Goal: Task Accomplishment & Management: Complete application form

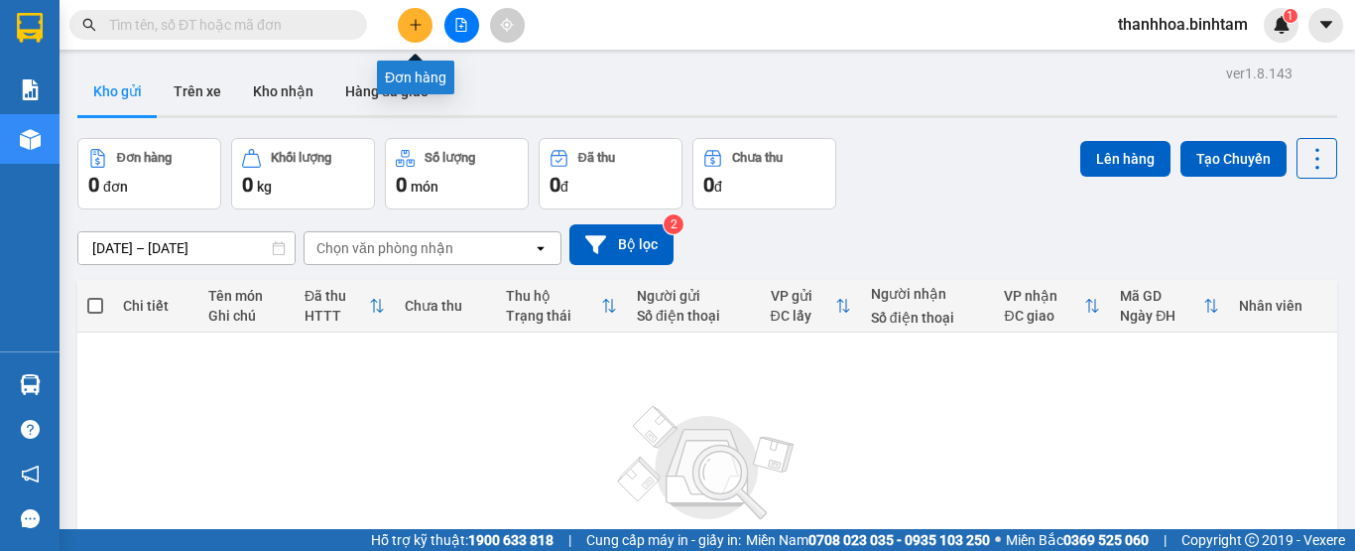
click at [418, 28] on icon "plus" at bounding box center [416, 25] width 14 height 14
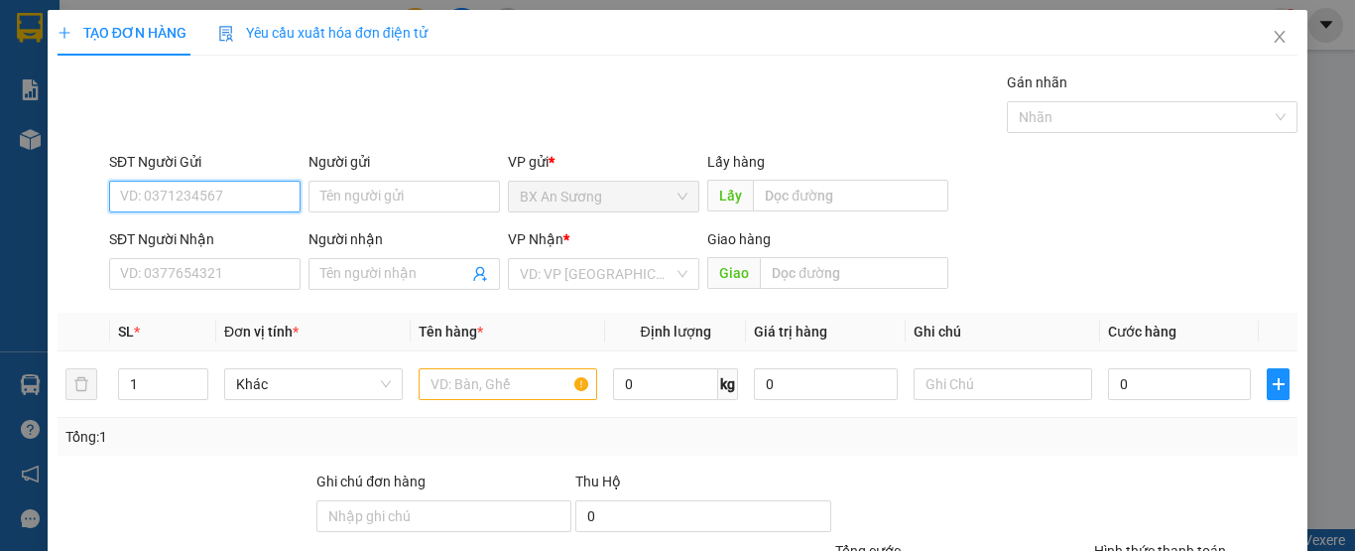
click at [245, 196] on input "SĐT Người Gửi" at bounding box center [204, 197] width 191 height 32
type input "0914121221"
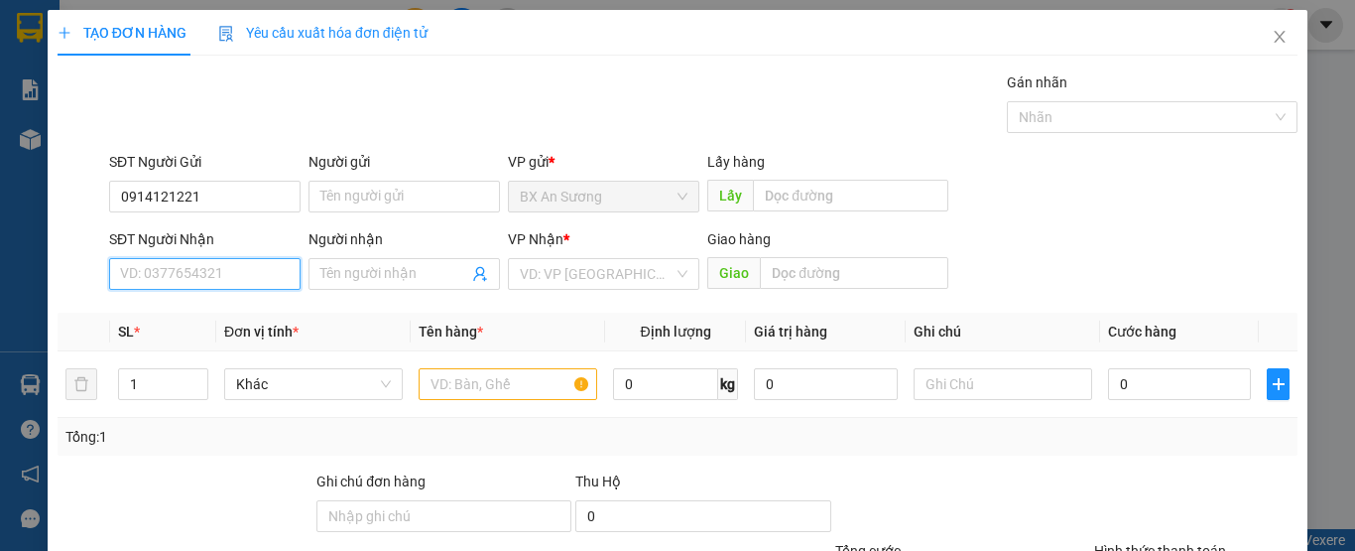
click at [262, 269] on input "SĐT Người Nhận" at bounding box center [204, 274] width 191 height 32
type input "0914121221"
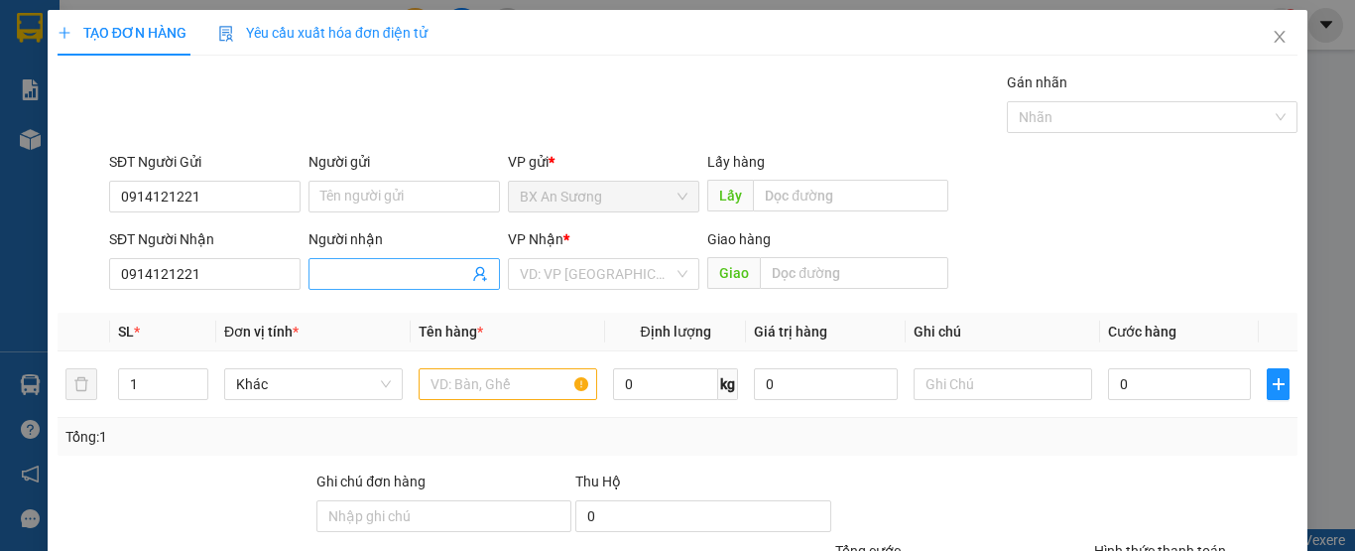
click at [353, 269] on input "Người nhận" at bounding box center [394, 274] width 148 height 22
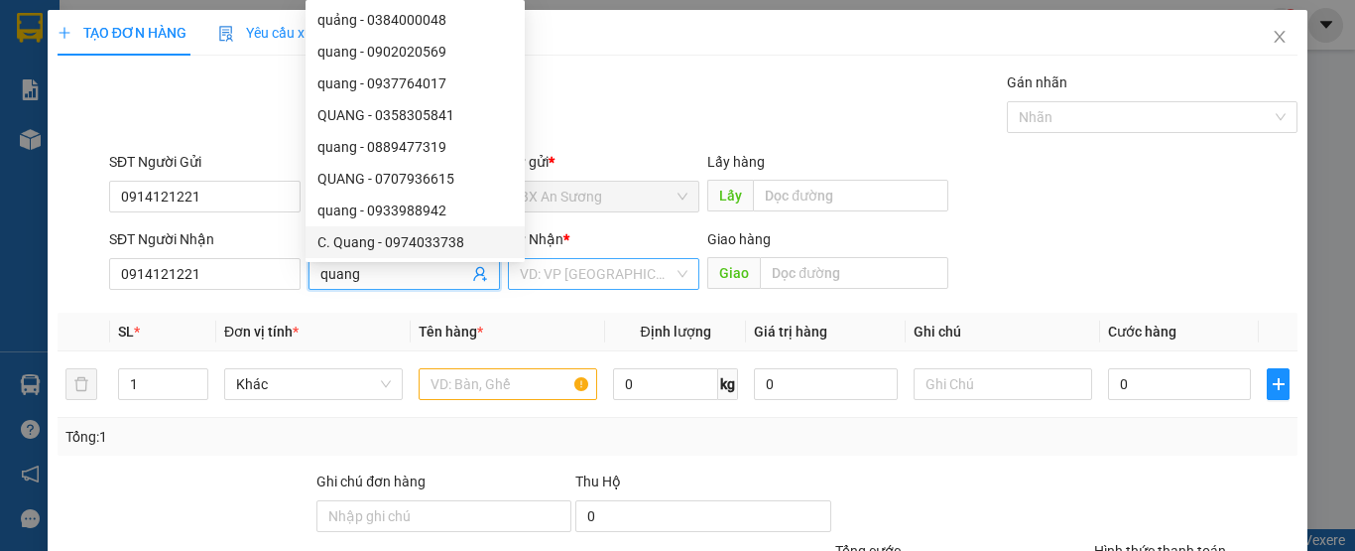
type input "quang"
click at [553, 266] on input "search" at bounding box center [597, 274] width 154 height 30
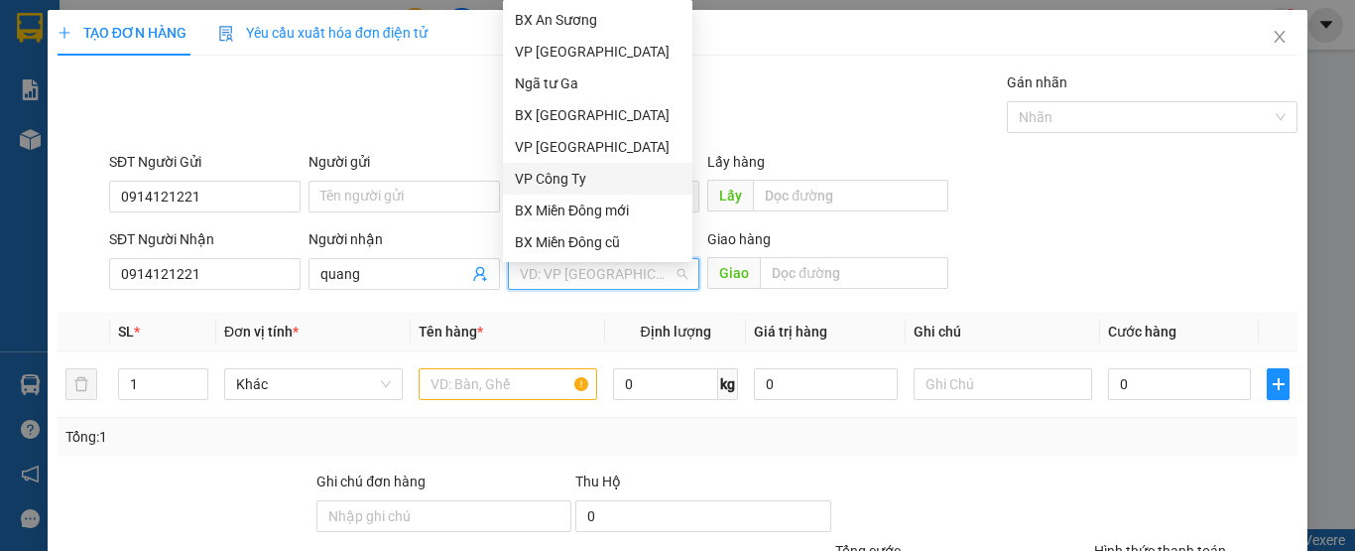
click at [570, 172] on div "VP Công Ty" at bounding box center [598, 179] width 166 height 22
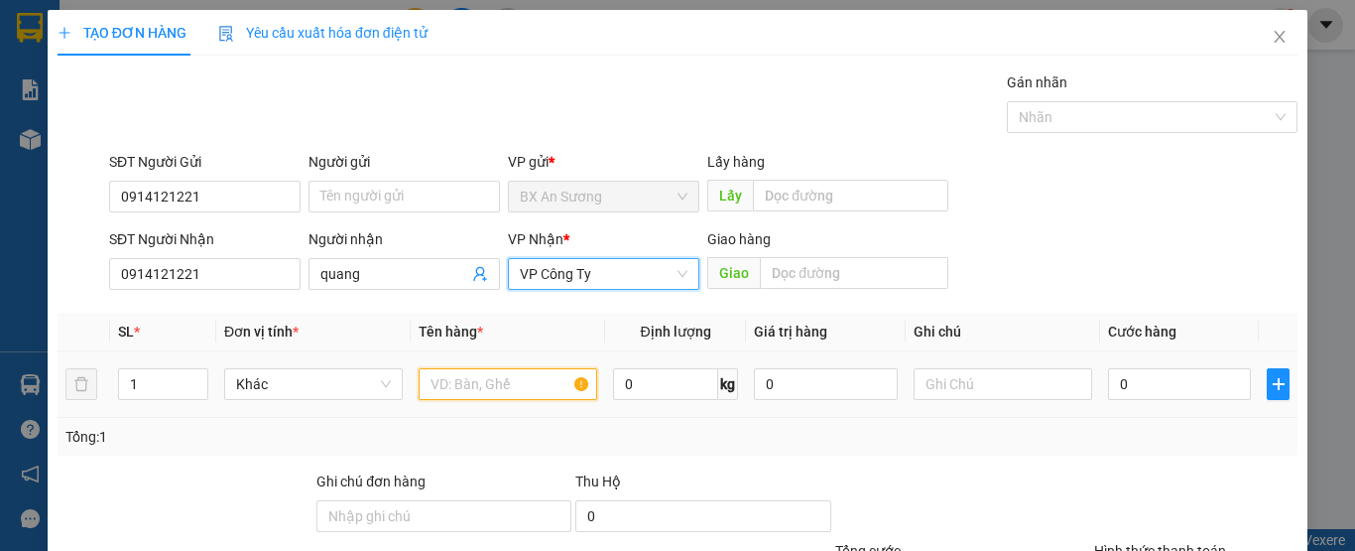
click at [518, 390] on input "text" at bounding box center [508, 384] width 179 height 32
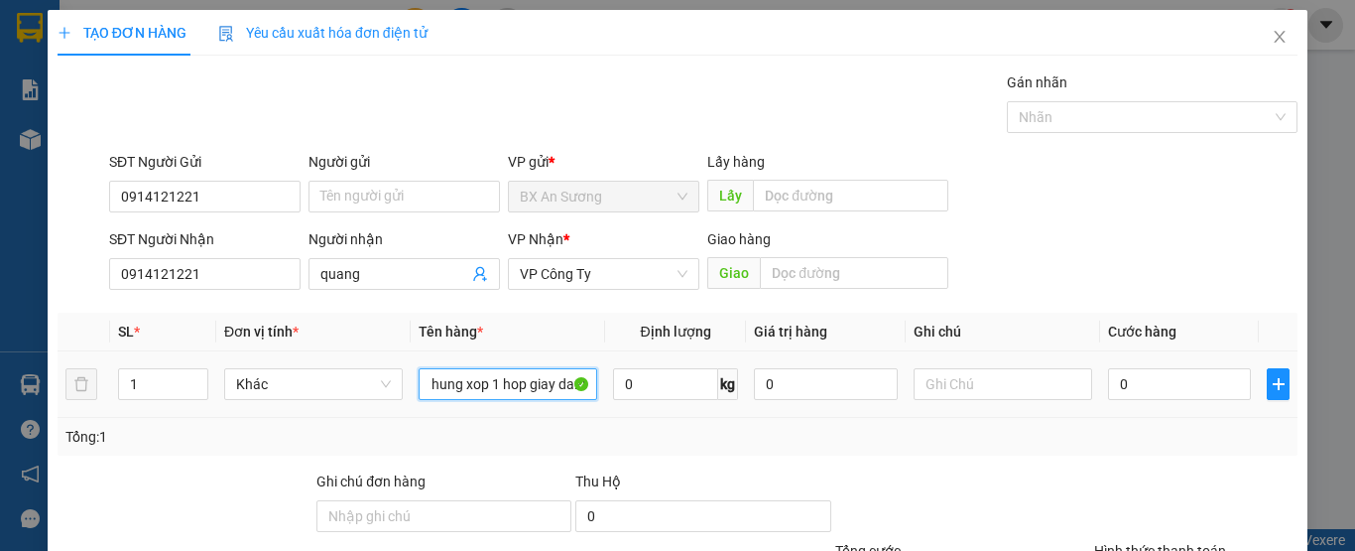
scroll to position [0, 20]
type input "1 thung xop 1 hop giay da2i"
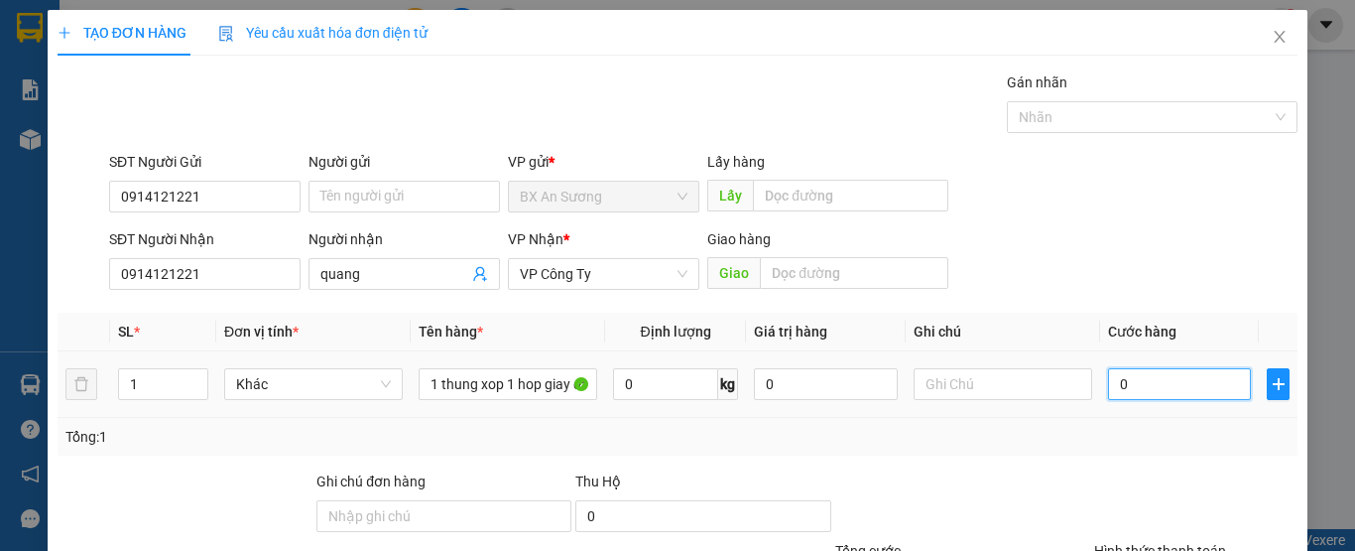
click at [1119, 385] on input "0" at bounding box center [1179, 384] width 143 height 32
type input "1"
type input "15"
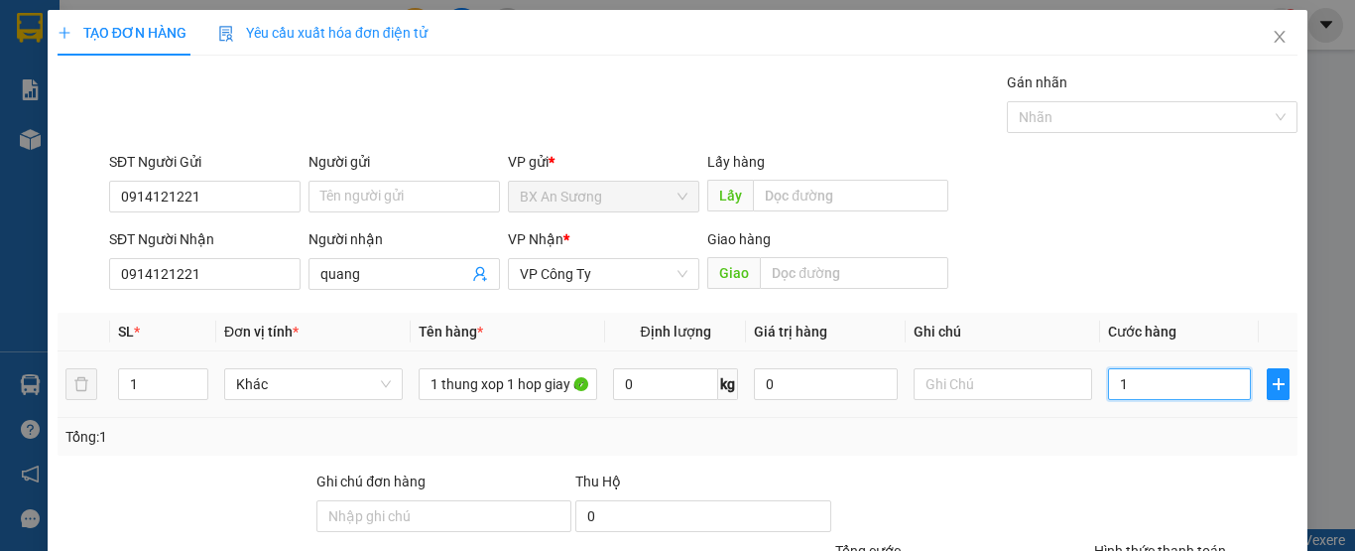
type input "15"
type input "150"
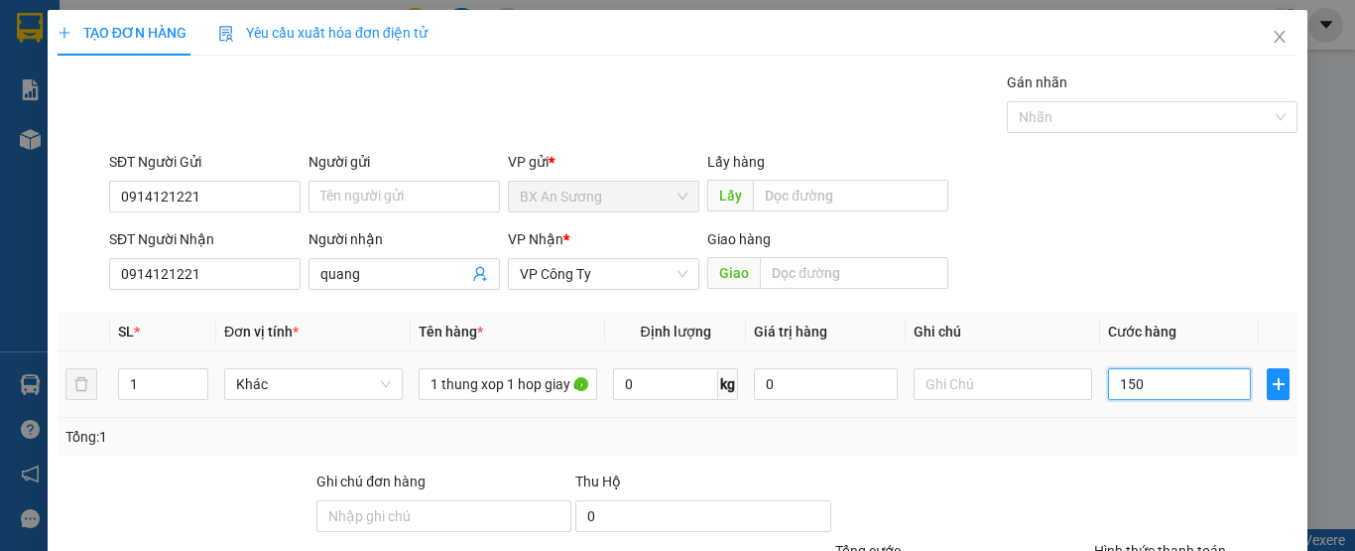
type input "1.500"
type input "15.000"
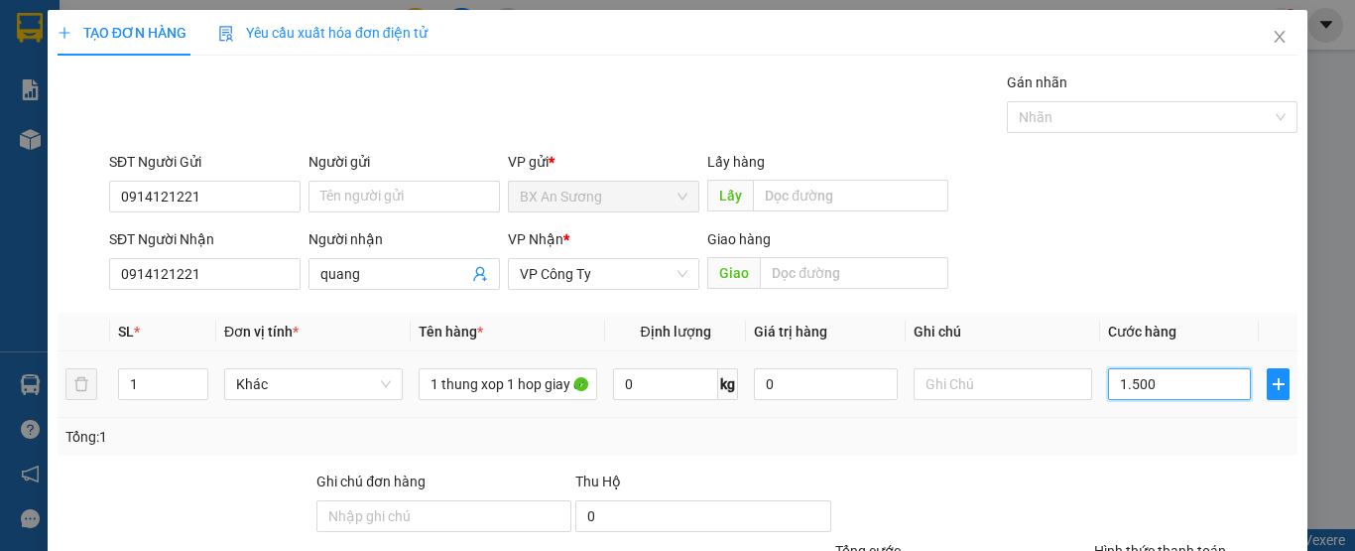
type input "15.000"
type input "150.000"
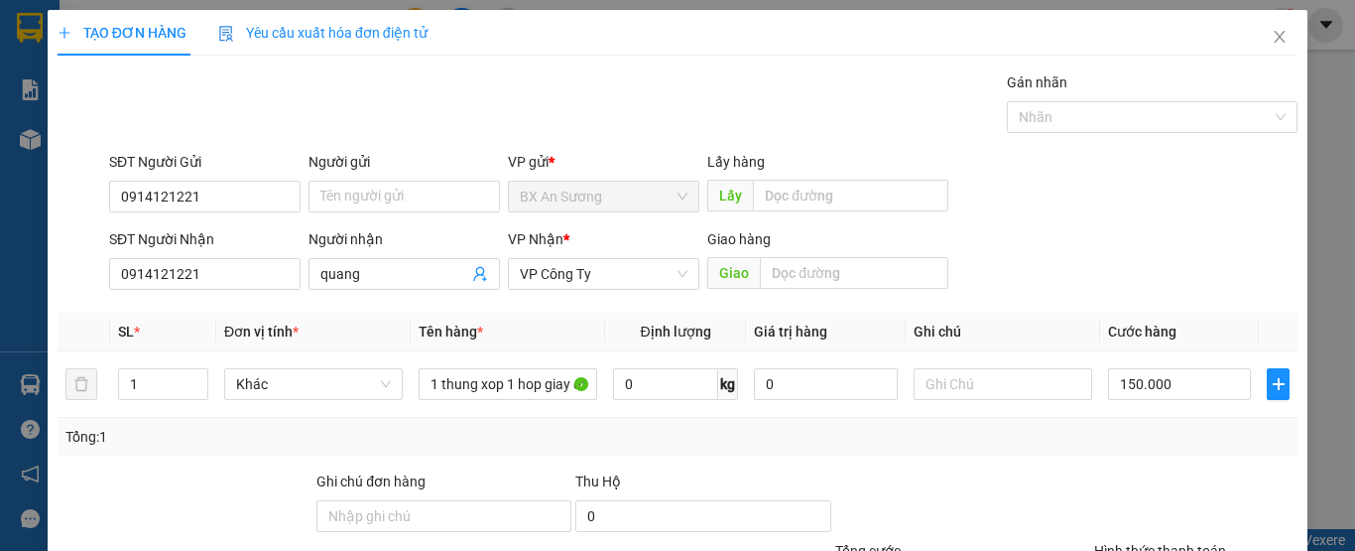
click at [1103, 486] on div at bounding box center [1195, 504] width 207 height 69
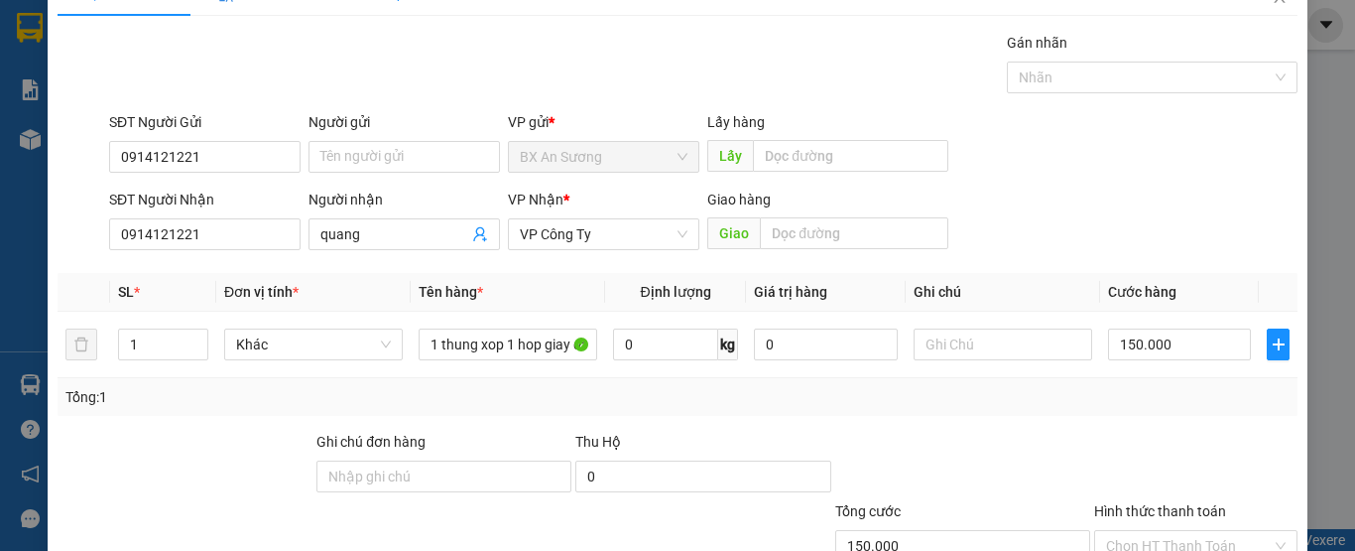
scroll to position [79, 0]
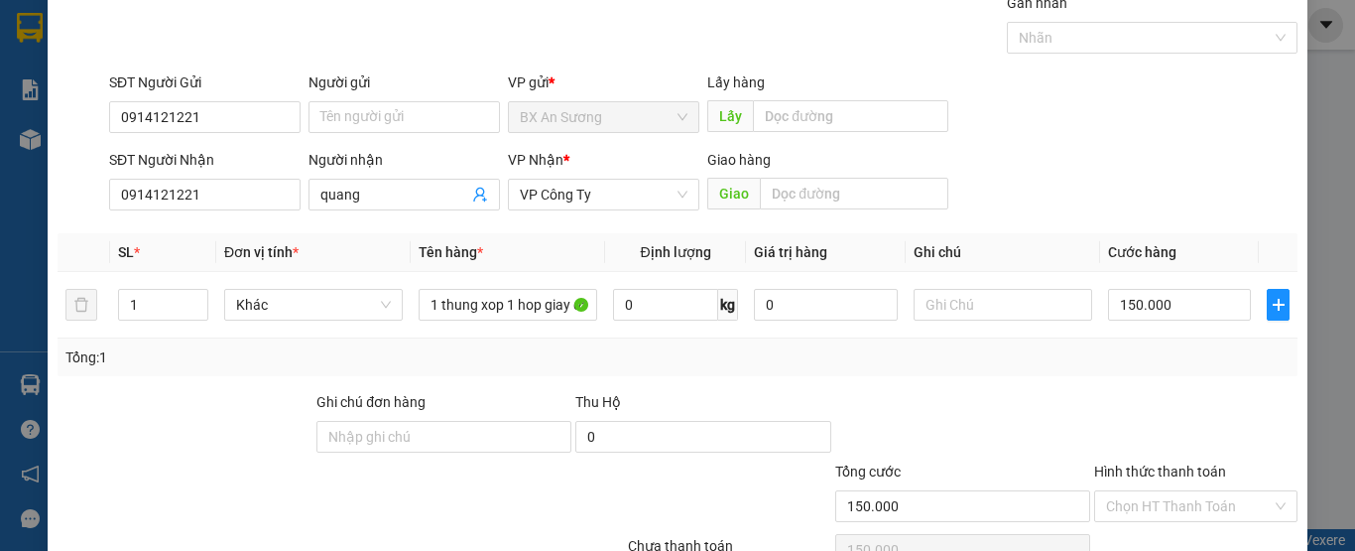
click at [1120, 469] on label "Hình thức thanh toán" at bounding box center [1160, 471] width 132 height 16
click at [1120, 491] on input "Hình thức thanh toán" at bounding box center [1189, 506] width 166 height 30
click at [1005, 484] on div "Tổng cước" at bounding box center [962, 475] width 255 height 30
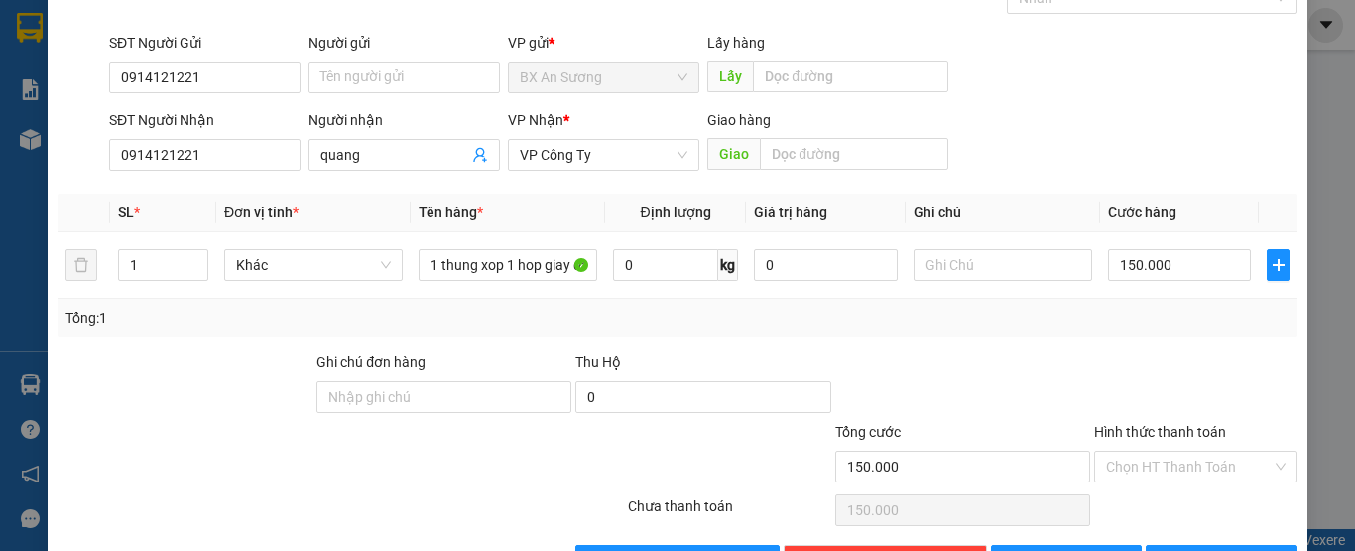
scroll to position [184, 0]
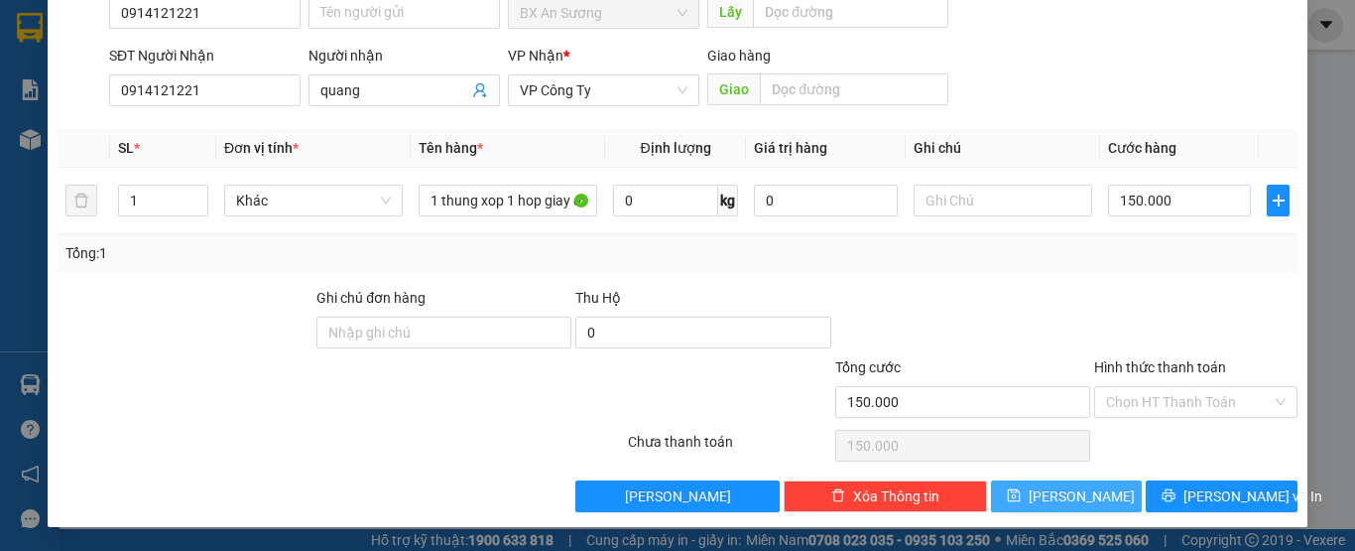
click at [1005, 491] on button "[PERSON_NAME]" at bounding box center [1067, 496] width 152 height 32
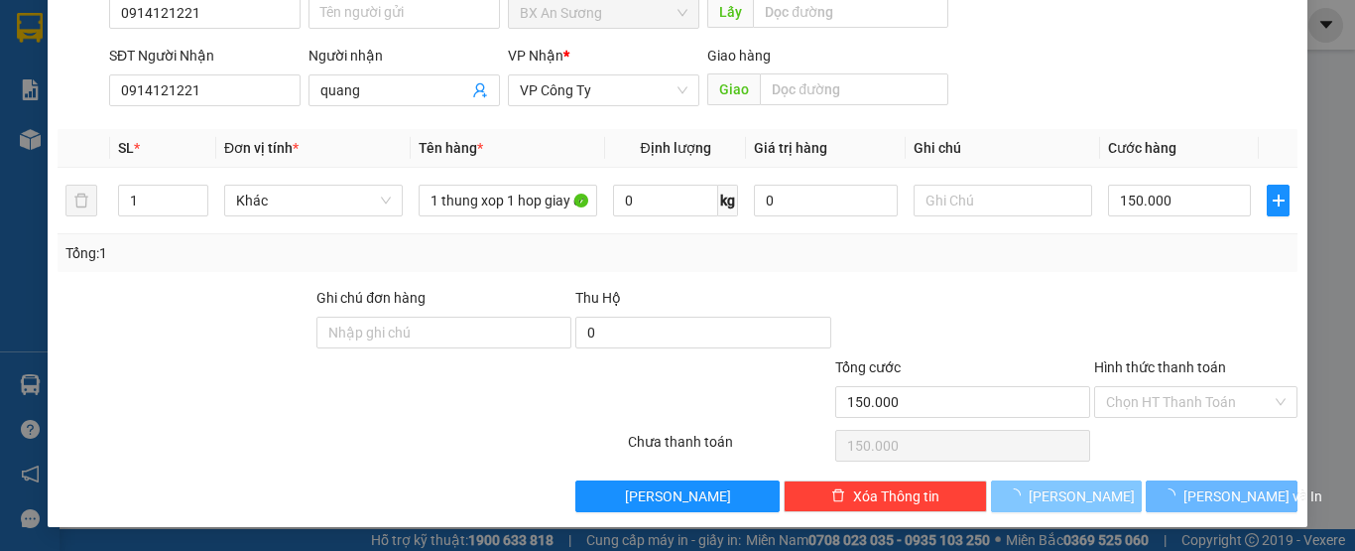
type input "0"
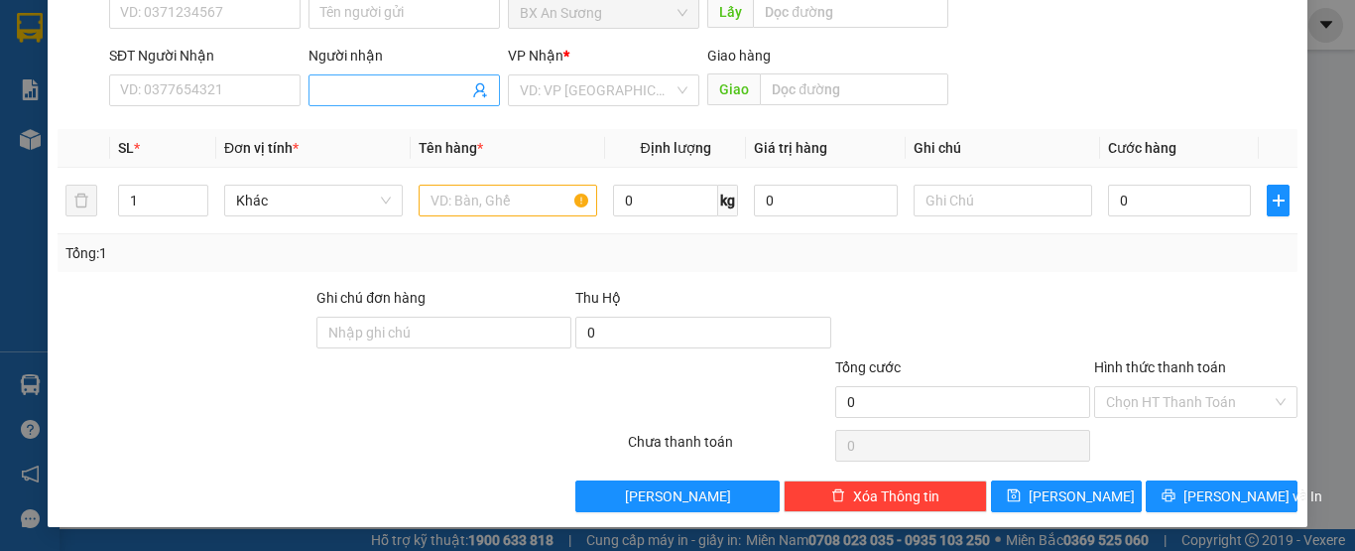
click at [437, 81] on input "Người nhận" at bounding box center [394, 90] width 148 height 22
click at [680, 81] on div "VD: VP [GEOGRAPHIC_DATA]" at bounding box center [603, 90] width 191 height 32
type input "[PERSON_NAME]"
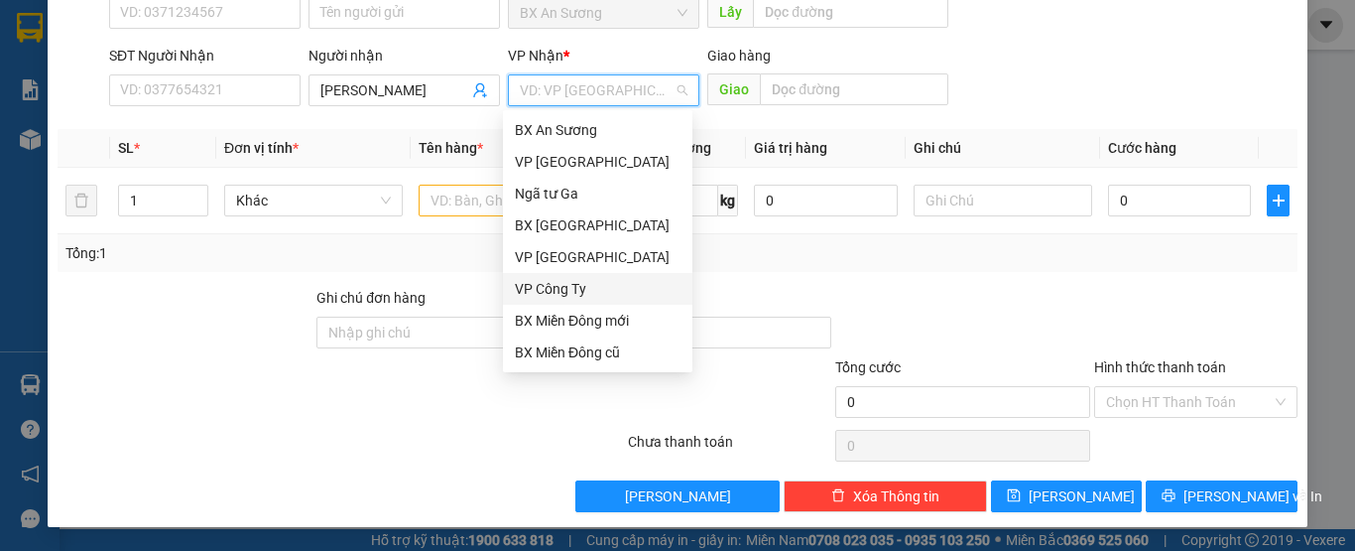
click at [602, 285] on div "VP Công Ty" at bounding box center [598, 289] width 166 height 22
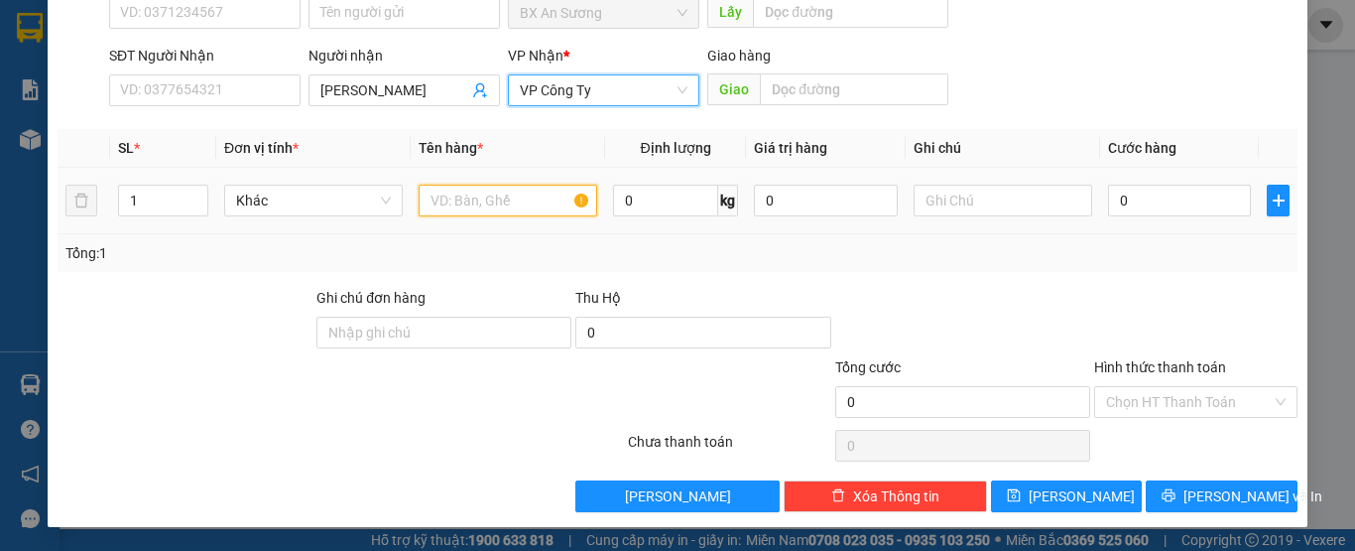
click at [502, 206] on input "text" at bounding box center [508, 201] width 179 height 32
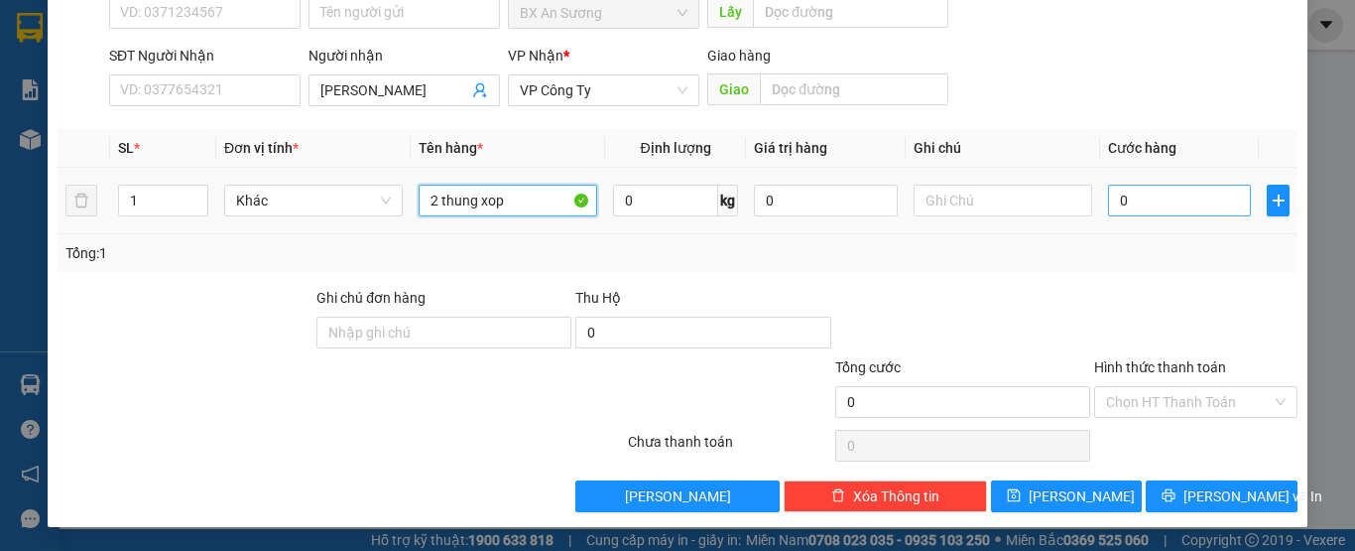
type input "2 thung xop"
click at [1134, 198] on input "0" at bounding box center [1179, 201] width 143 height 32
type input "2"
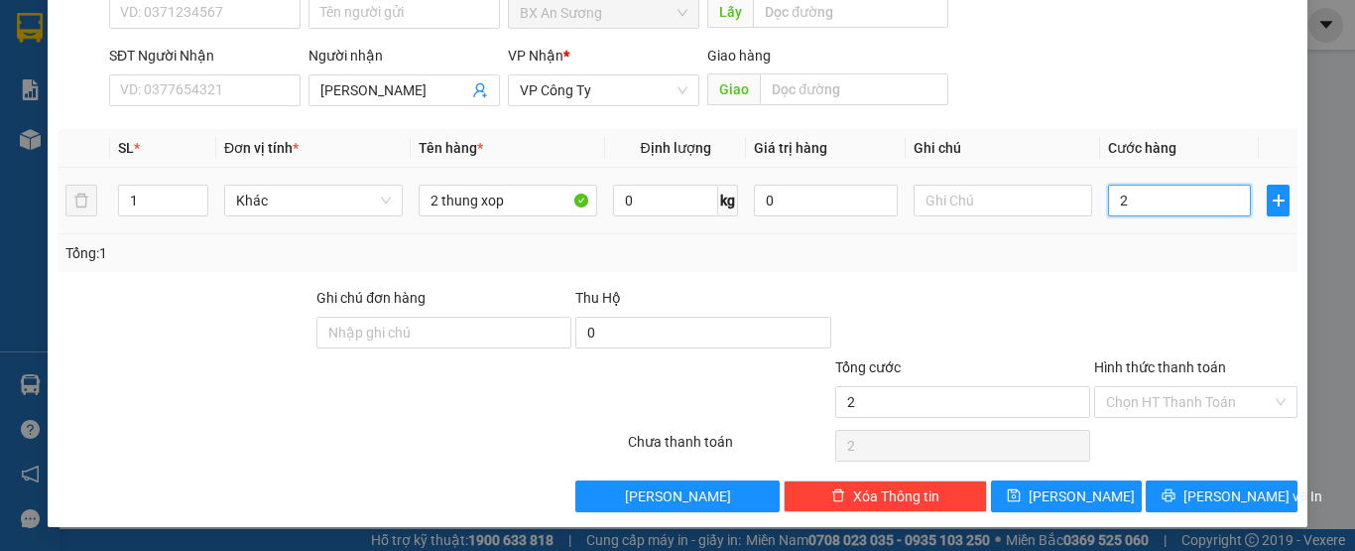
type input "20"
type input "200"
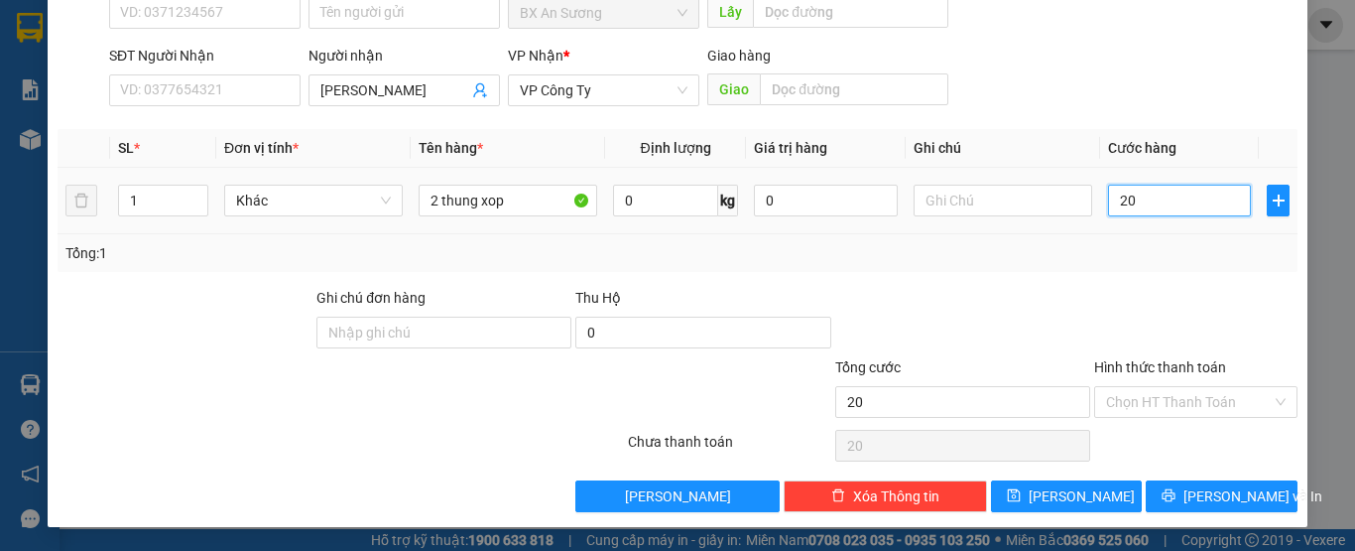
type input "200"
type input "2.000"
type input "20.000"
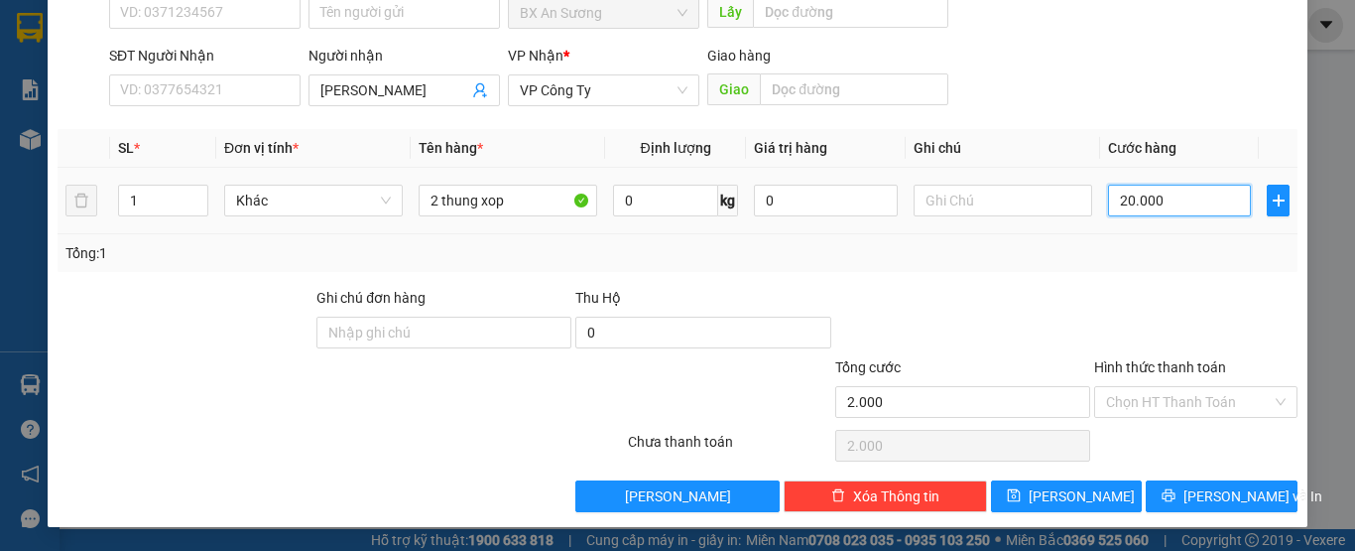
type input "20.000"
type input "200.000"
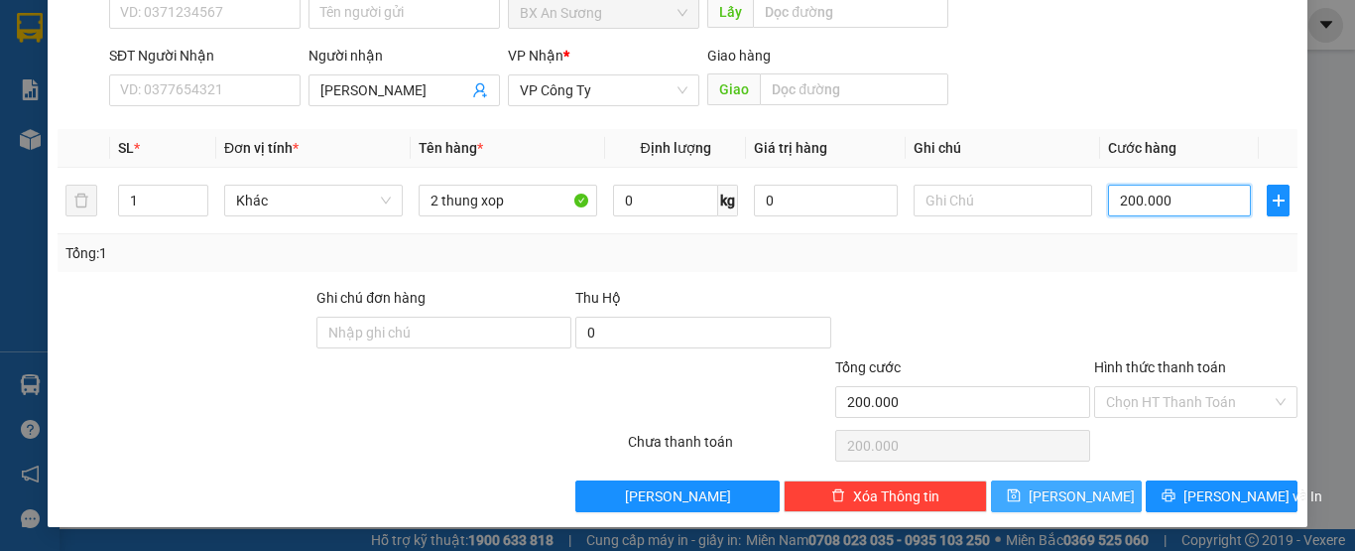
type input "200.000"
click at [1081, 490] on button "[PERSON_NAME]" at bounding box center [1067, 496] width 152 height 32
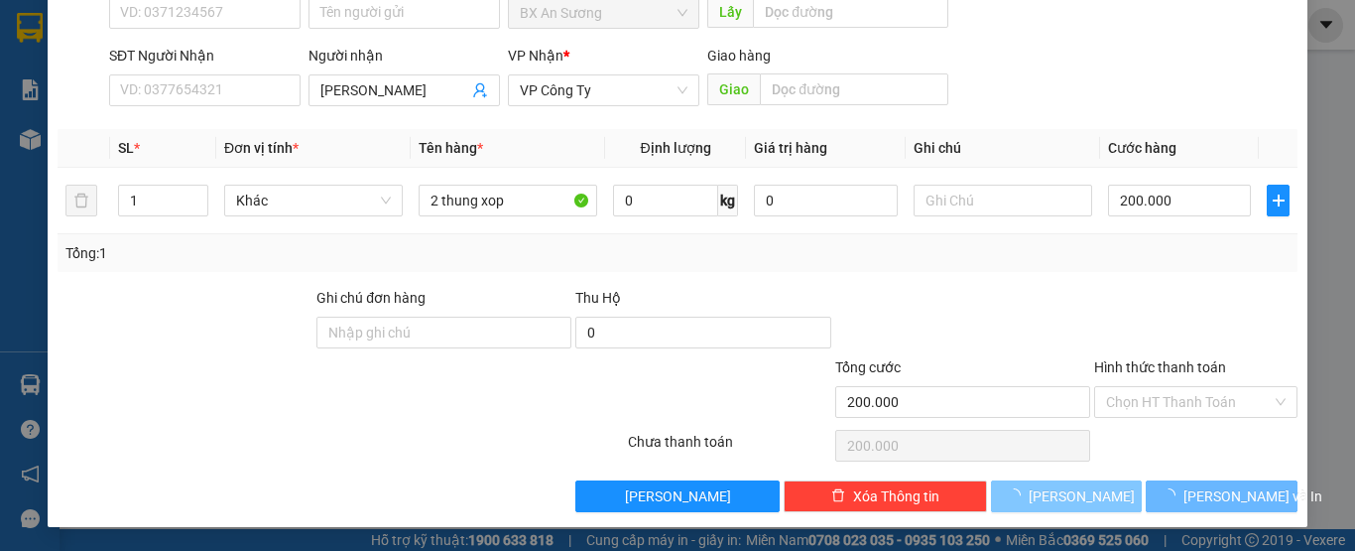
type input "0"
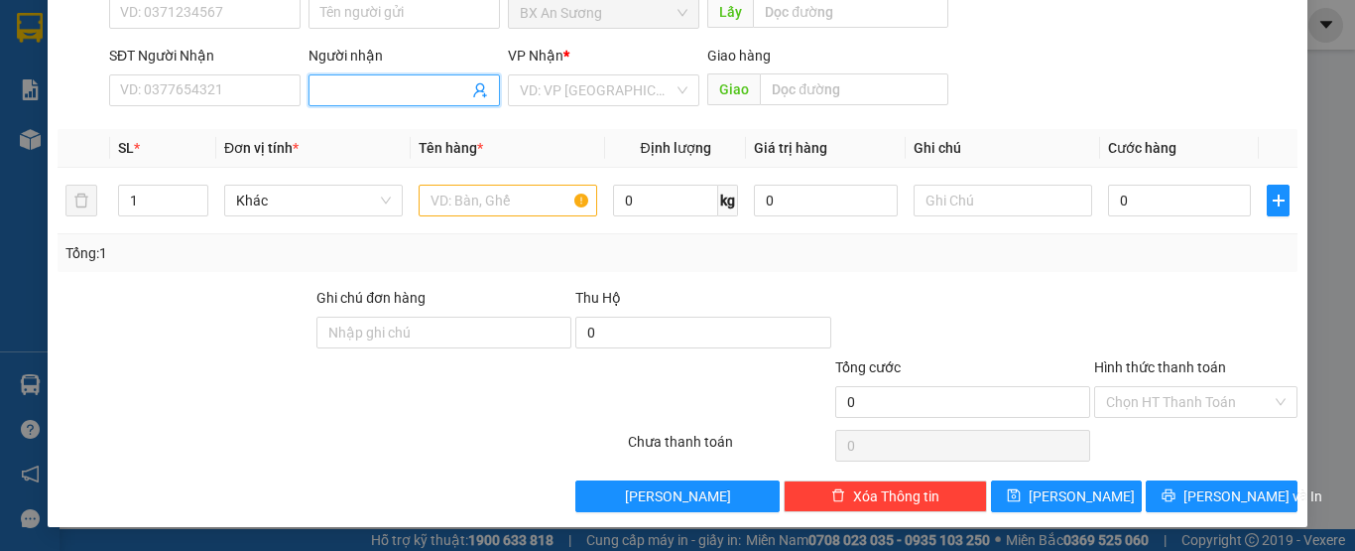
click at [356, 91] on input "Người nhận" at bounding box center [394, 90] width 148 height 22
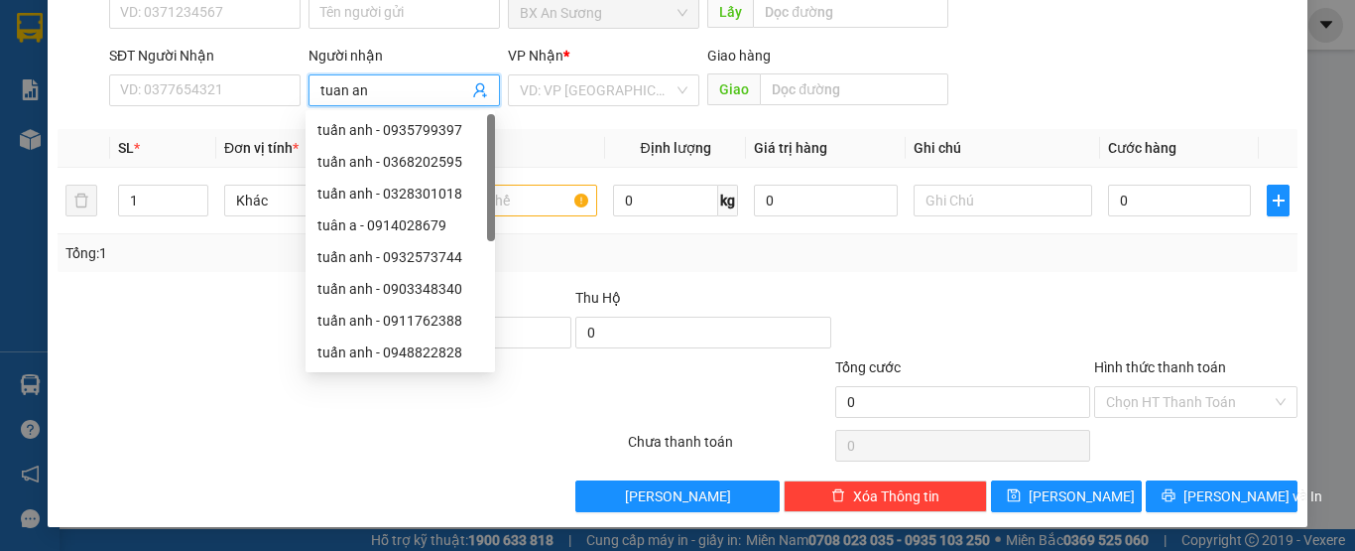
type input "tuan anh"
click at [403, 352] on div "tuấn anh - 0365552770" at bounding box center [400, 352] width 166 height 22
type input "0365552770"
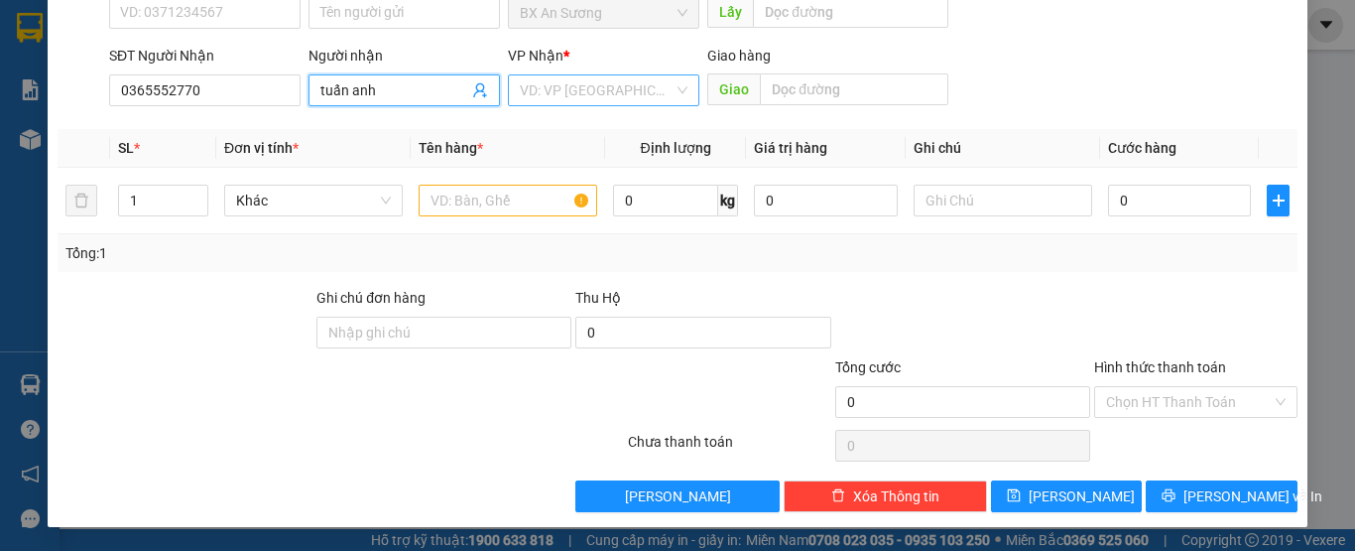
click at [684, 87] on div "VD: VP [GEOGRAPHIC_DATA]" at bounding box center [603, 90] width 191 height 32
type input "tuấn anh"
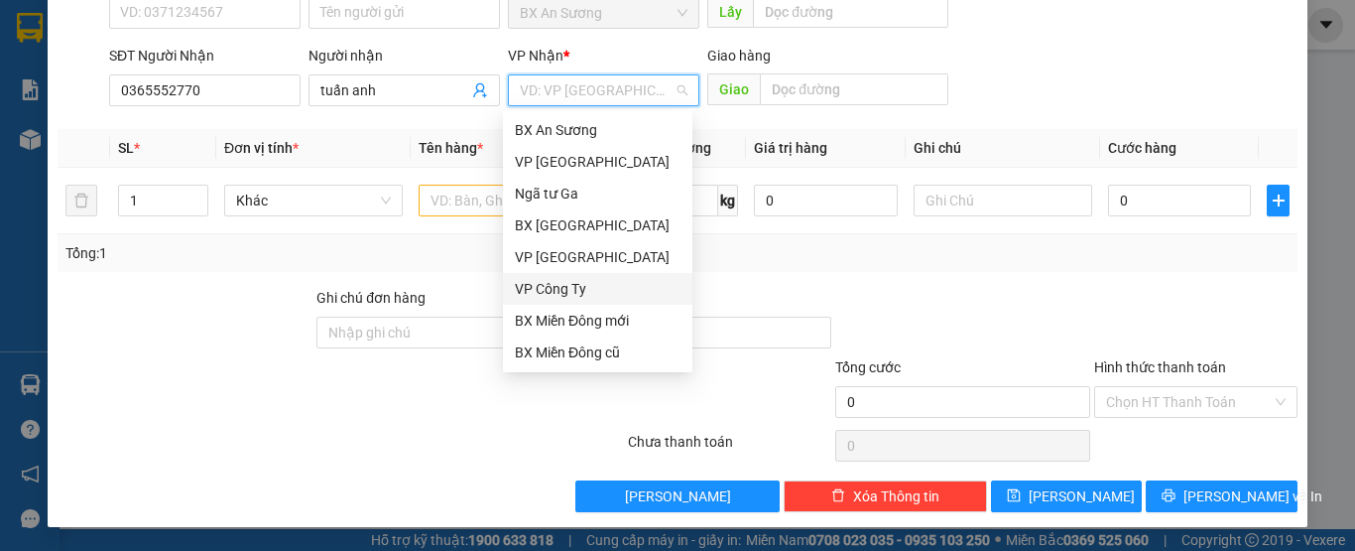
click at [590, 285] on div "VP Công Ty" at bounding box center [598, 289] width 166 height 22
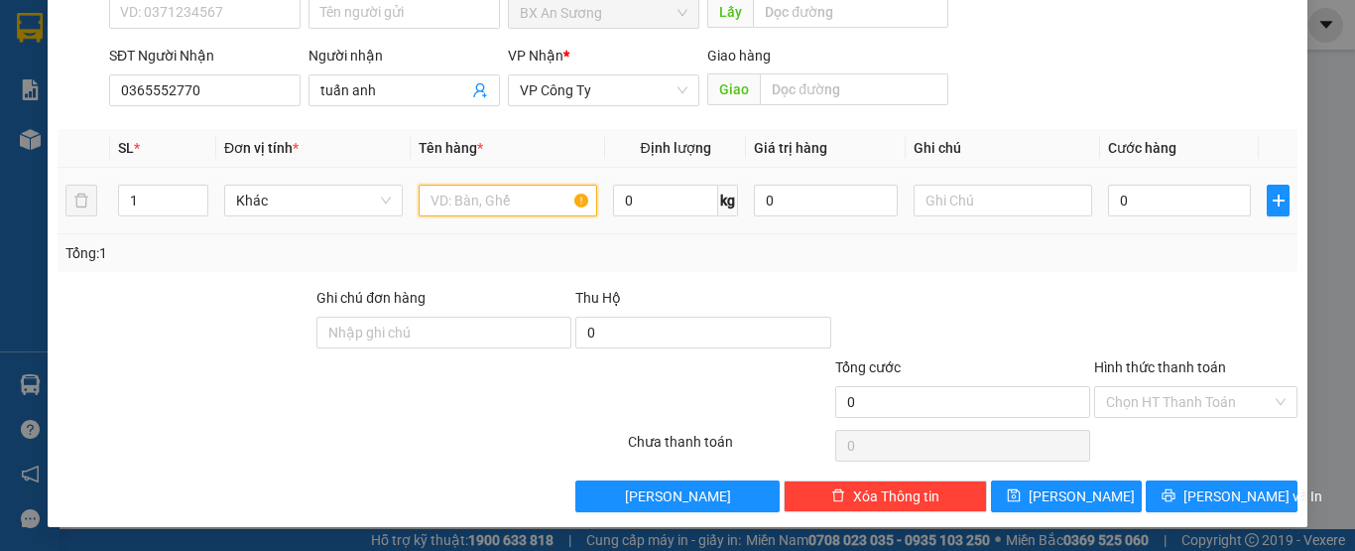
click at [476, 205] on input "text" at bounding box center [508, 201] width 179 height 32
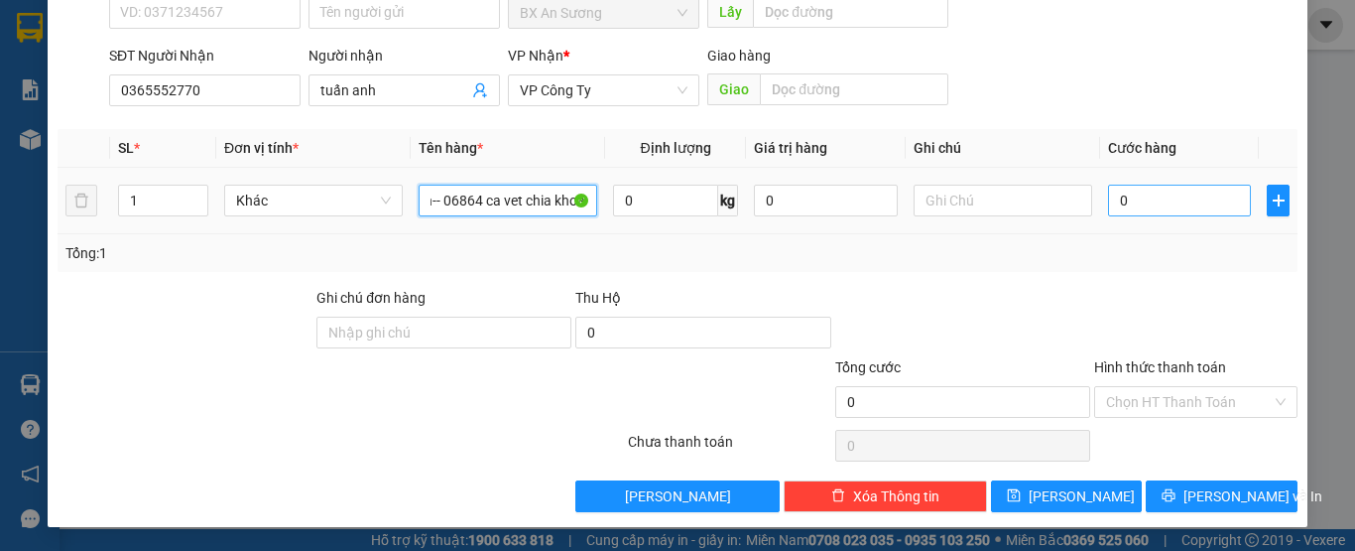
type input "xe 76 ah-- 06864 ca vet chia khoa"
click at [1137, 191] on input "0" at bounding box center [1179, 201] width 143 height 32
type input "5"
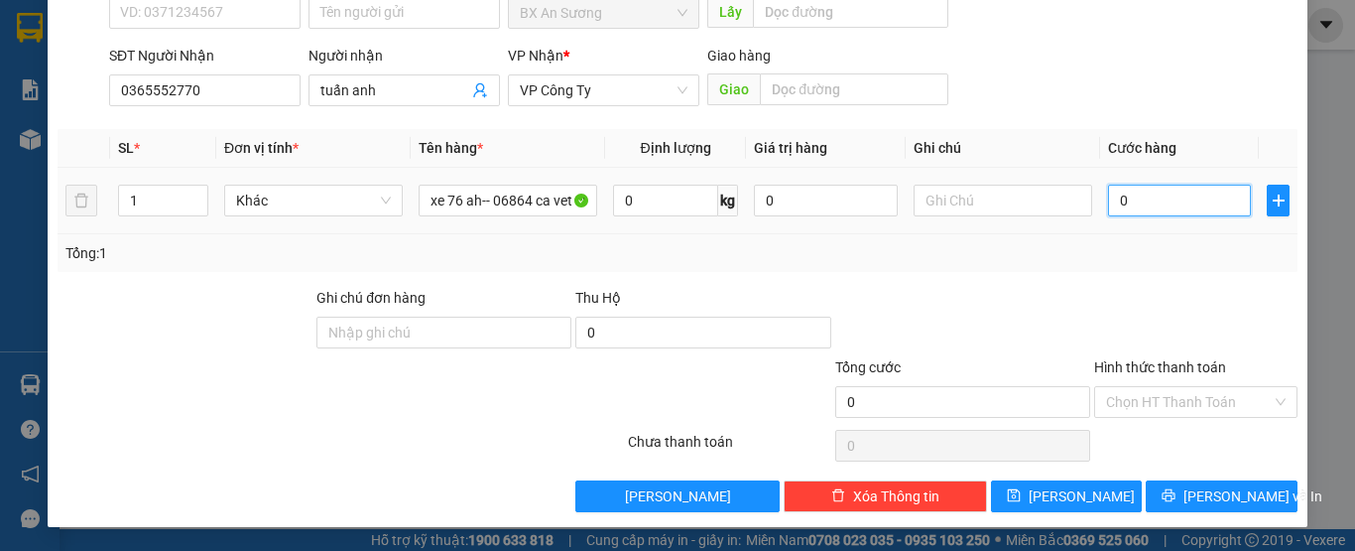
type input "5"
type input "50"
type input "500"
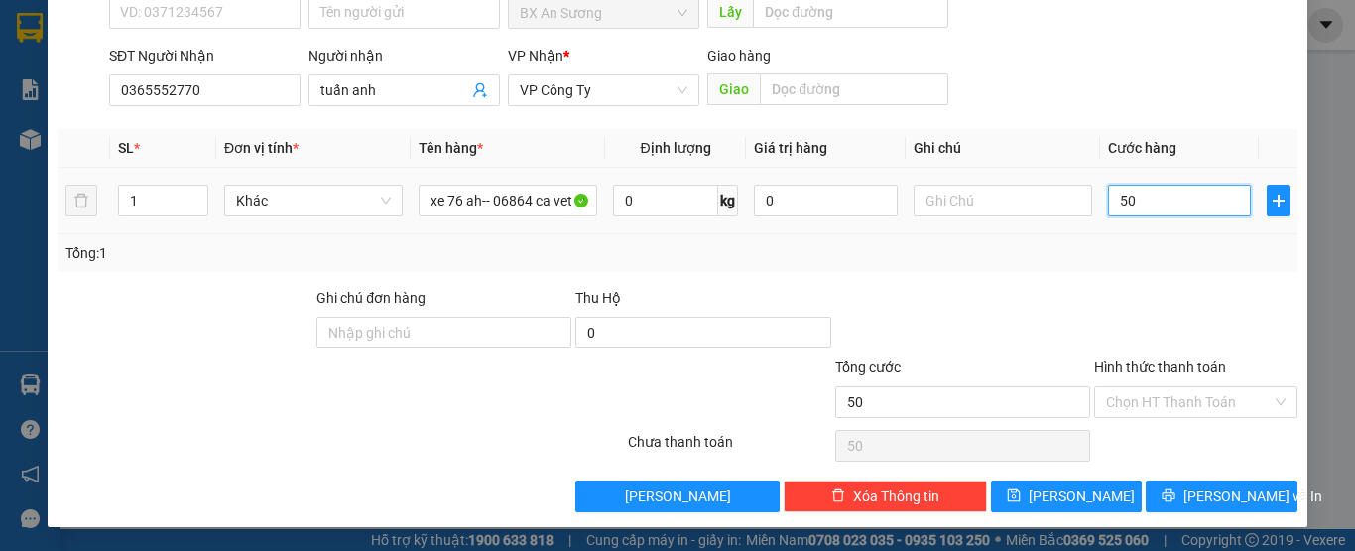
type input "500"
type input "5.000"
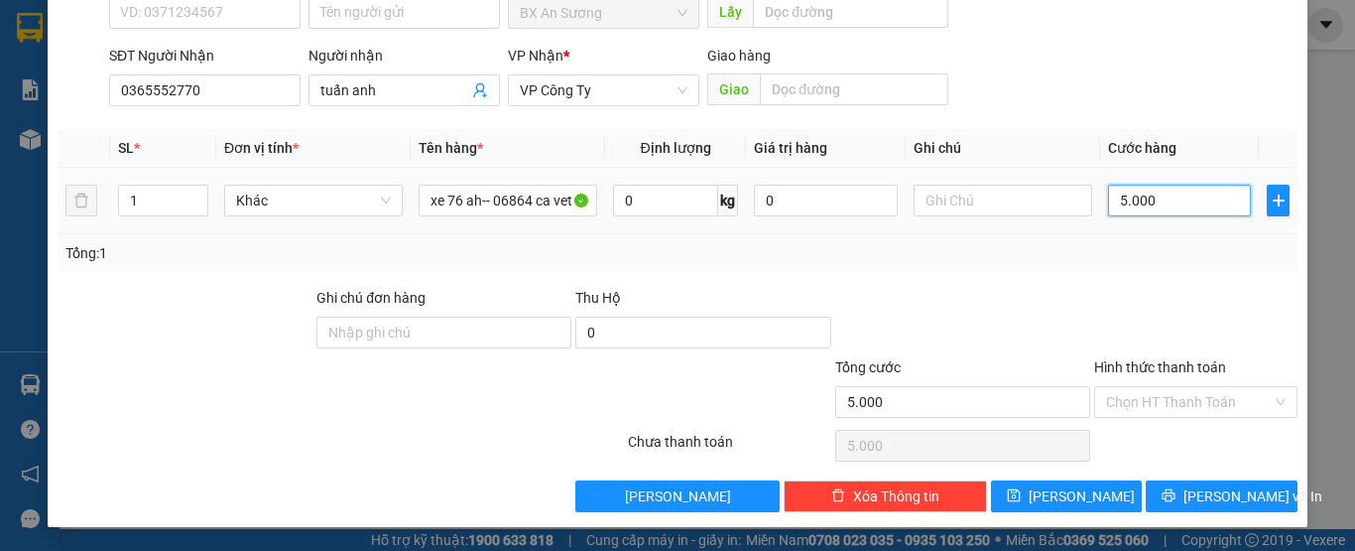
type input "50.000"
type input "500.000"
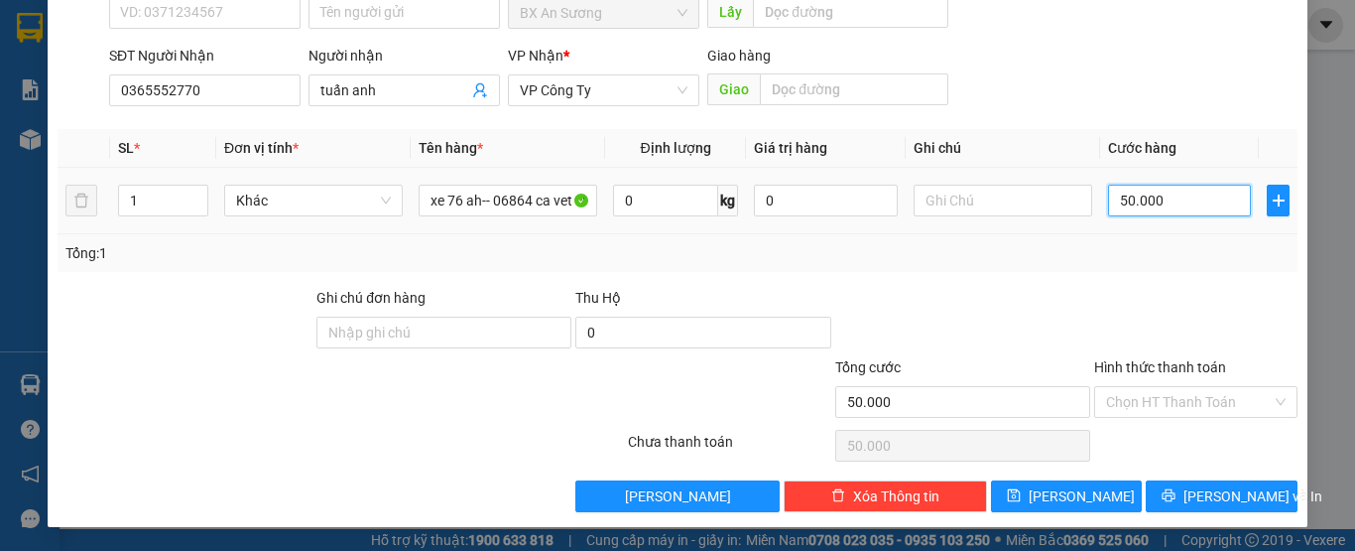
type input "500.000"
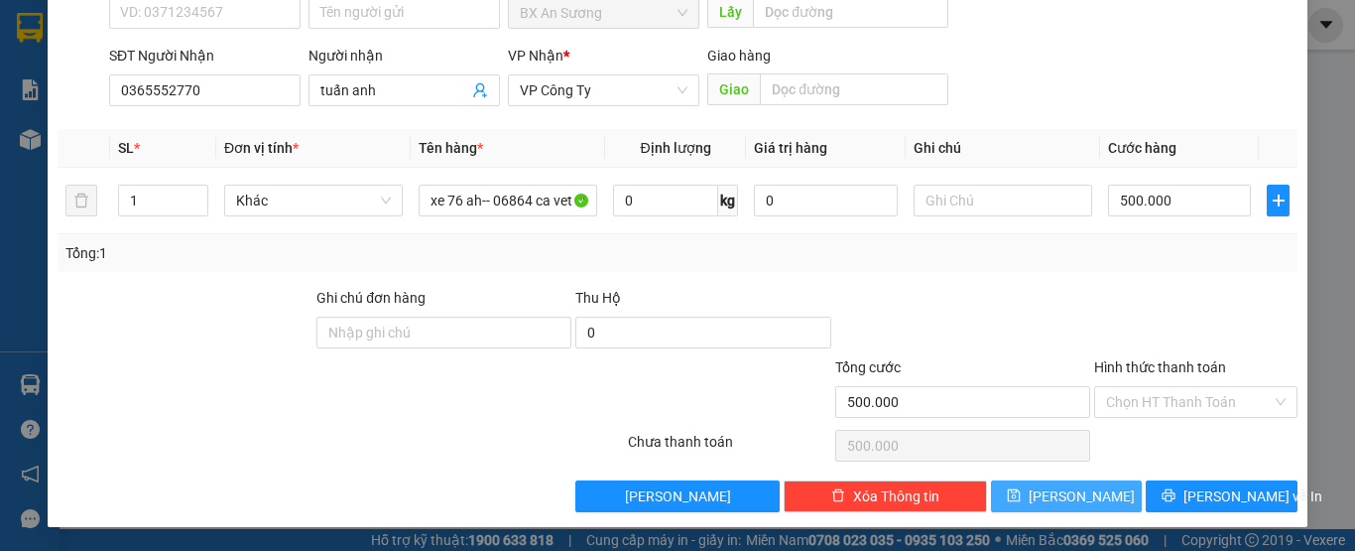
click at [1066, 487] on span "[PERSON_NAME]" at bounding box center [1082, 496] width 106 height 22
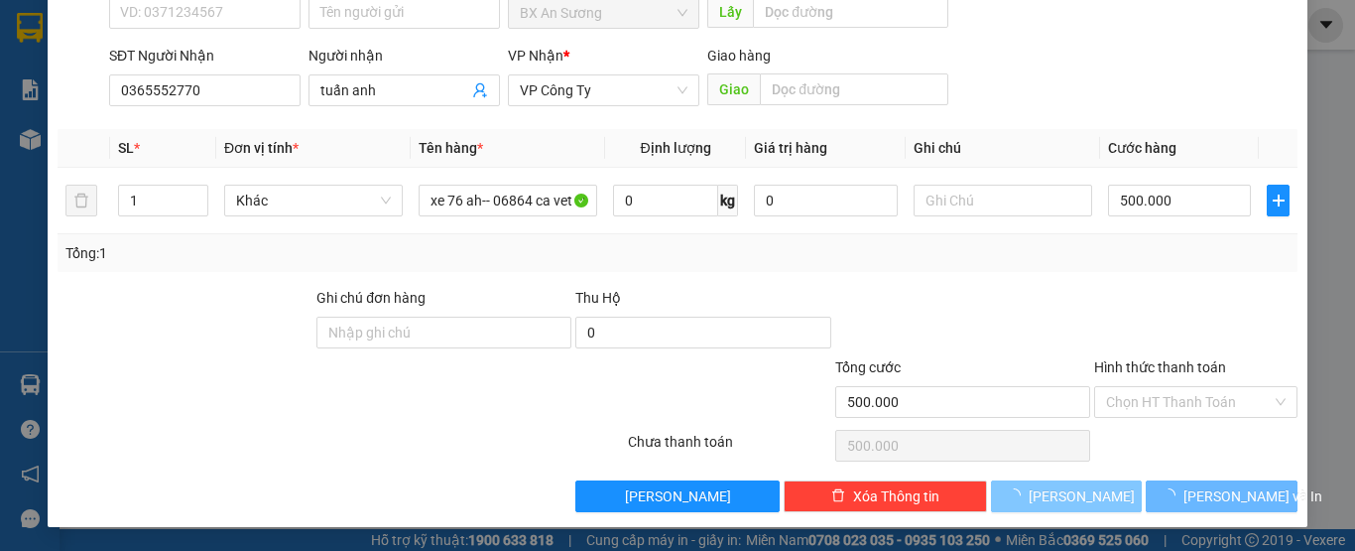
type input "0"
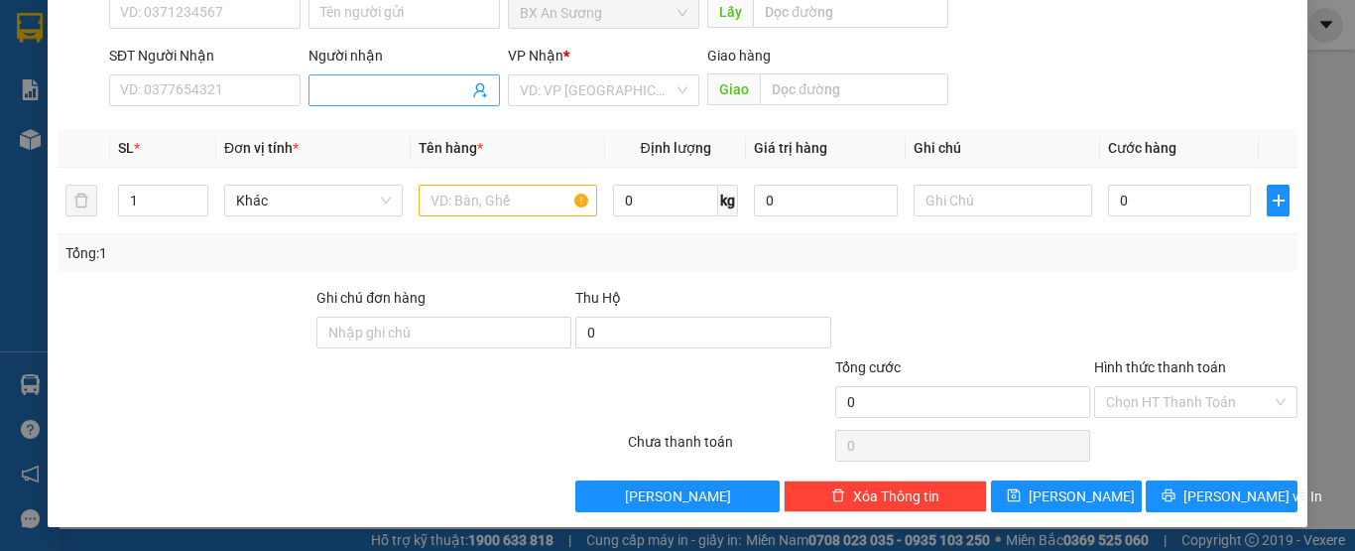
click at [438, 98] on input "Người nhận" at bounding box center [394, 90] width 148 height 22
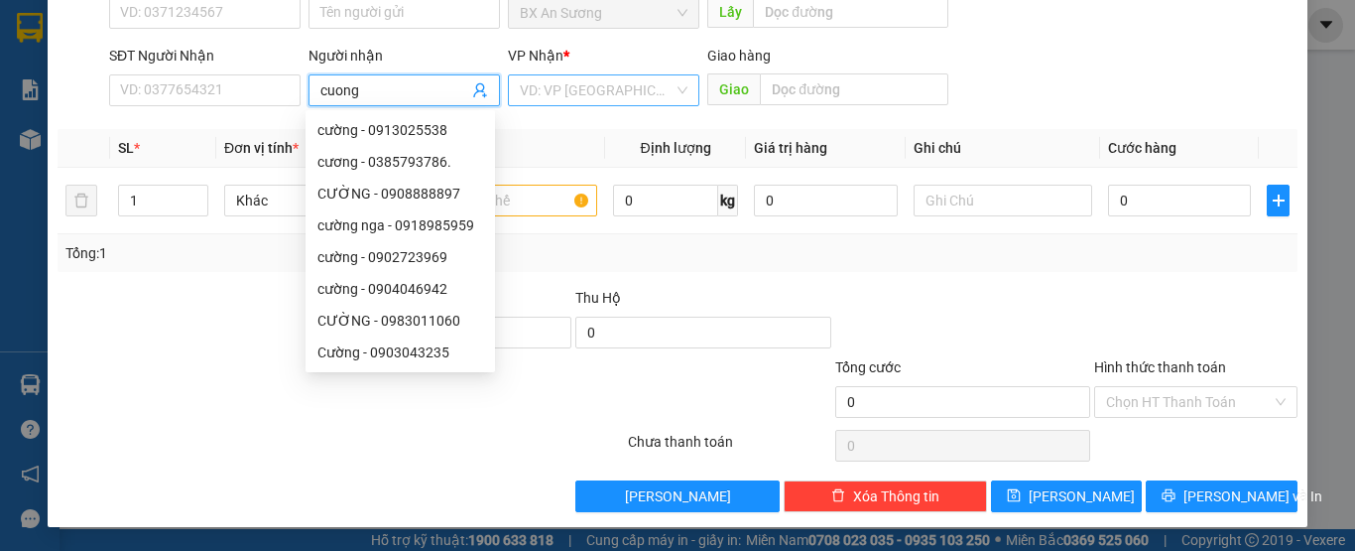
click at [668, 85] on div "VD: VP [GEOGRAPHIC_DATA]" at bounding box center [603, 90] width 191 height 32
type input "cuong"
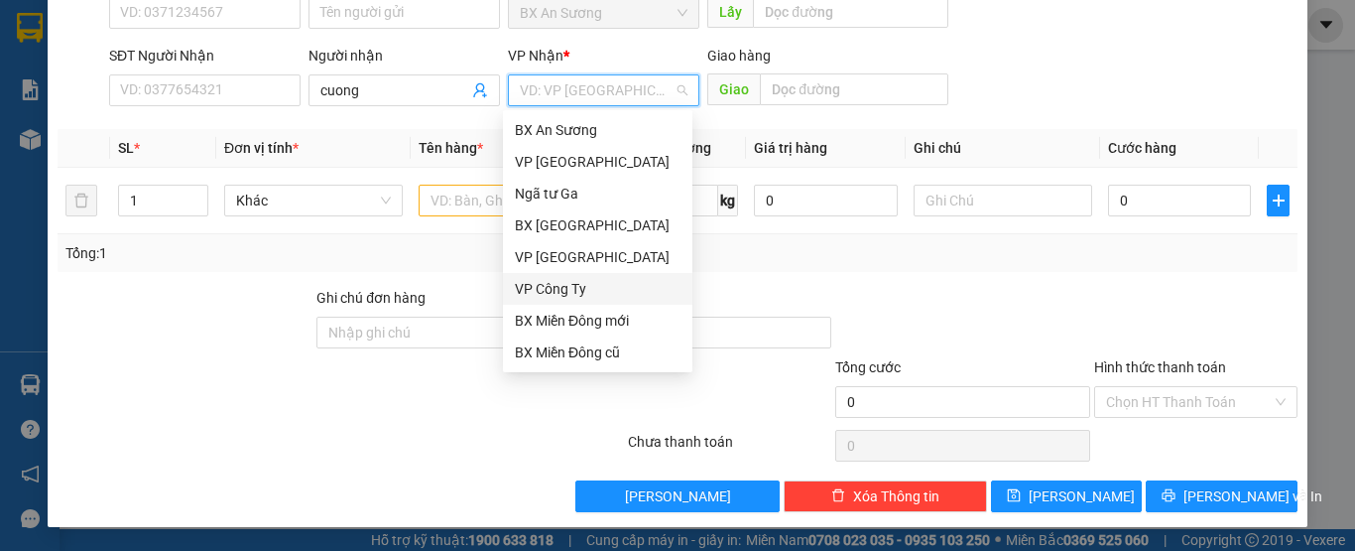
click at [592, 290] on div "VP Công Ty" at bounding box center [598, 289] width 166 height 22
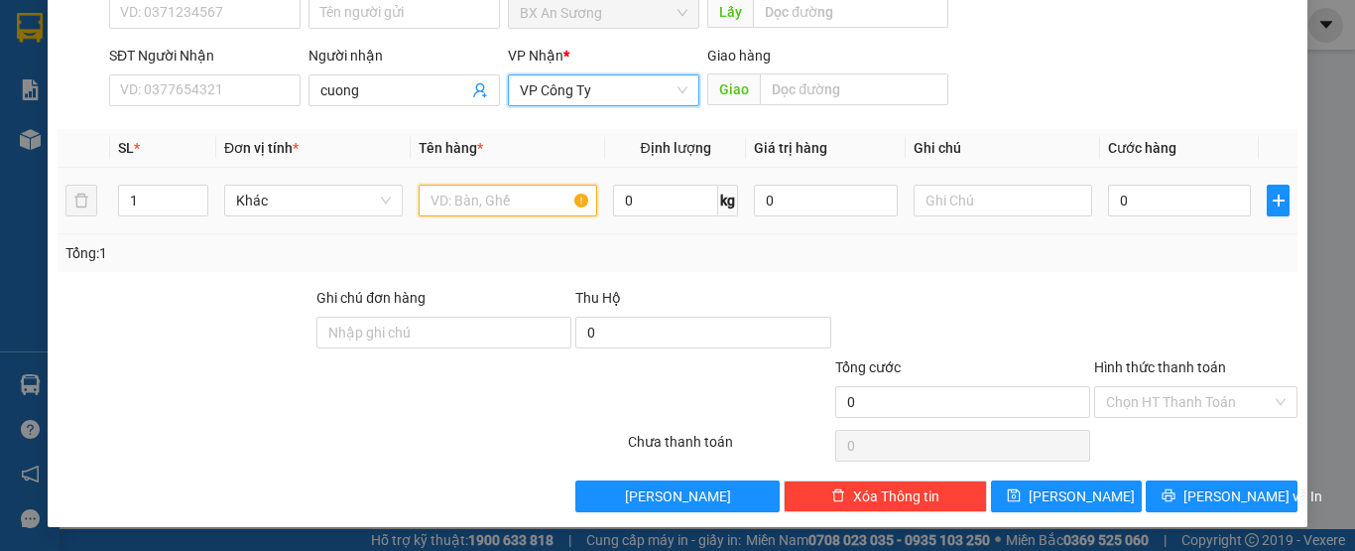
click at [462, 189] on input "text" at bounding box center [508, 201] width 179 height 32
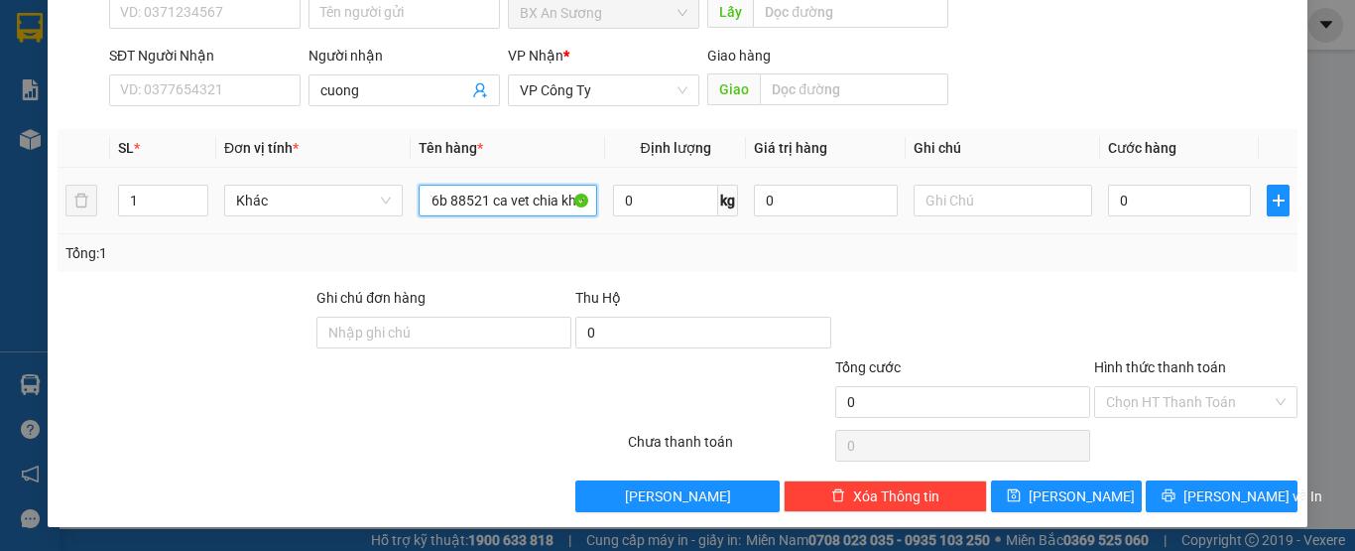
scroll to position [0, 31]
type input "xe 76b 88521 ca vet chia khoa"
click at [1144, 196] on input "0" at bounding box center [1179, 201] width 143 height 32
type input "4"
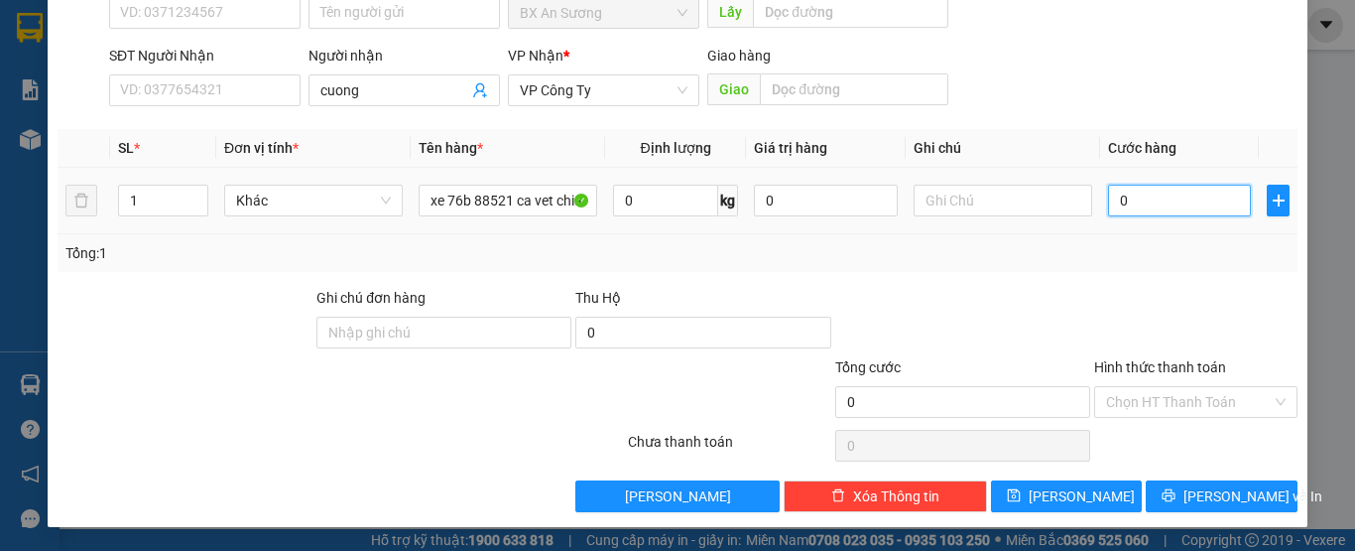
type input "4"
type input "40"
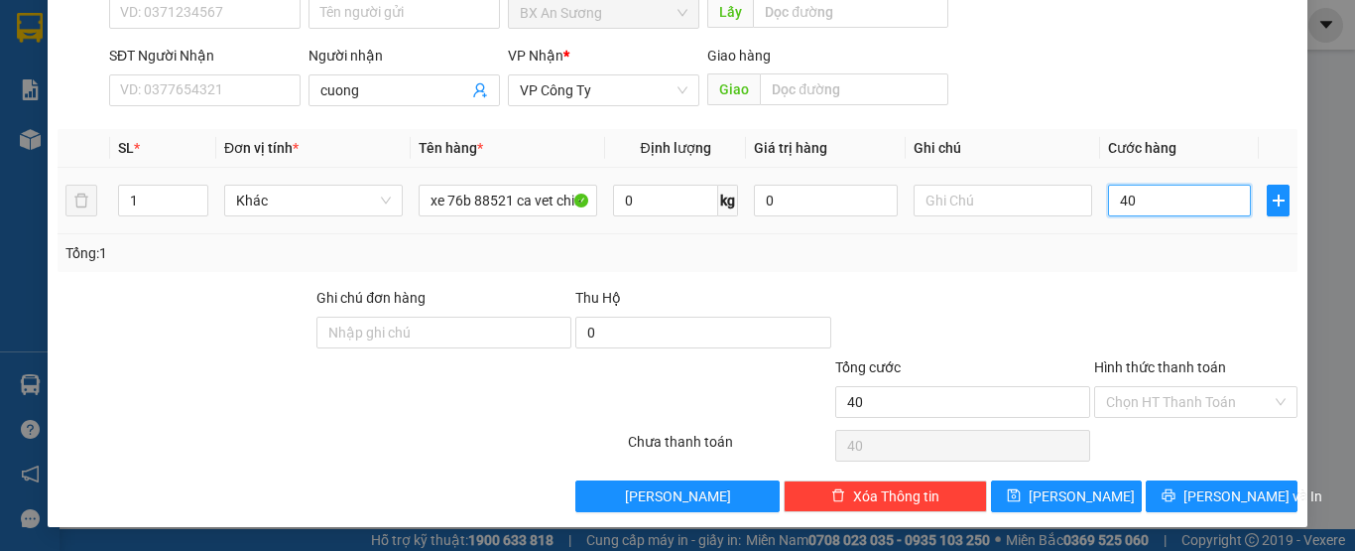
type input "400"
type input "4.000"
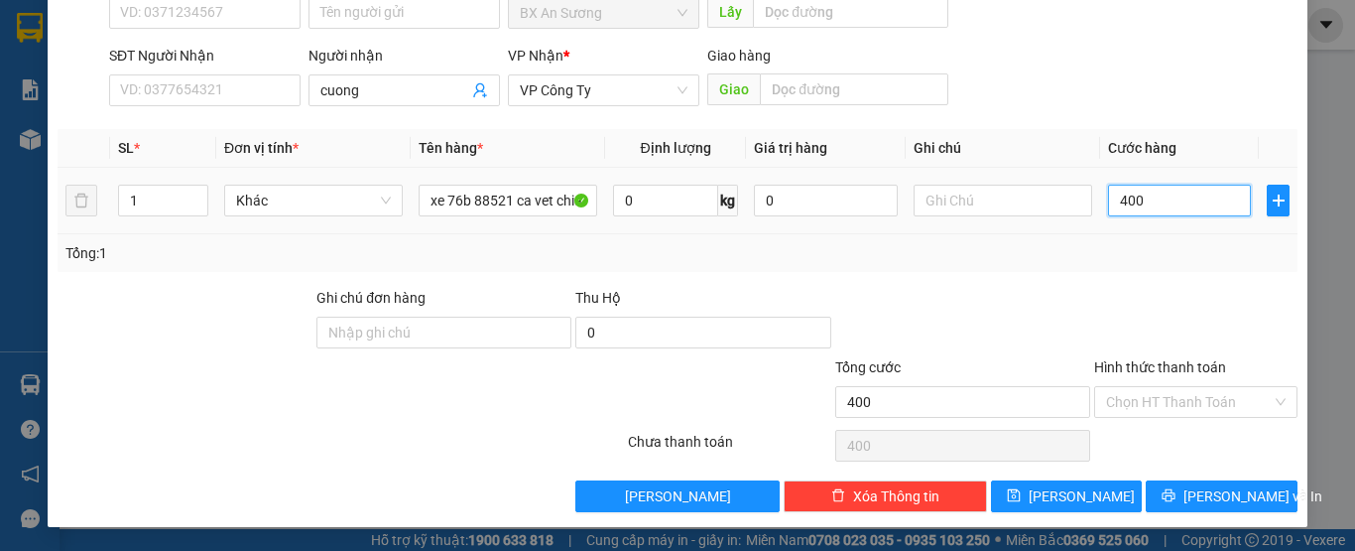
type input "4.000"
type input "40.000"
type input "400.000"
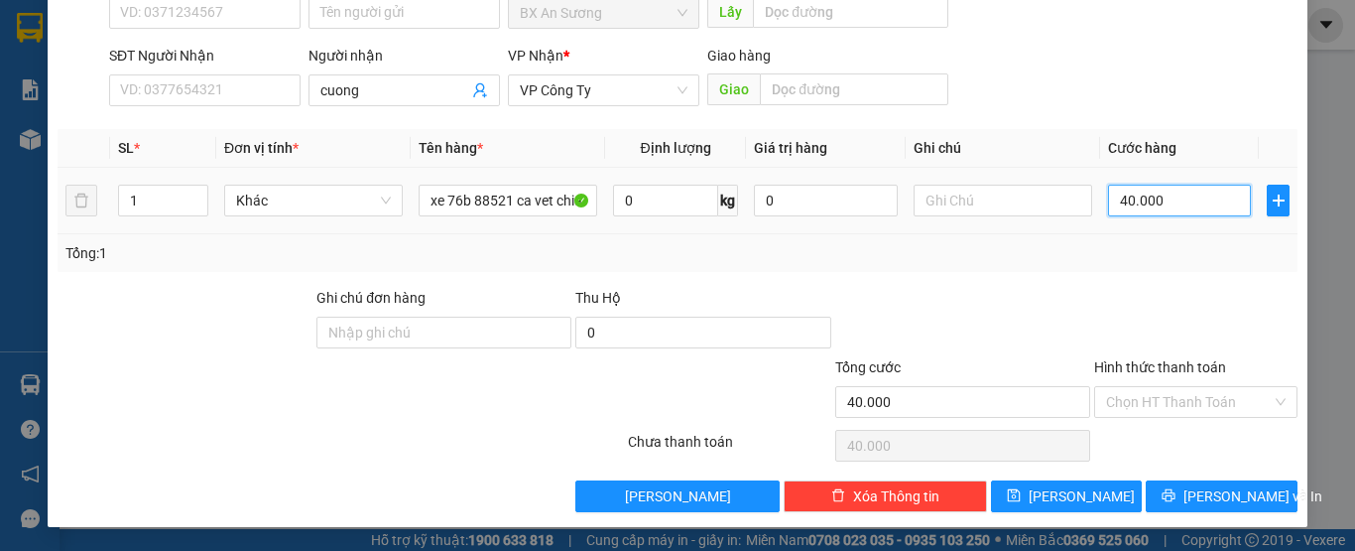
type input "400.000"
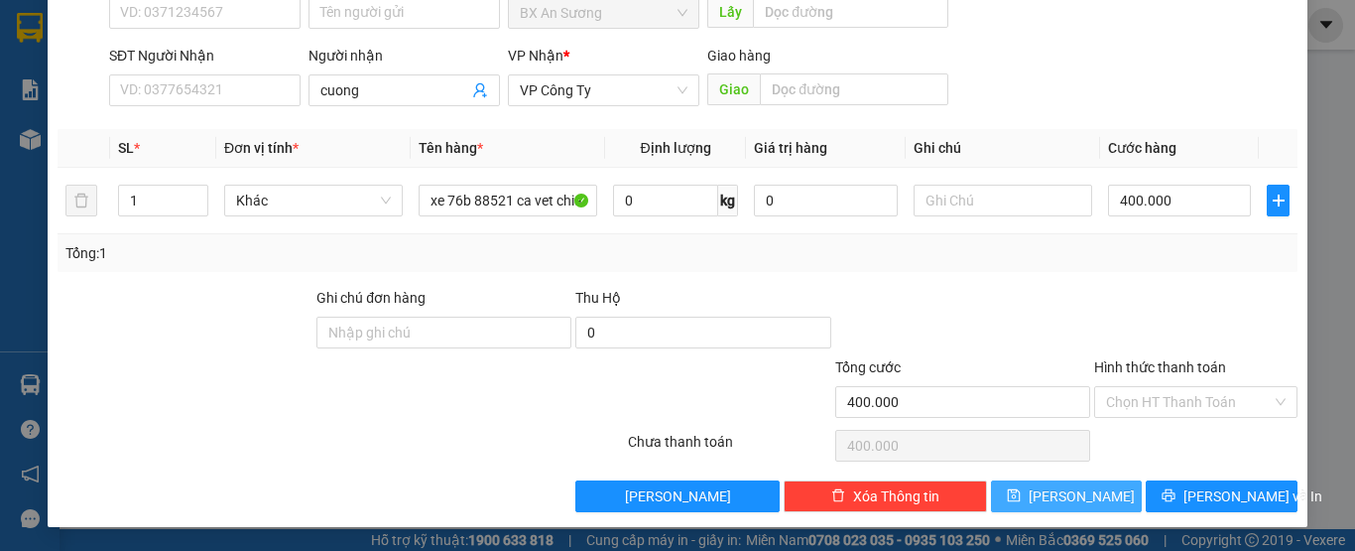
click at [1072, 499] on span "[PERSON_NAME]" at bounding box center [1082, 496] width 106 height 22
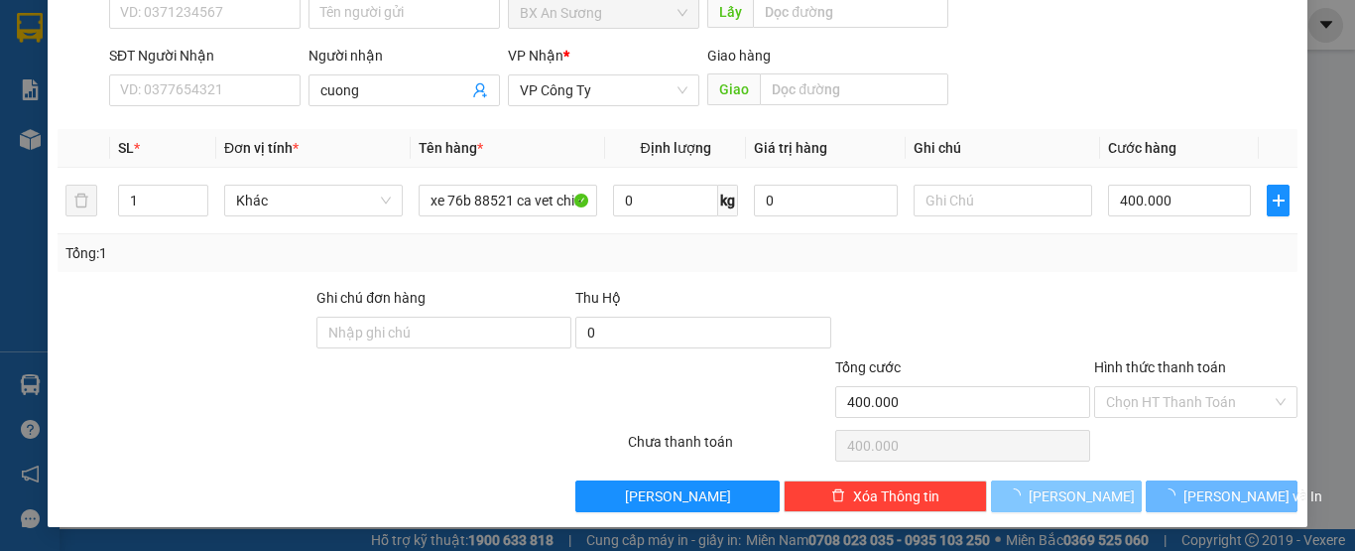
type input "0"
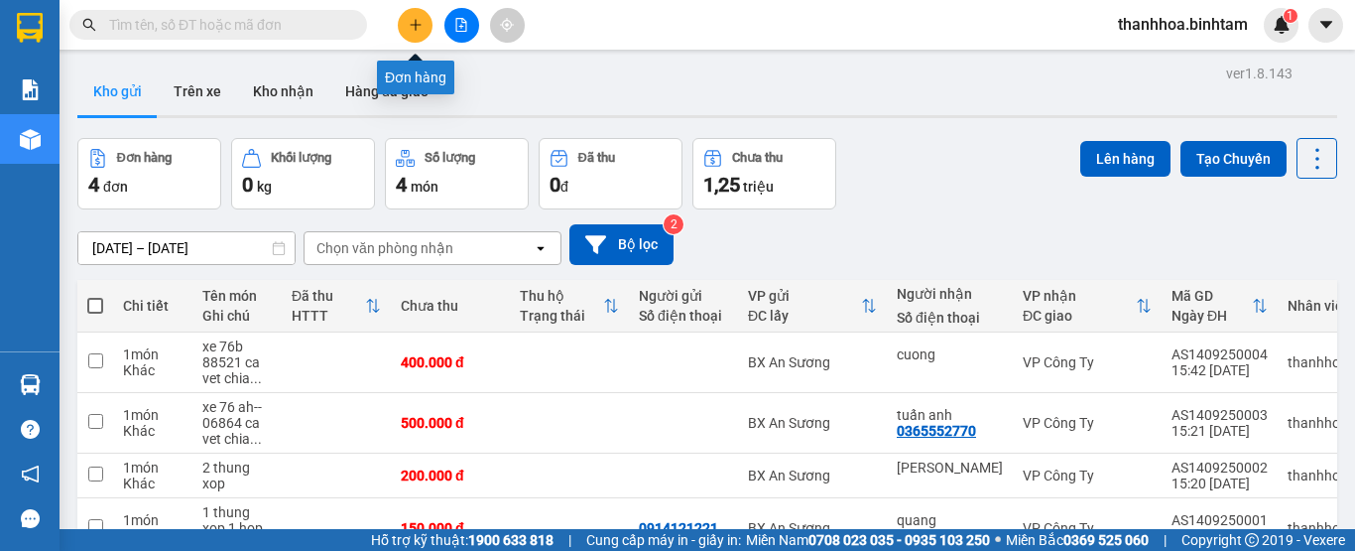
click at [410, 21] on icon "plus" at bounding box center [416, 25] width 14 height 14
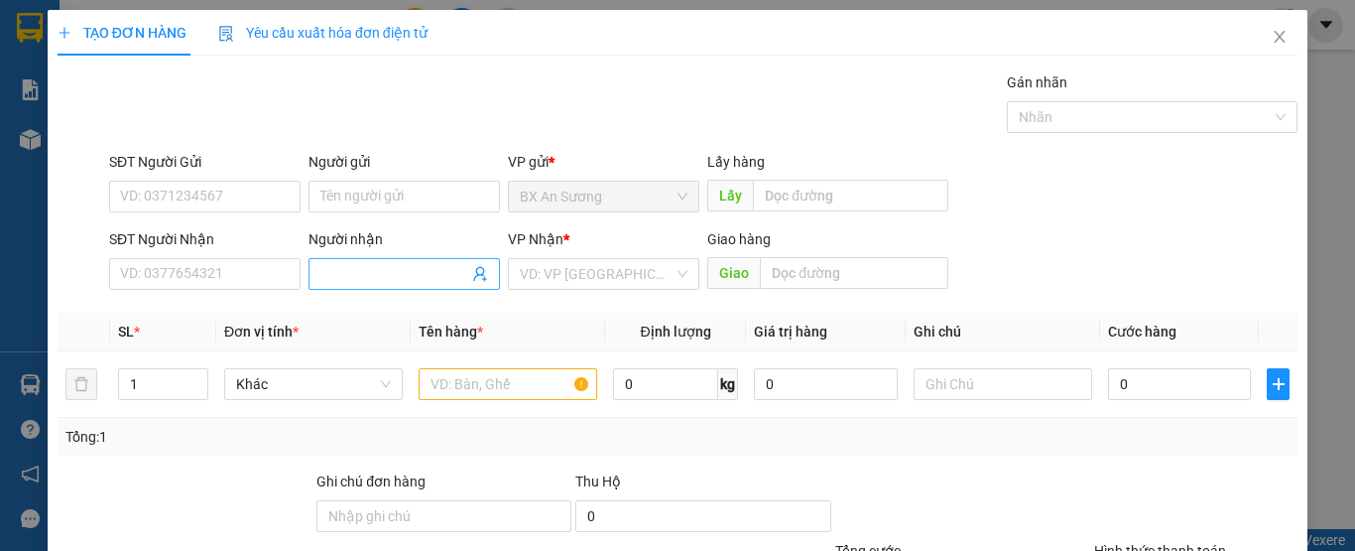
click at [363, 273] on input "Người nhận" at bounding box center [394, 274] width 148 height 22
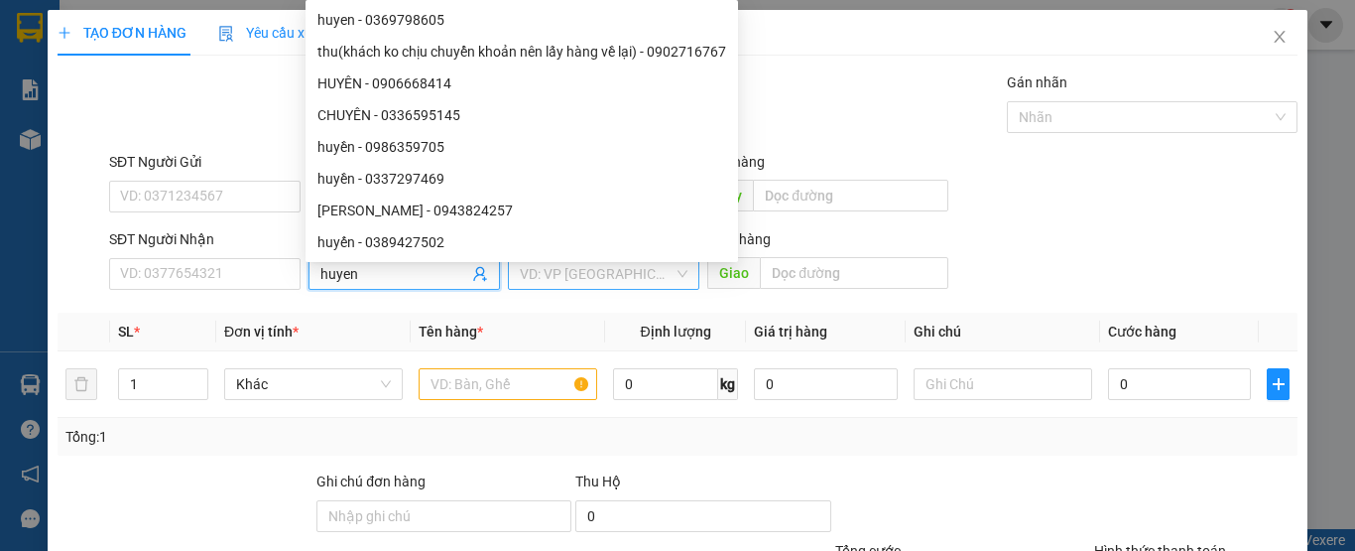
type input "huyen"
click at [604, 285] on input "search" at bounding box center [597, 274] width 154 height 30
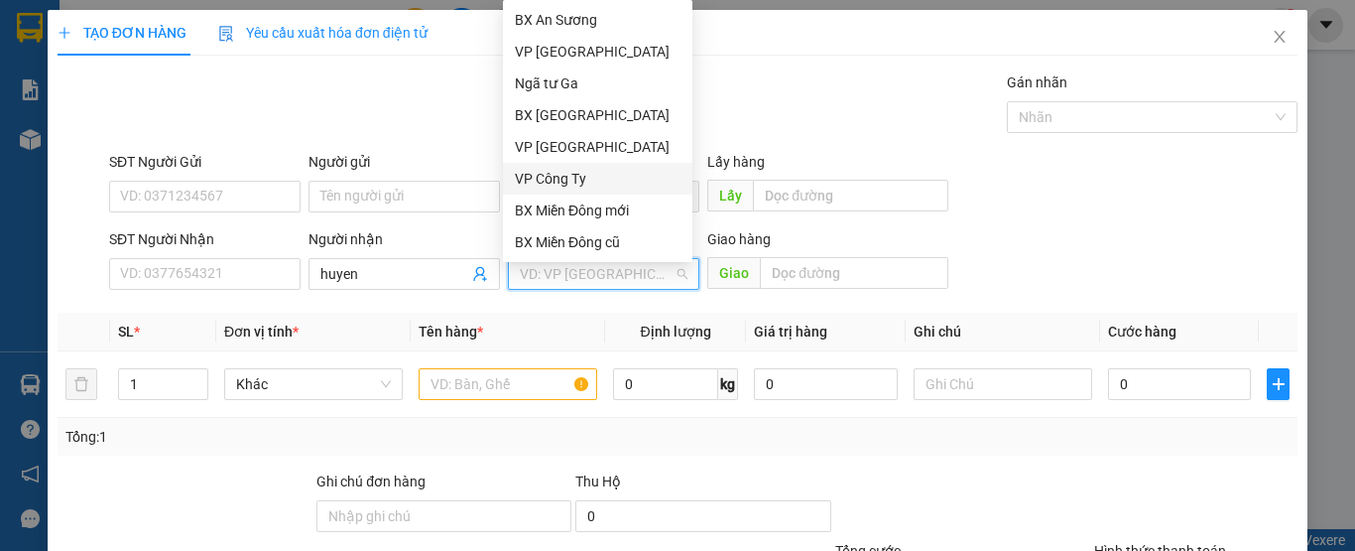
click at [578, 179] on div "VP Công Ty" at bounding box center [598, 179] width 166 height 22
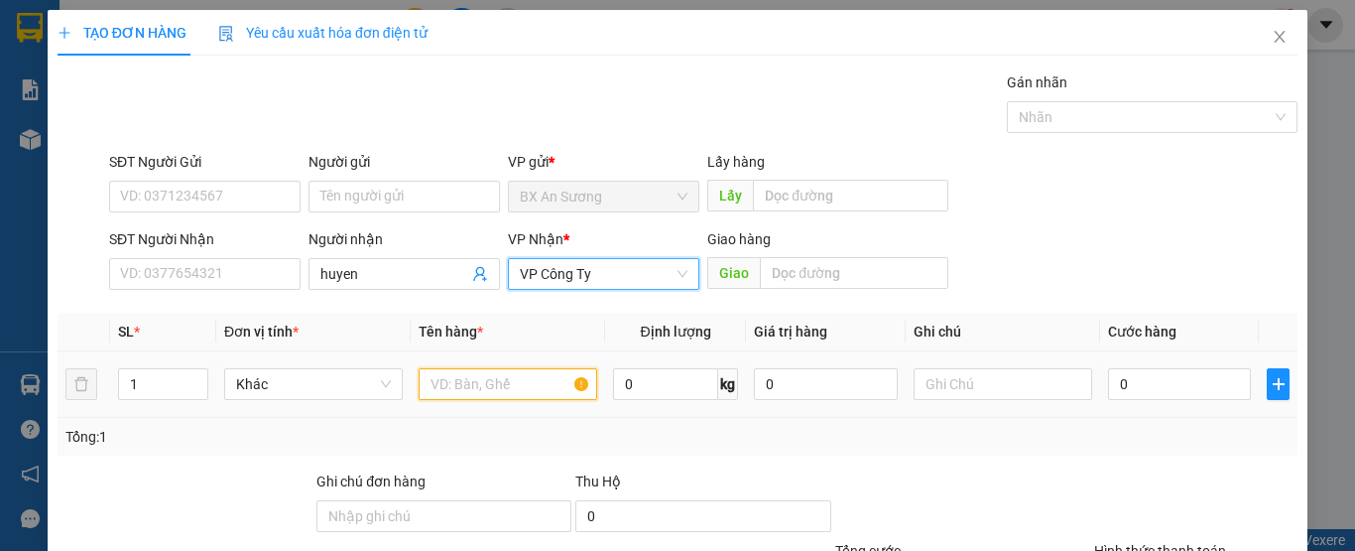
click at [481, 390] on input "text" at bounding box center [508, 384] width 179 height 32
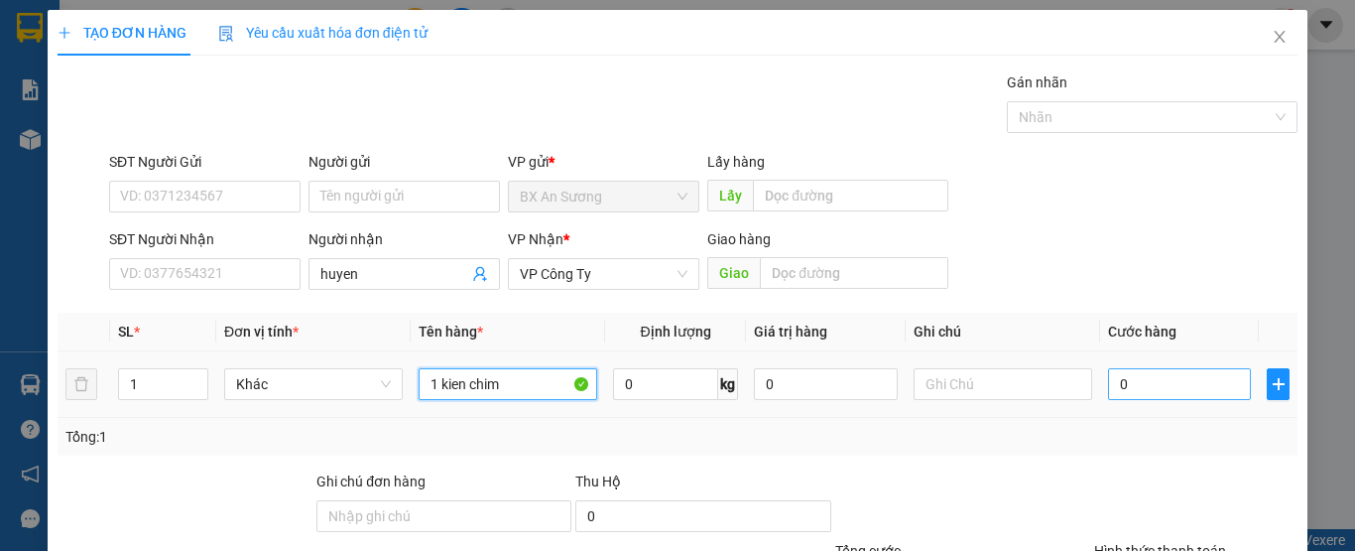
type input "1 kien chim"
click at [1147, 380] on input "0" at bounding box center [1179, 384] width 143 height 32
type input "2"
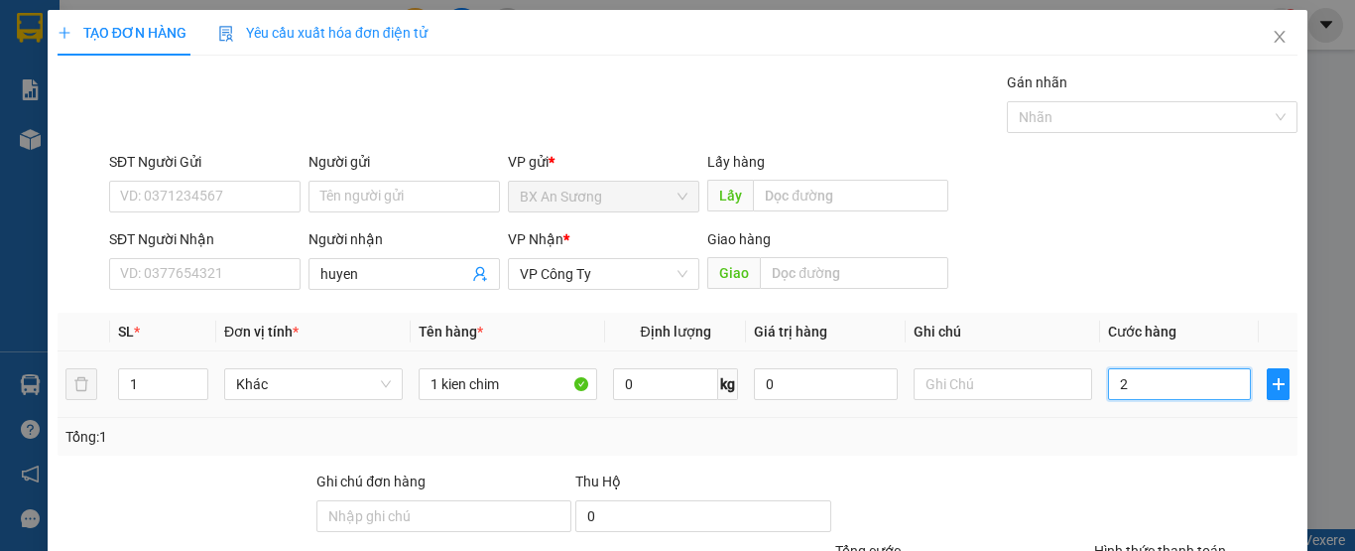
type input "20"
type input "200"
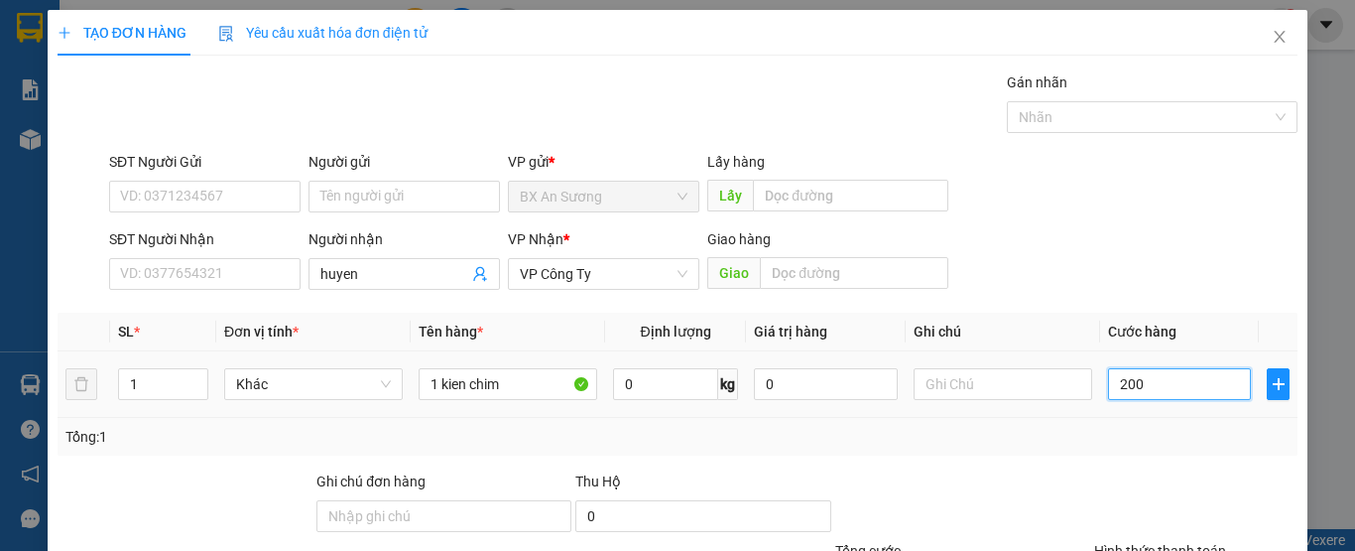
type input "200"
type input "2.000"
type input "20.000"
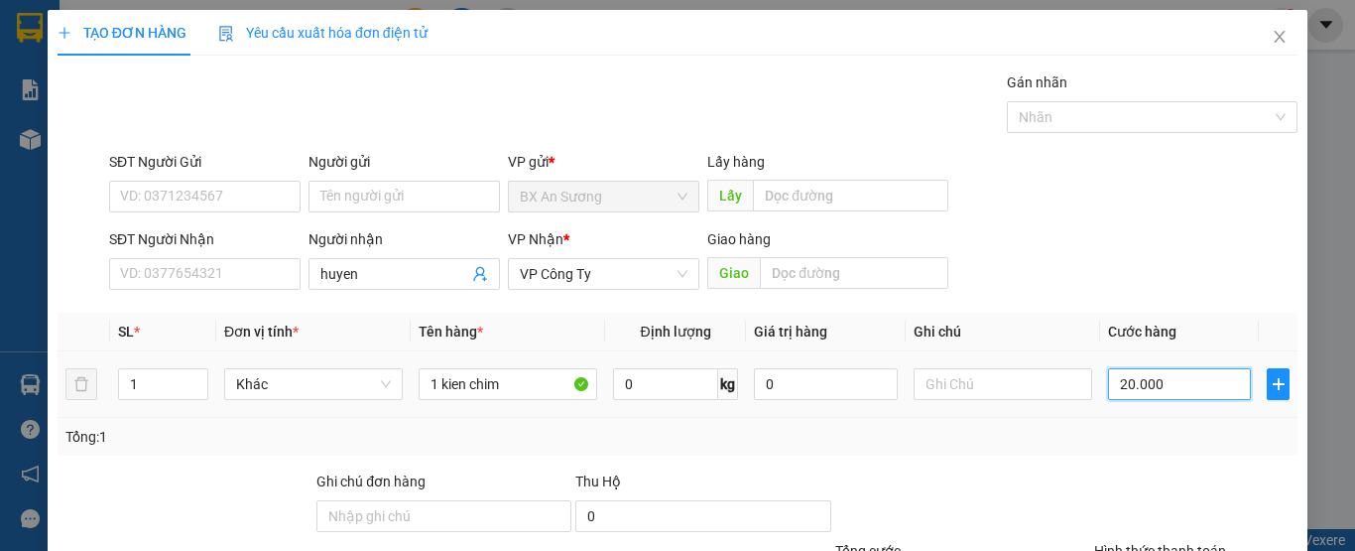
type input "20.000"
type input "200.000"
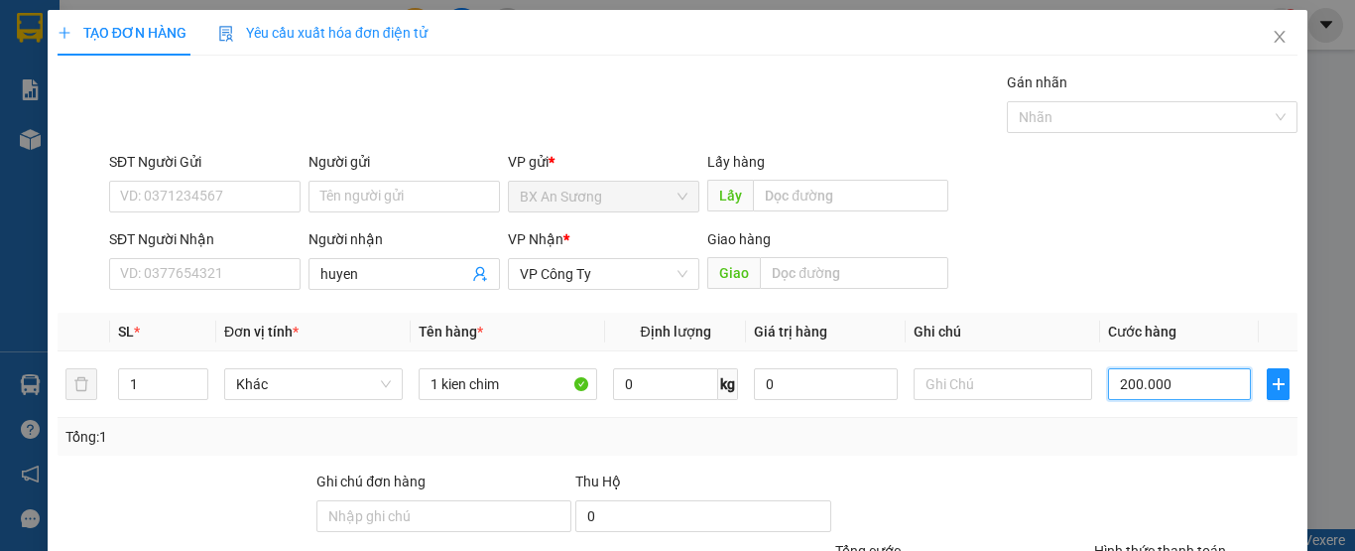
type input "200.000"
click at [1075, 483] on div at bounding box center [962, 504] width 259 height 69
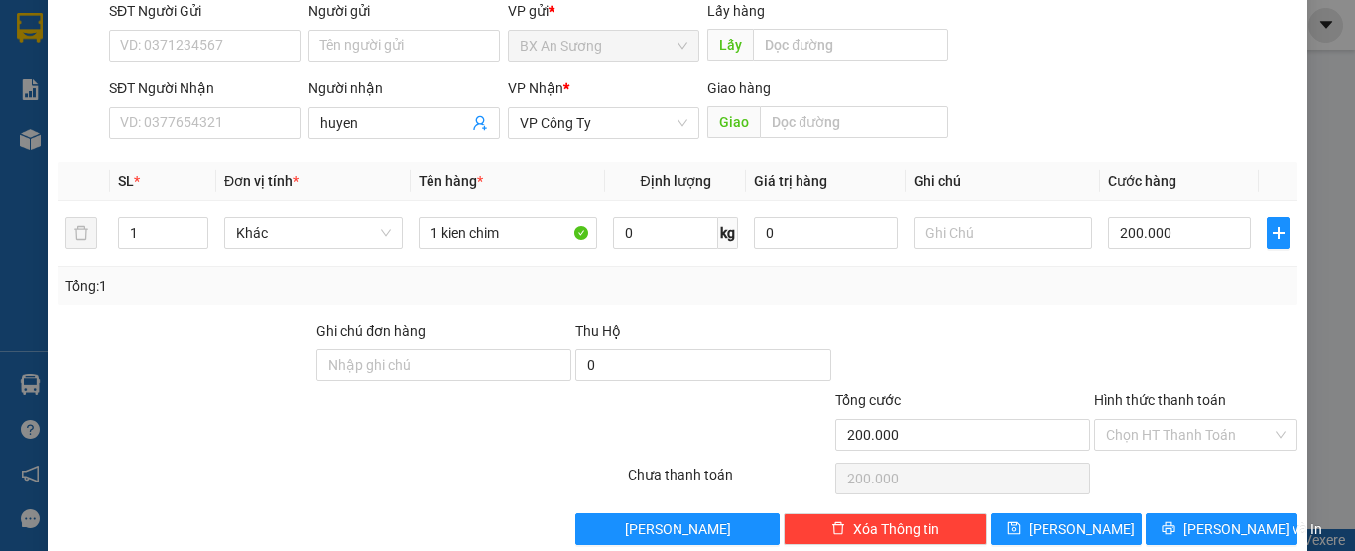
scroll to position [184, 0]
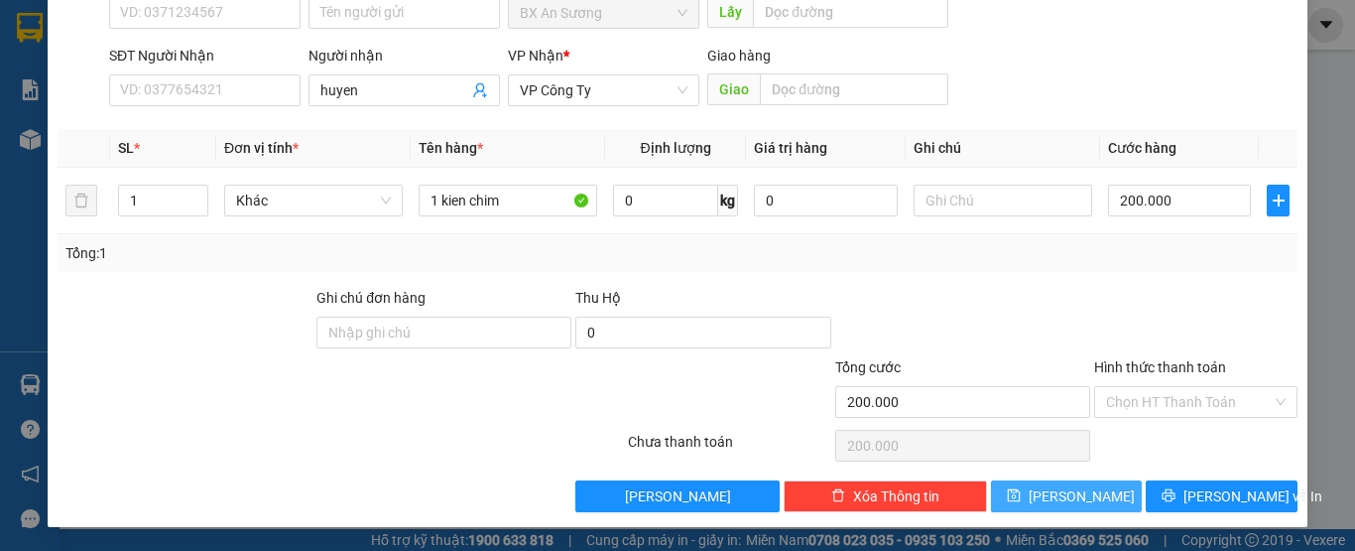
click at [1072, 492] on span "[PERSON_NAME]" at bounding box center [1082, 496] width 106 height 22
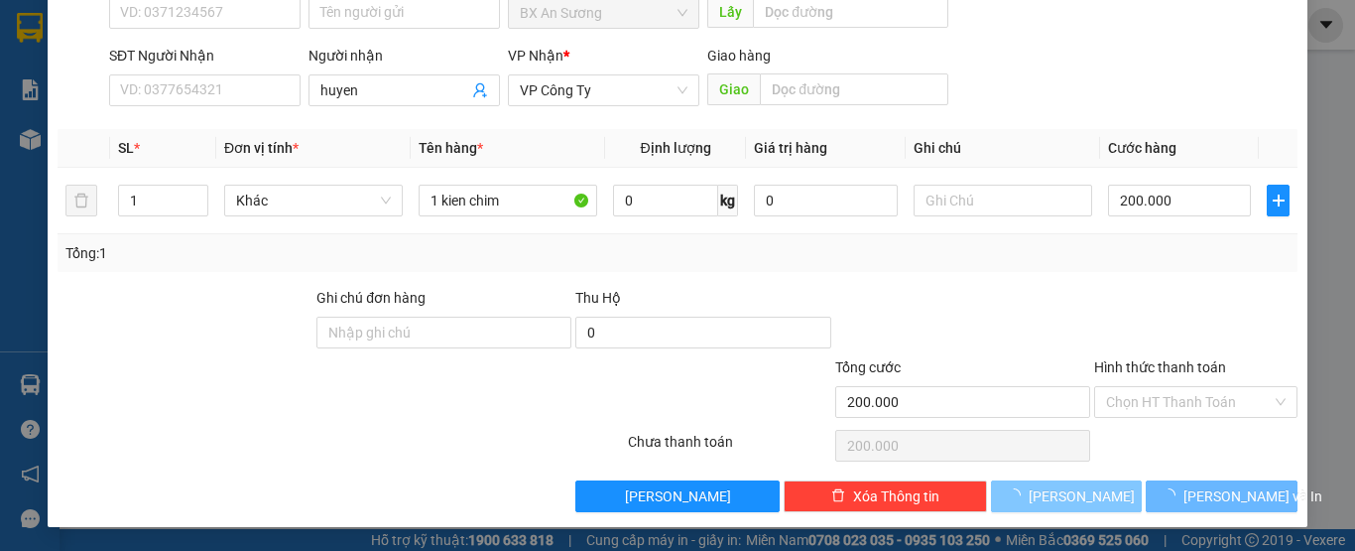
type input "0"
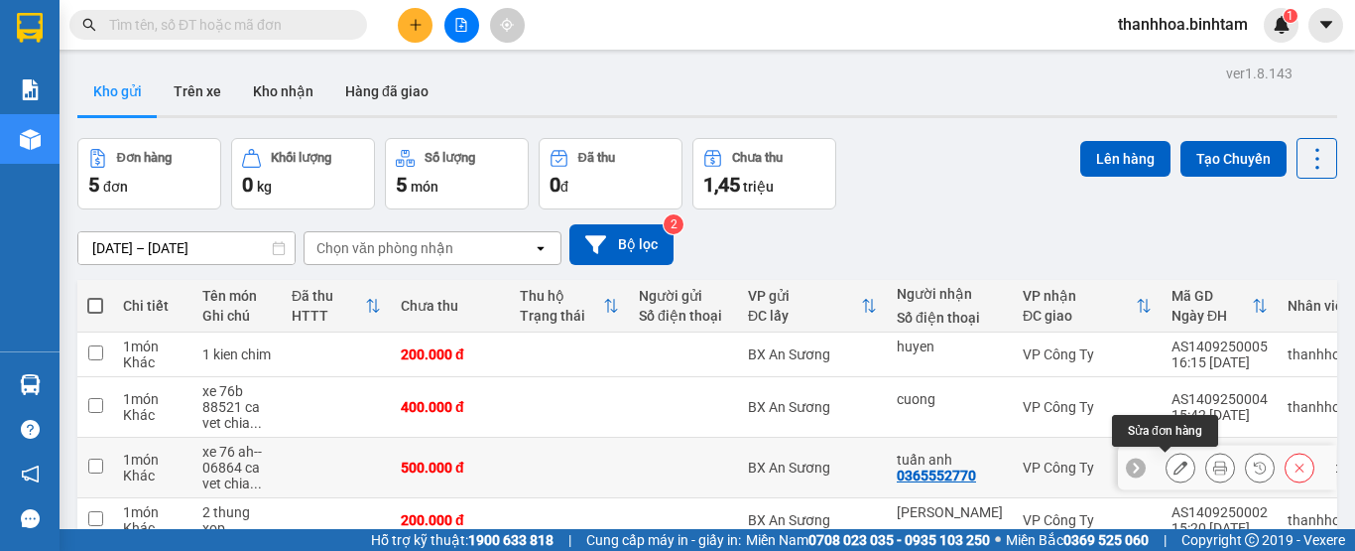
click at [1167, 457] on button at bounding box center [1181, 467] width 28 height 35
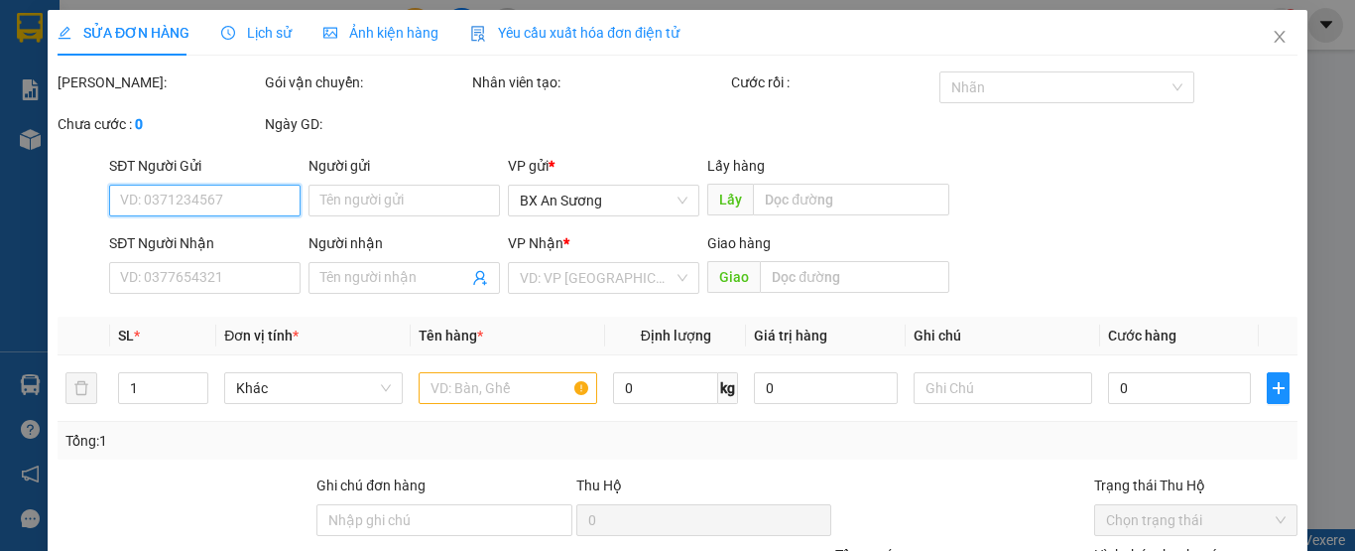
type input "0365552770"
type input "tuấn anh"
type input "500.000"
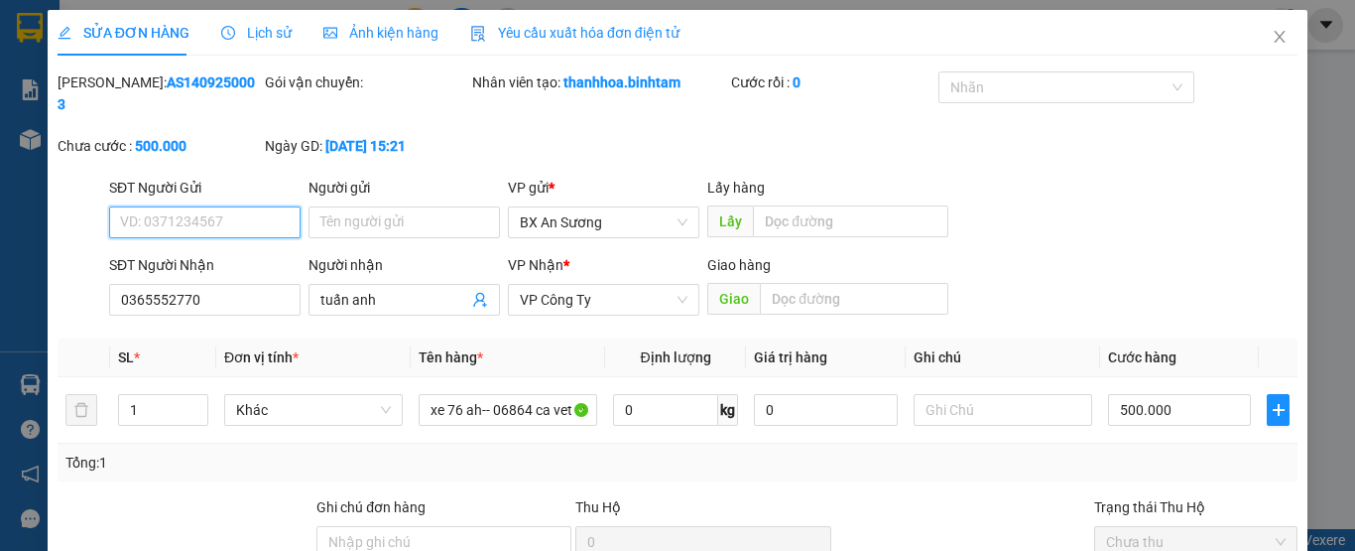
click at [198, 209] on input "SĐT Người Gửi" at bounding box center [204, 222] width 191 height 32
type input "0843542956"
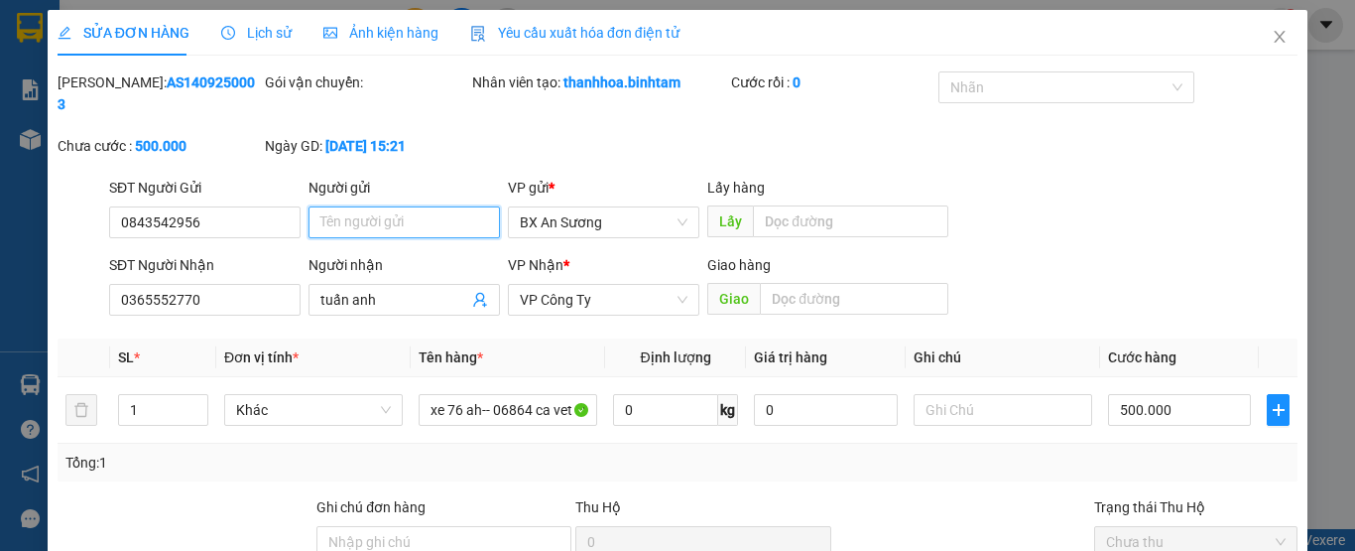
click at [356, 206] on input "Người gửi" at bounding box center [404, 222] width 191 height 32
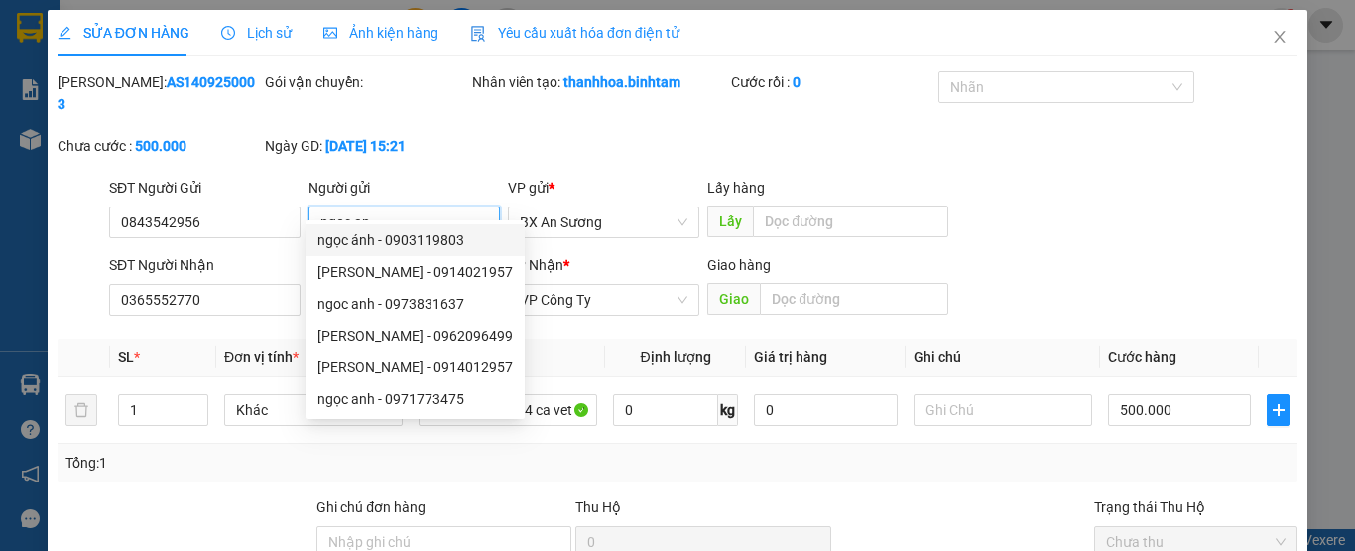
type input "ngoc an"
click at [920, 453] on div "Tổng: 1" at bounding box center [678, 462] width 1240 height 38
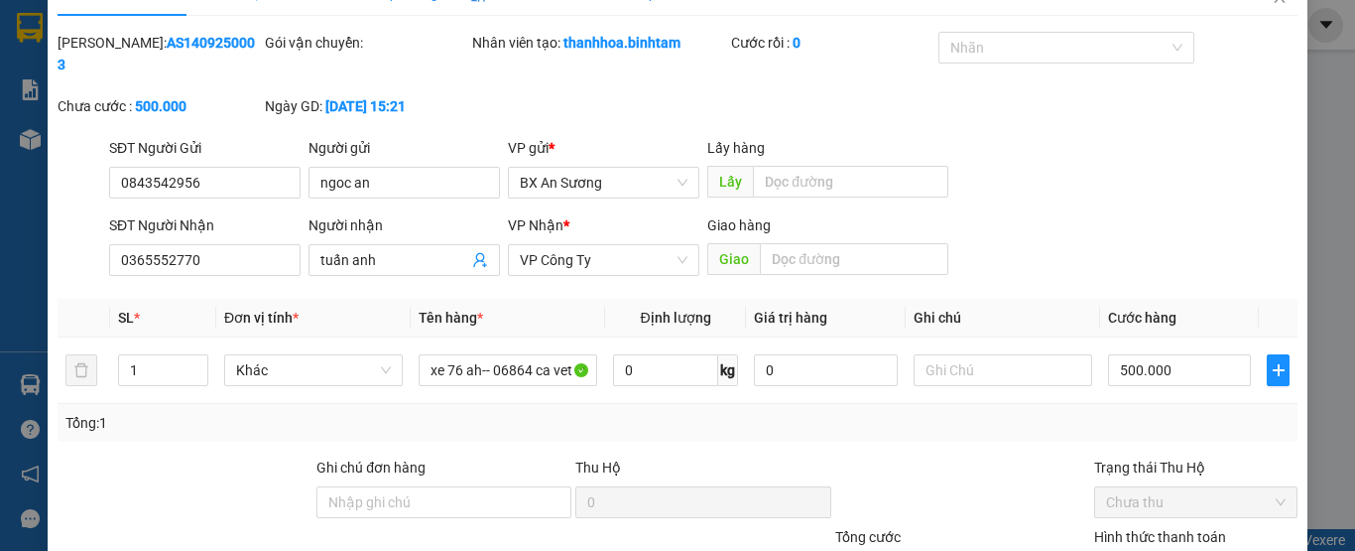
scroll to position [188, 0]
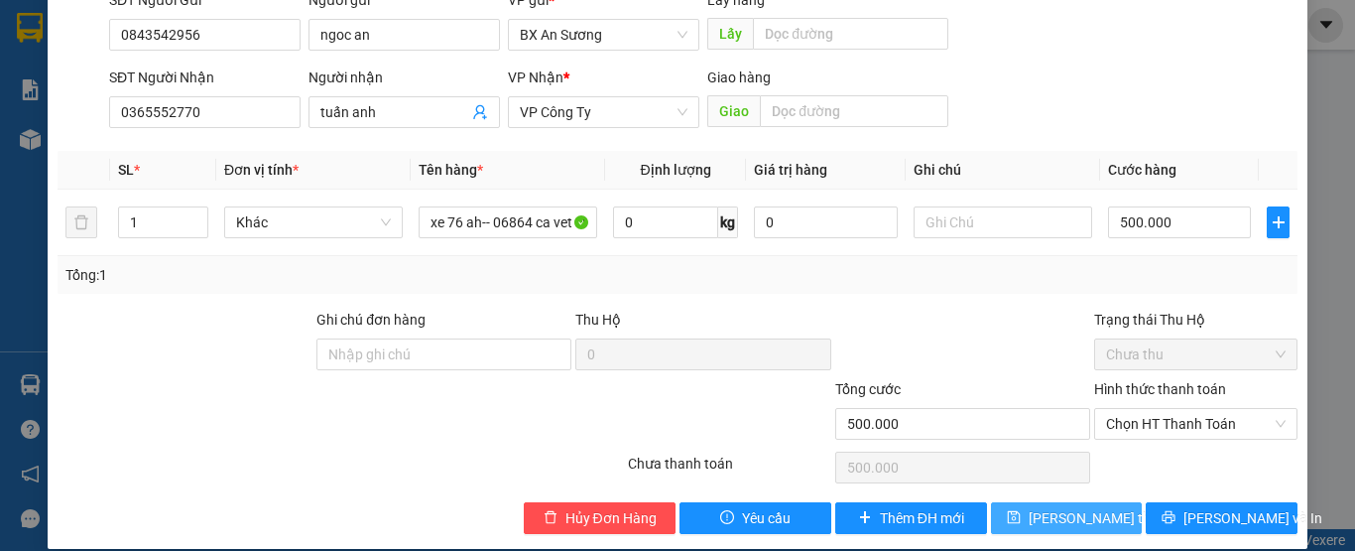
click at [1040, 507] on span "[PERSON_NAME] thay đổi" at bounding box center [1108, 518] width 159 height 22
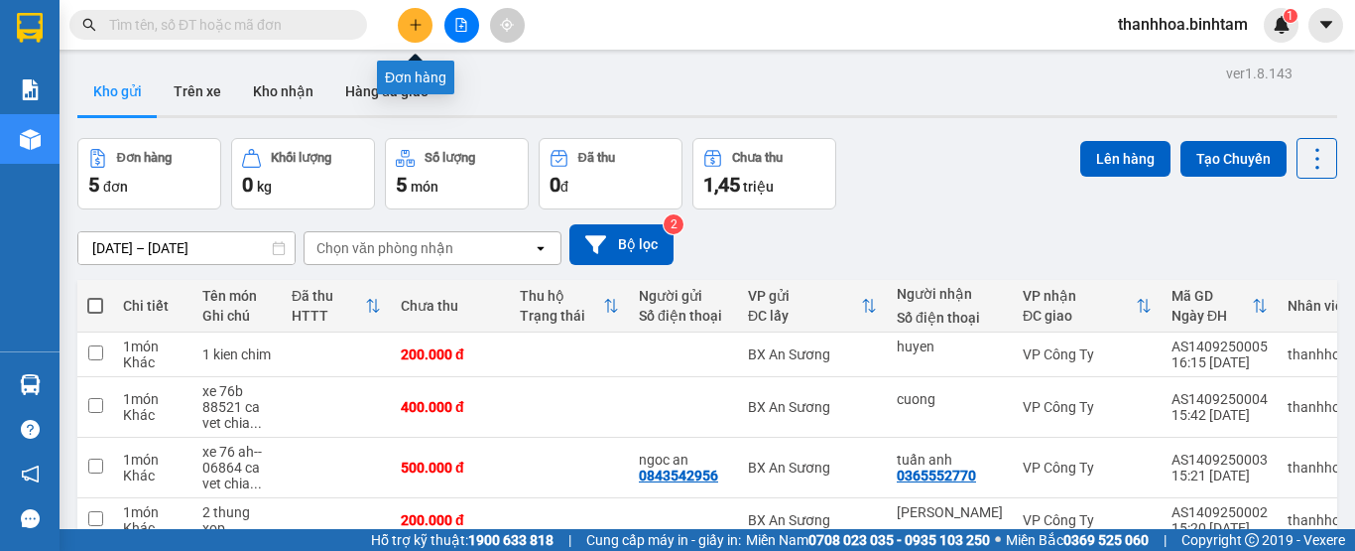
click at [417, 19] on icon "plus" at bounding box center [416, 25] width 14 height 14
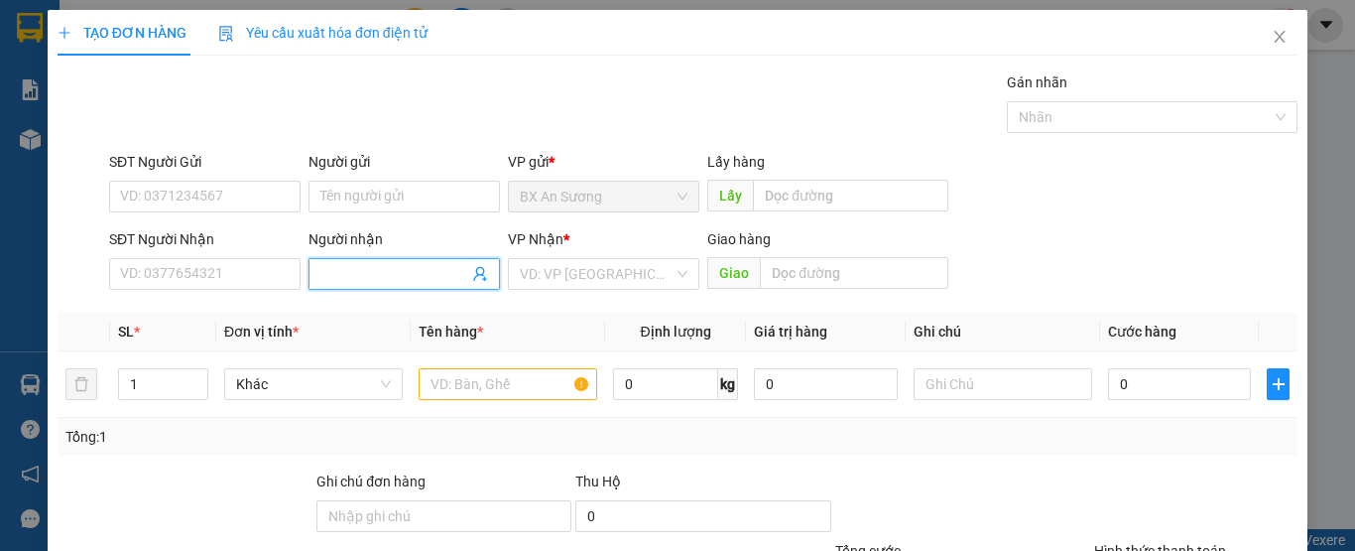
click at [379, 266] on input "Người nhận" at bounding box center [394, 274] width 148 height 22
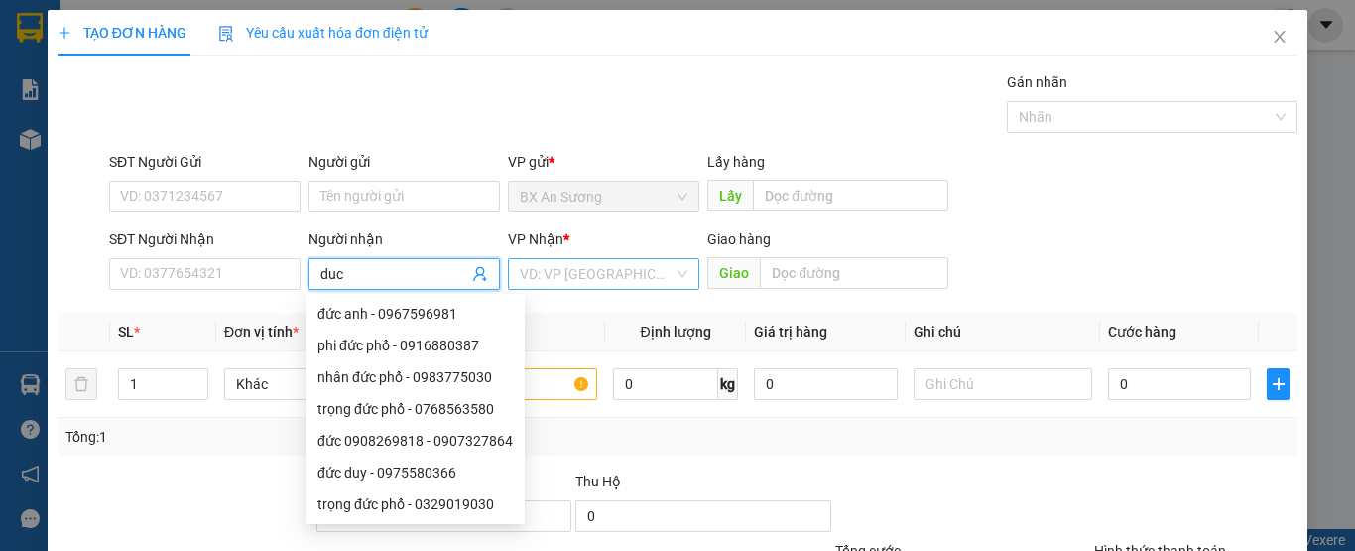
click at [677, 279] on div "VD: VP [GEOGRAPHIC_DATA]" at bounding box center [603, 274] width 191 height 32
type input "duc"
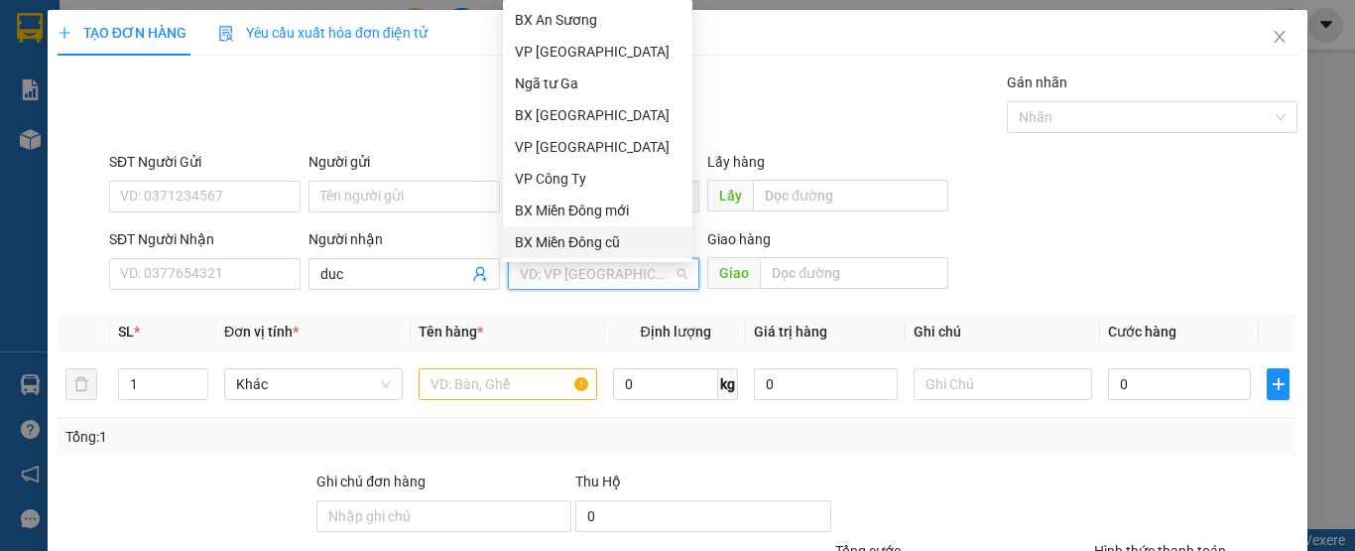
click at [672, 271] on div "VD: VP [GEOGRAPHIC_DATA]" at bounding box center [603, 274] width 191 height 32
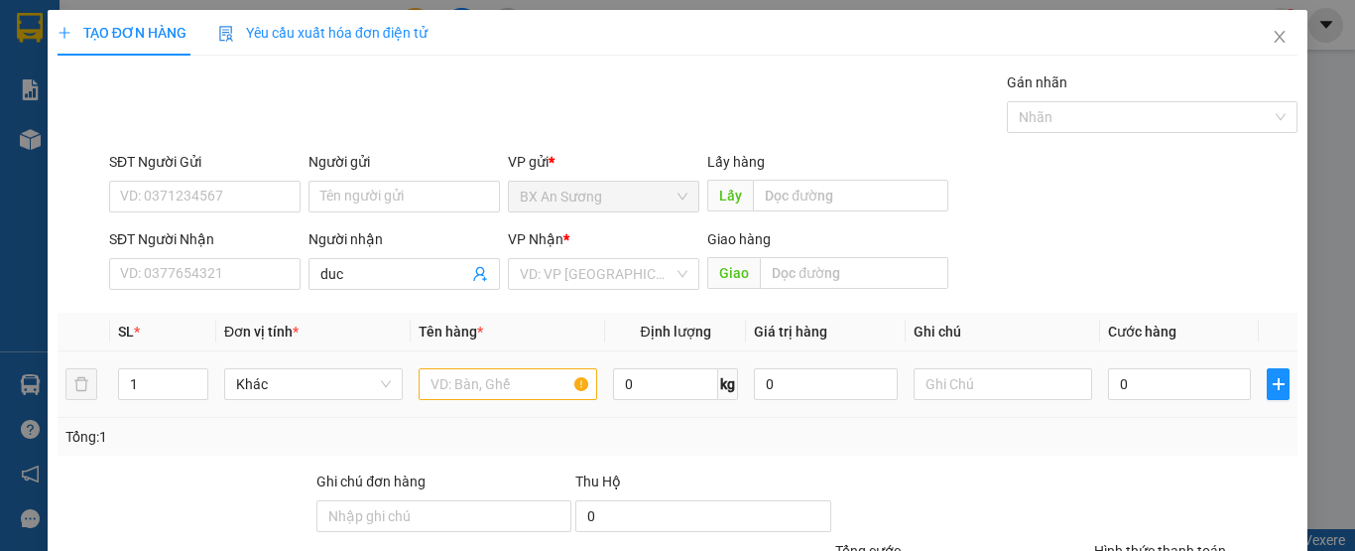
click at [686, 417] on td "0 kg" at bounding box center [675, 384] width 141 height 66
click at [672, 270] on div "VD: VP [GEOGRAPHIC_DATA]" at bounding box center [603, 274] width 191 height 32
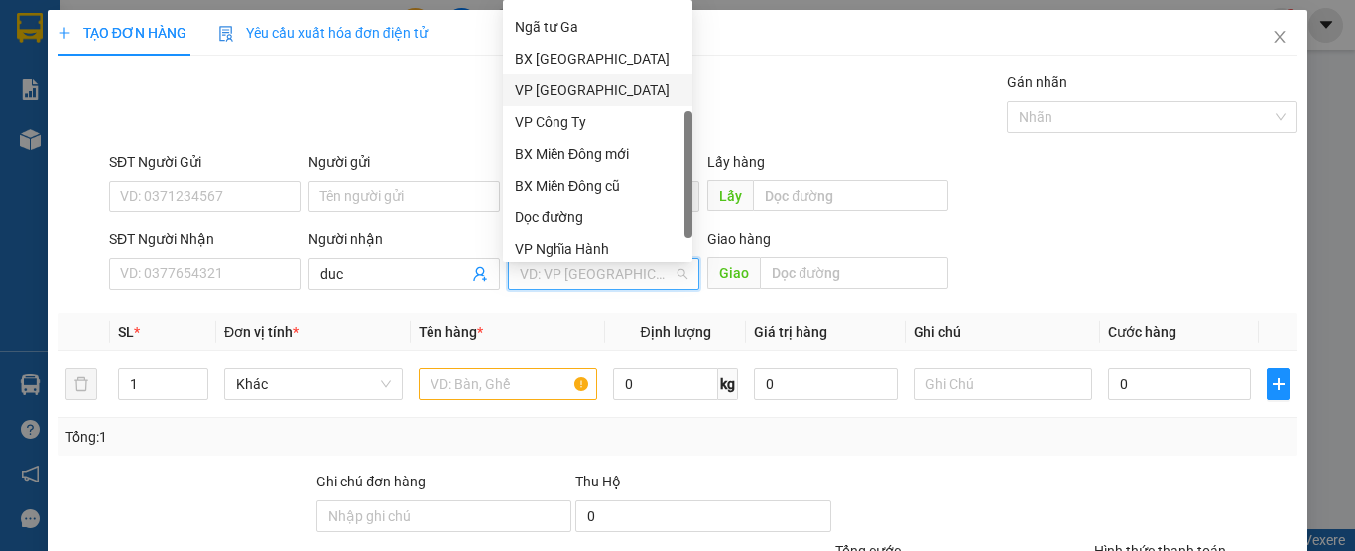
scroll to position [63, 0]
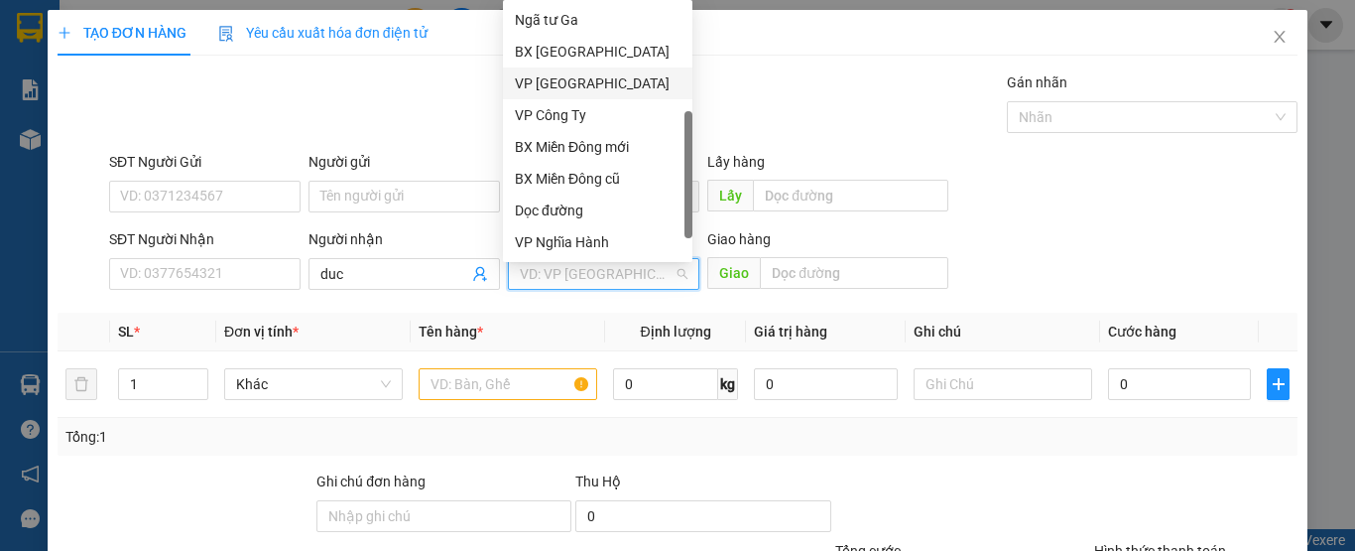
drag, startPoint x: 689, startPoint y: 125, endPoint x: 688, endPoint y: 282, distance: 156.8
click at [688, 282] on body "Kết quả tìm kiếm ( 0 ) Bộ lọc No Data thanhhoa.binhtam 1 Báo cáo Báo cáo dòng t…" at bounding box center [677, 275] width 1355 height 551
click at [553, 204] on div "Dọc đường" at bounding box center [598, 210] width 166 height 22
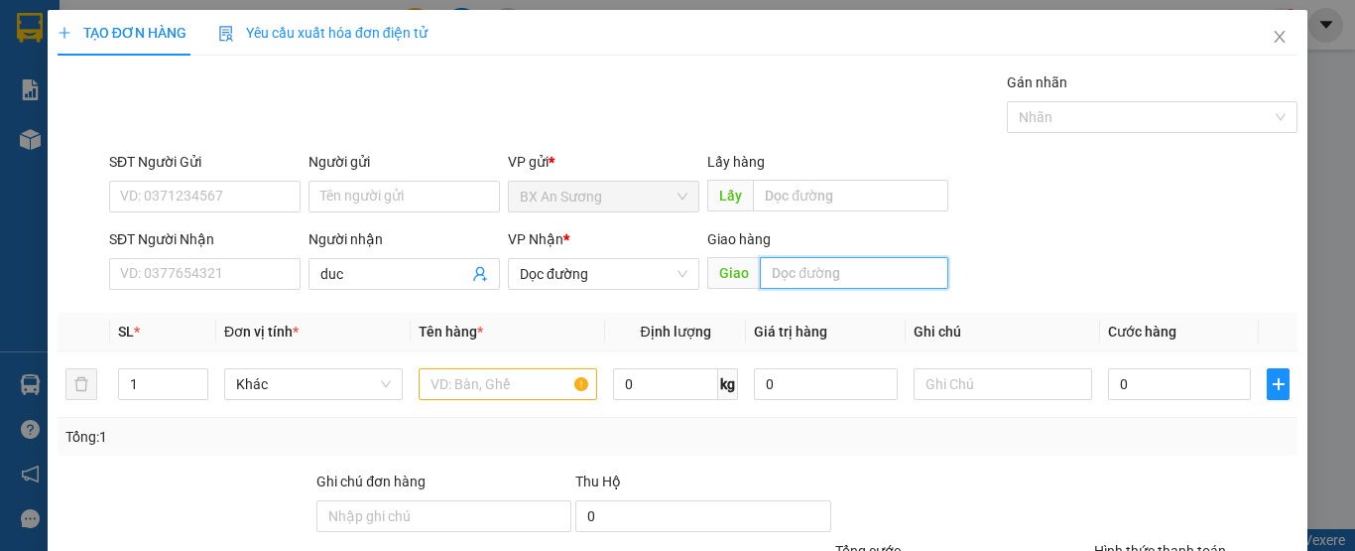
click at [784, 275] on input "text" at bounding box center [854, 273] width 189 height 32
type input "pho khanh"
click at [460, 380] on input "text" at bounding box center [508, 384] width 179 height 32
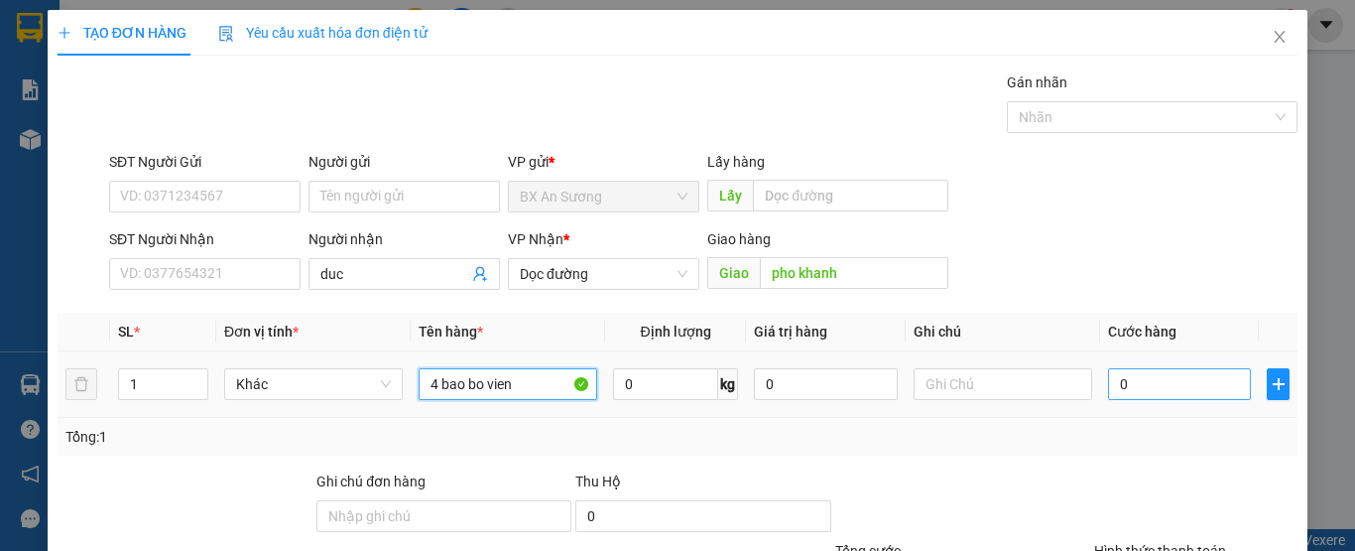
type input "4 bao bo vien"
click at [1168, 384] on input "0" at bounding box center [1179, 384] width 143 height 32
type input "4"
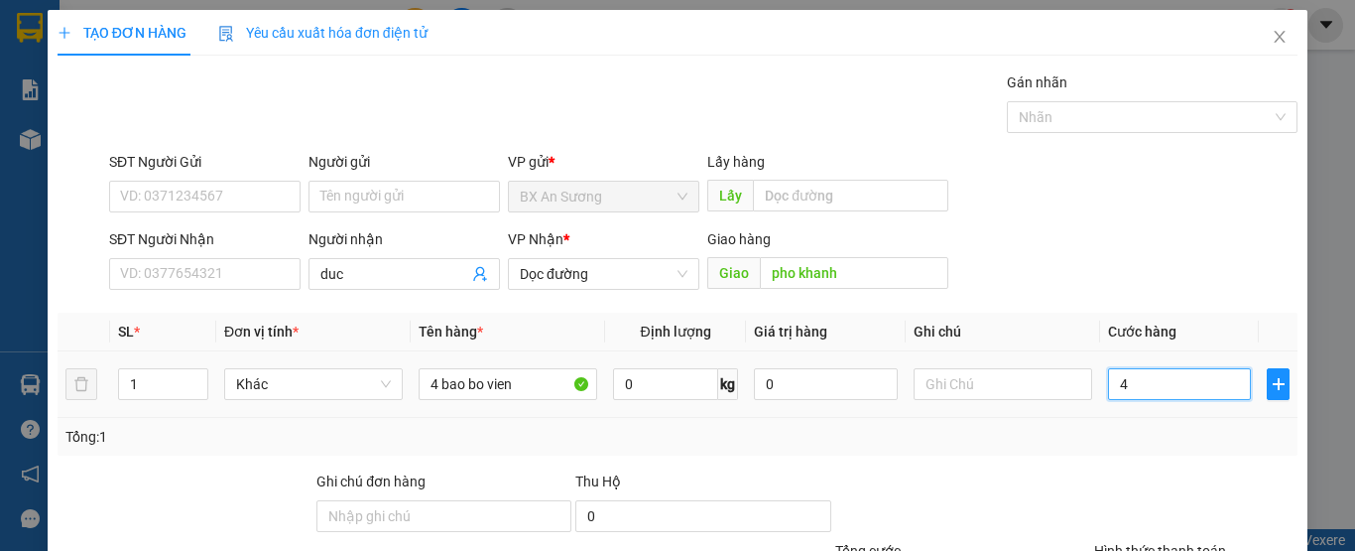
type input "40"
type input "400"
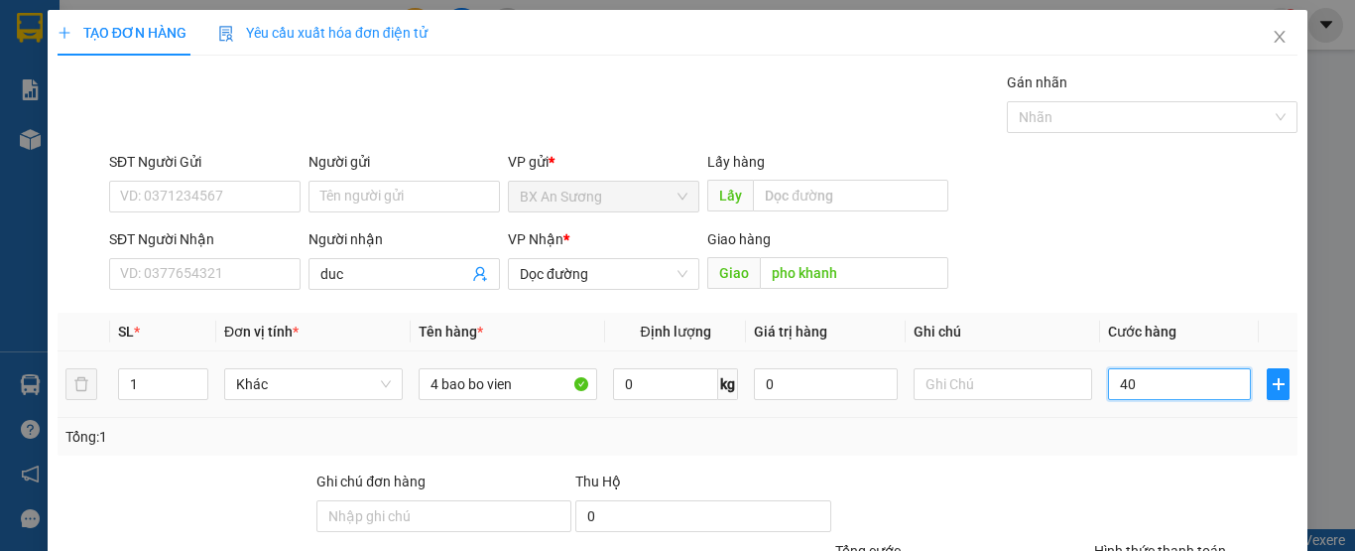
type input "400"
type input "4.000"
type input "40.000"
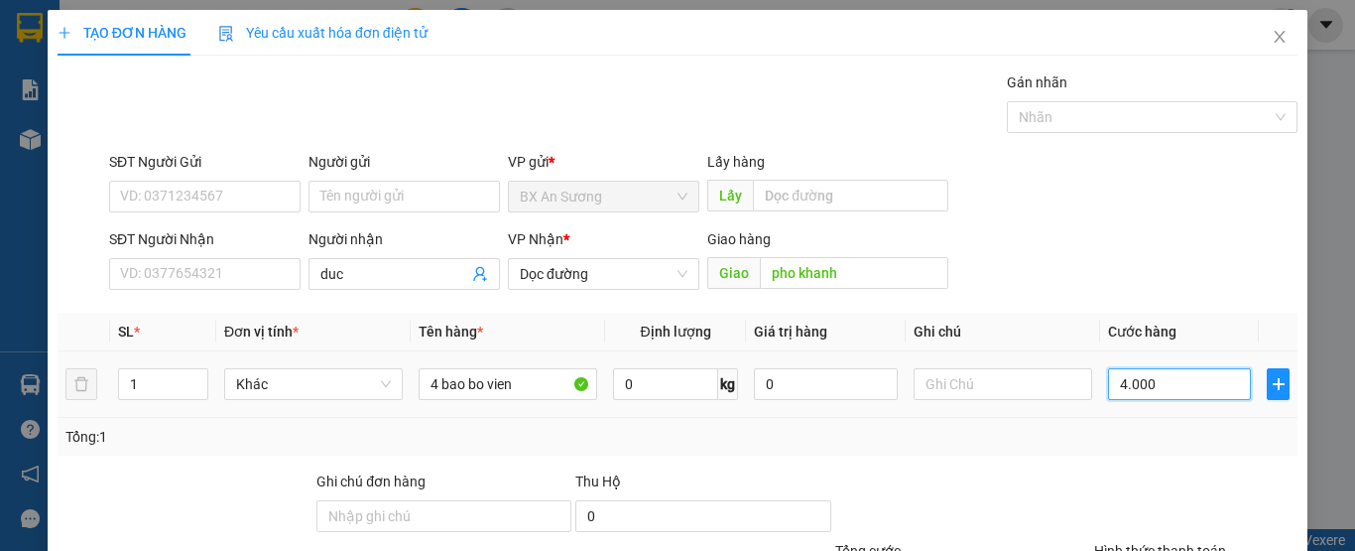
type input "40.000"
type input "400.000"
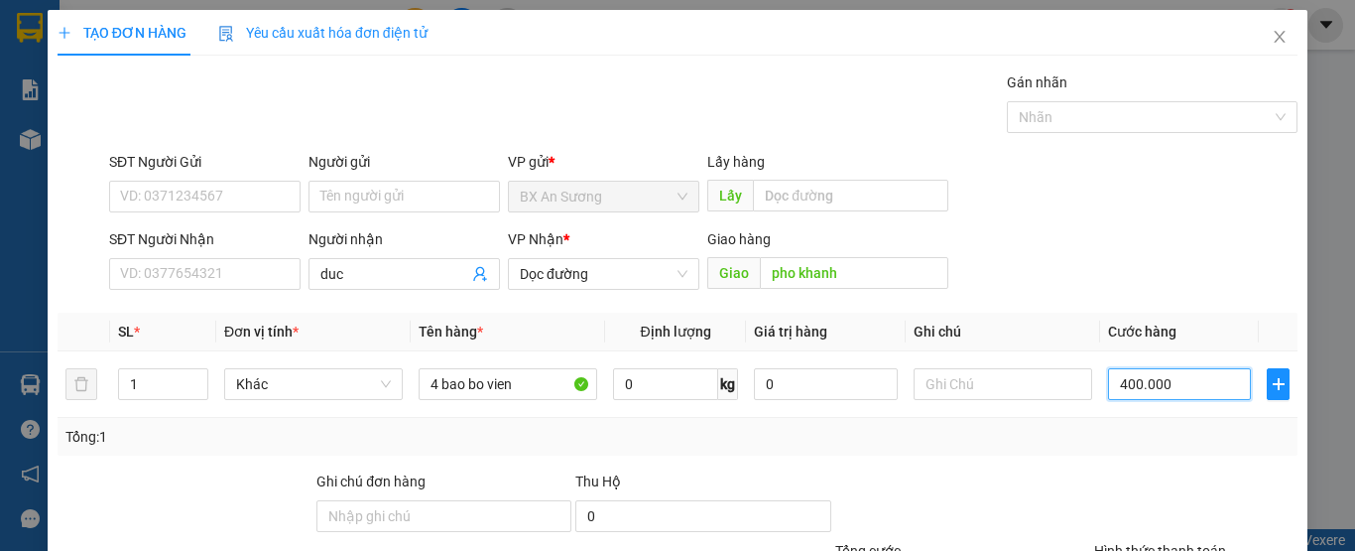
type input "400.000"
click at [984, 498] on div at bounding box center [962, 504] width 259 height 69
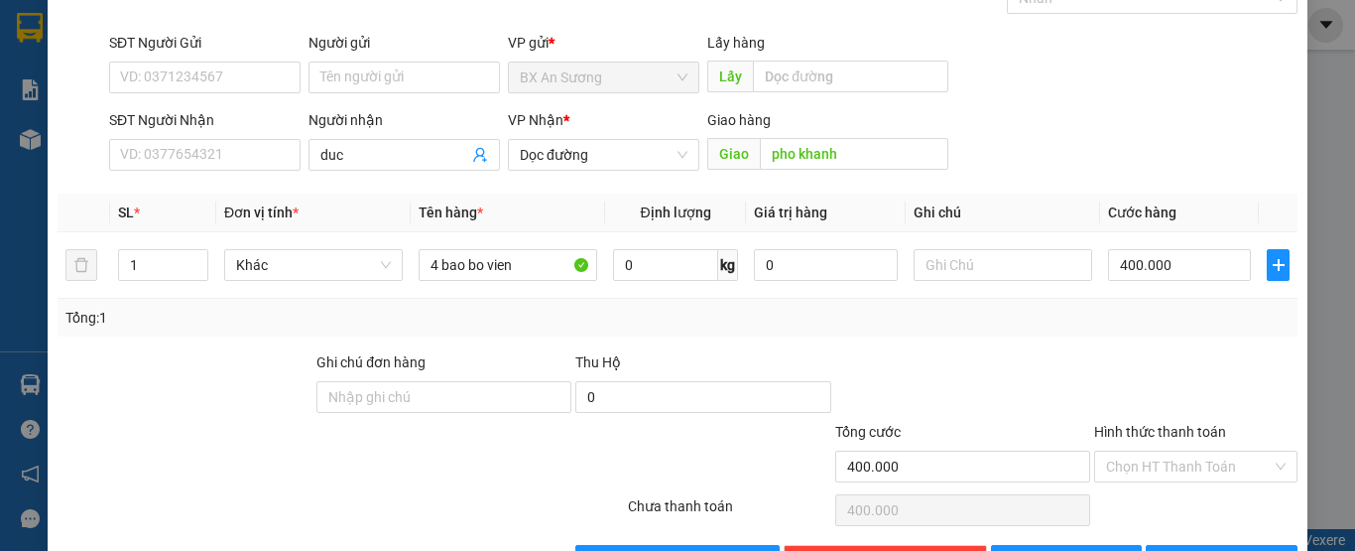
scroll to position [159, 0]
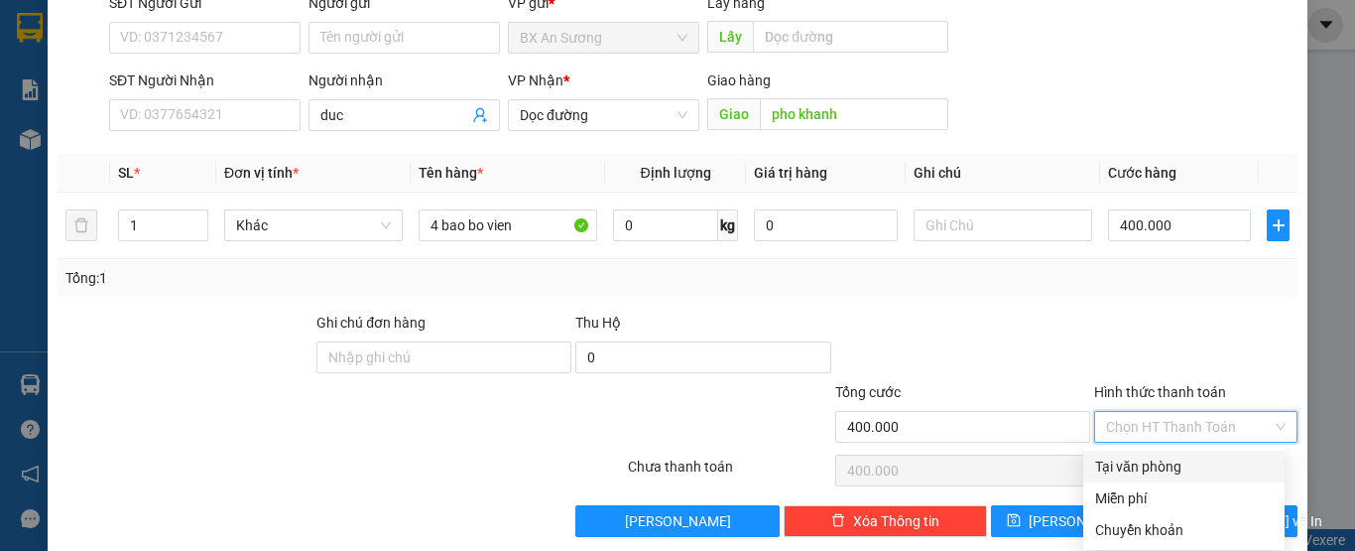
click at [1218, 428] on input "Hình thức thanh toán" at bounding box center [1189, 427] width 166 height 30
click at [1187, 461] on div "Tại văn phòng" at bounding box center [1184, 466] width 178 height 22
type input "0"
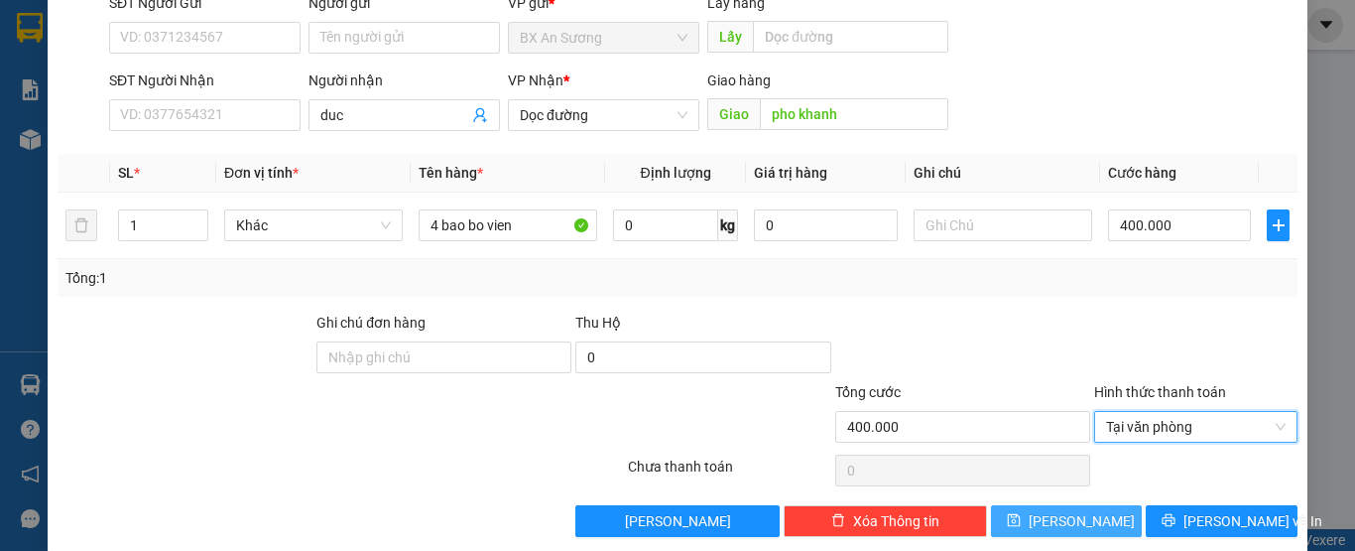
click at [1071, 511] on span "[PERSON_NAME]" at bounding box center [1082, 521] width 106 height 22
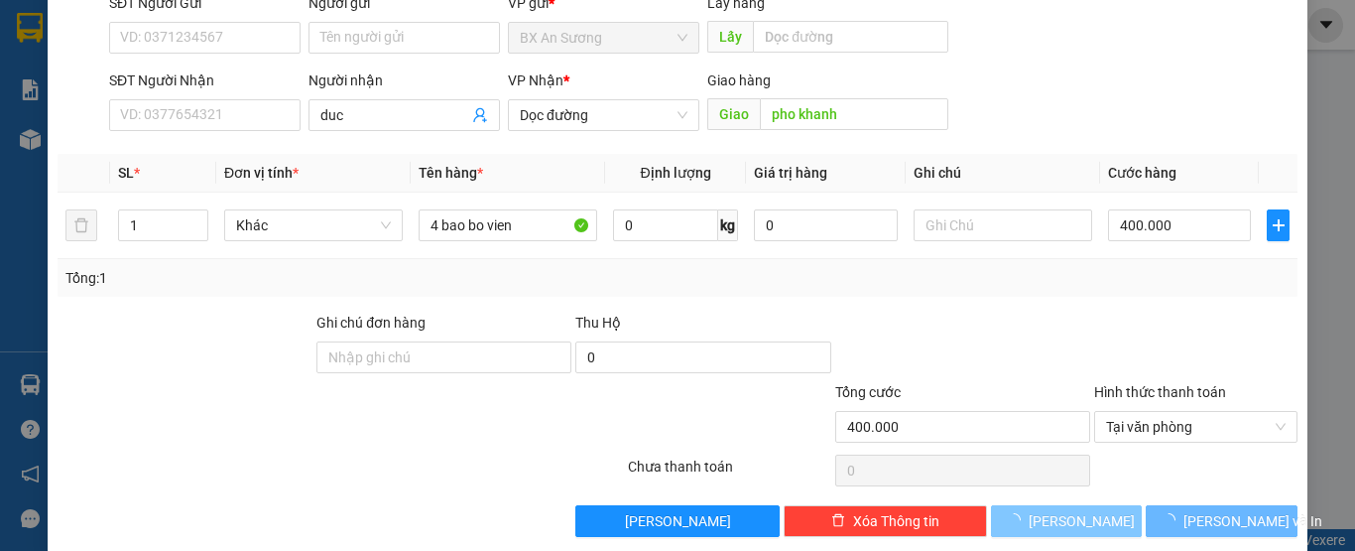
type input "0"
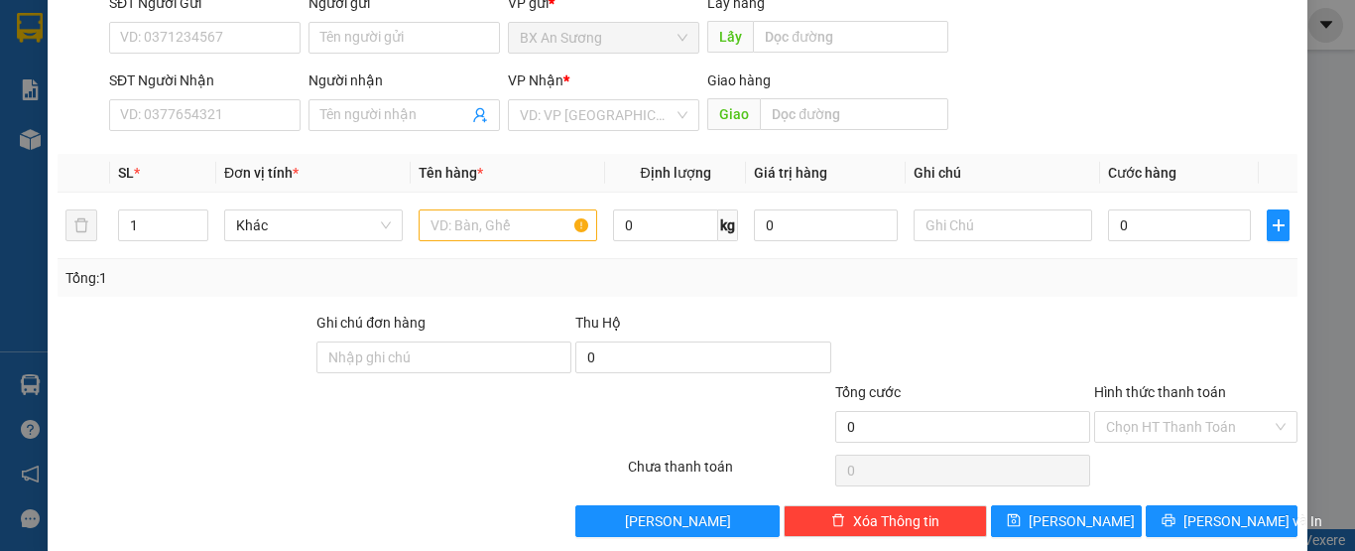
click at [1053, 316] on div at bounding box center [962, 346] width 259 height 69
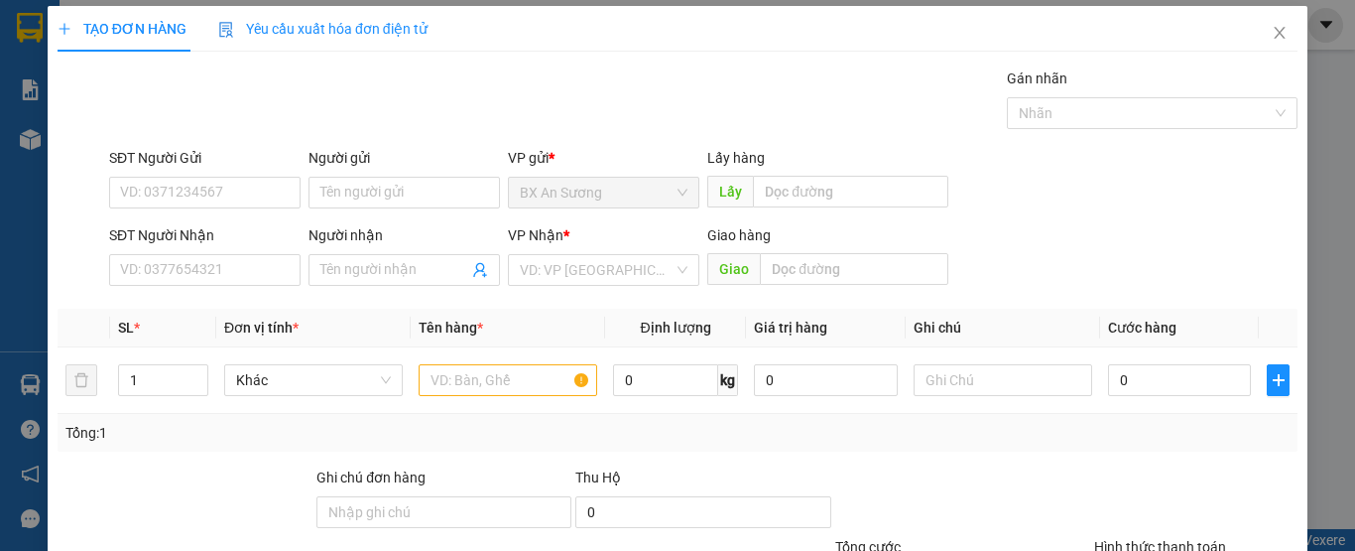
scroll to position [0, 0]
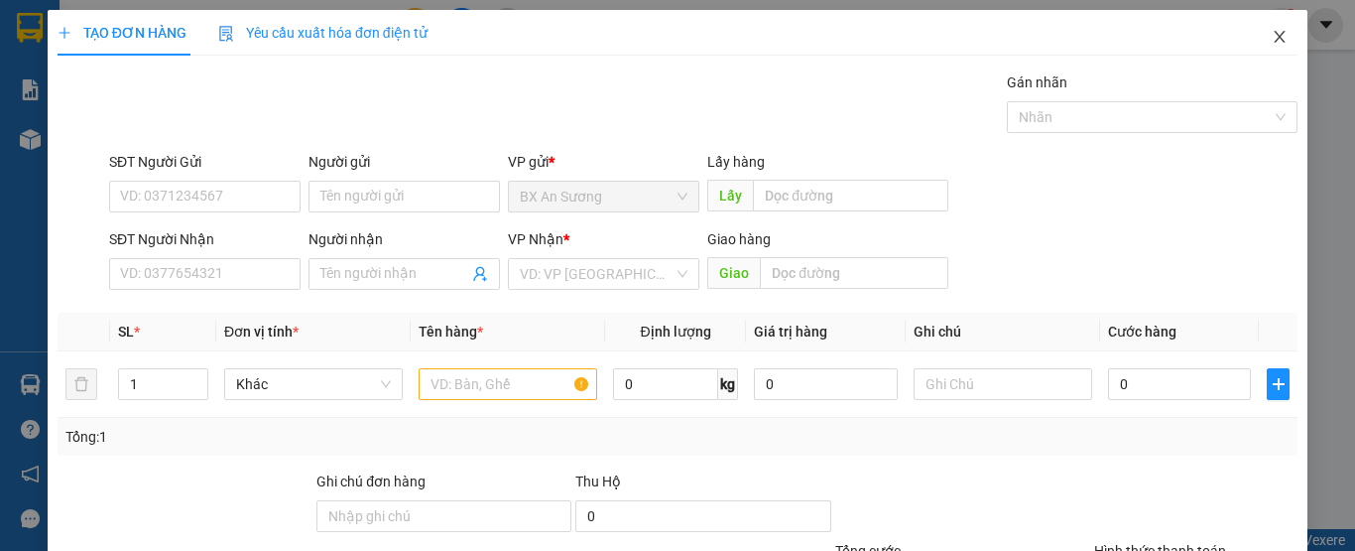
click at [1263, 28] on span "Close" at bounding box center [1280, 38] width 56 height 56
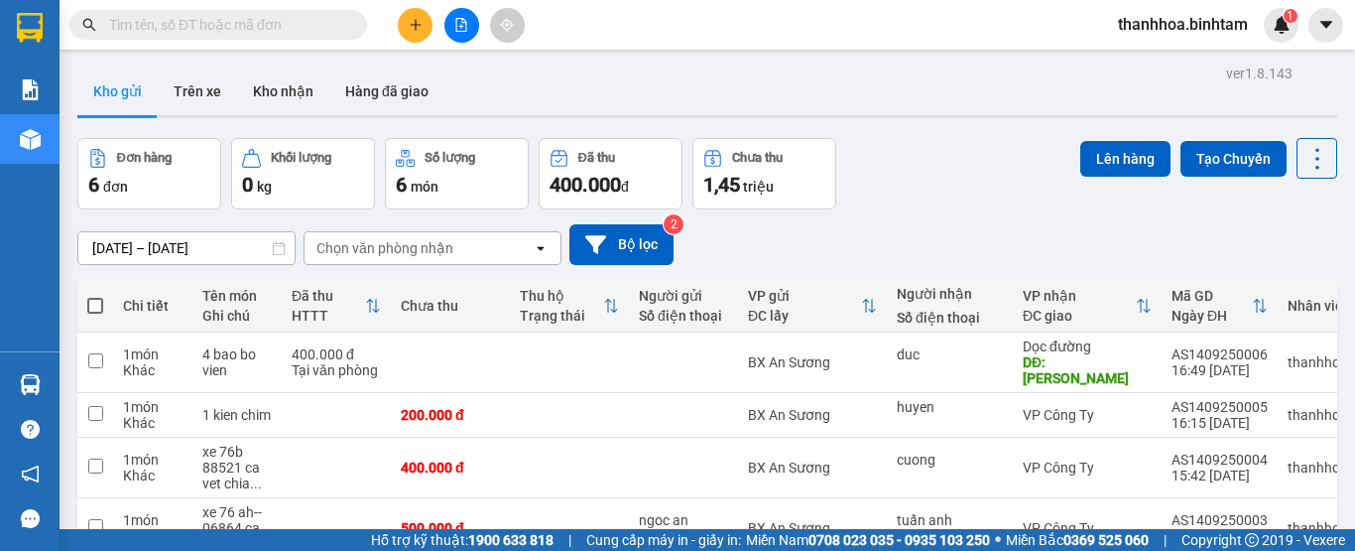
click at [93, 306] on span at bounding box center [95, 306] width 16 height 16
click at [95, 296] on input "checkbox" at bounding box center [95, 296] width 0 height 0
checkbox input "true"
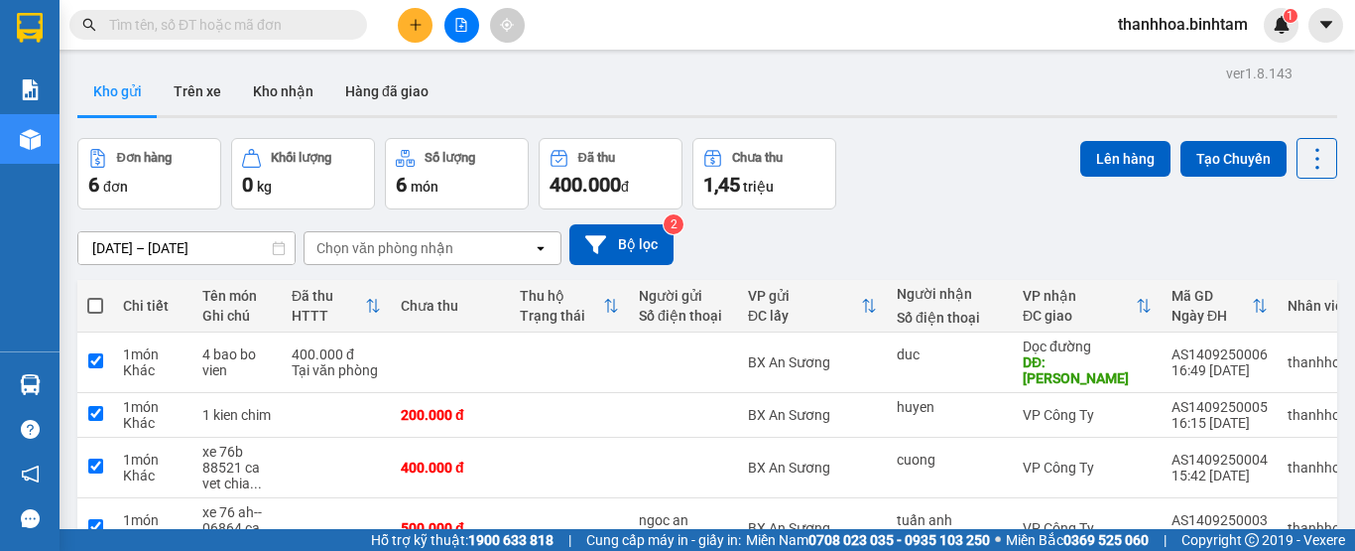
checkbox input "true"
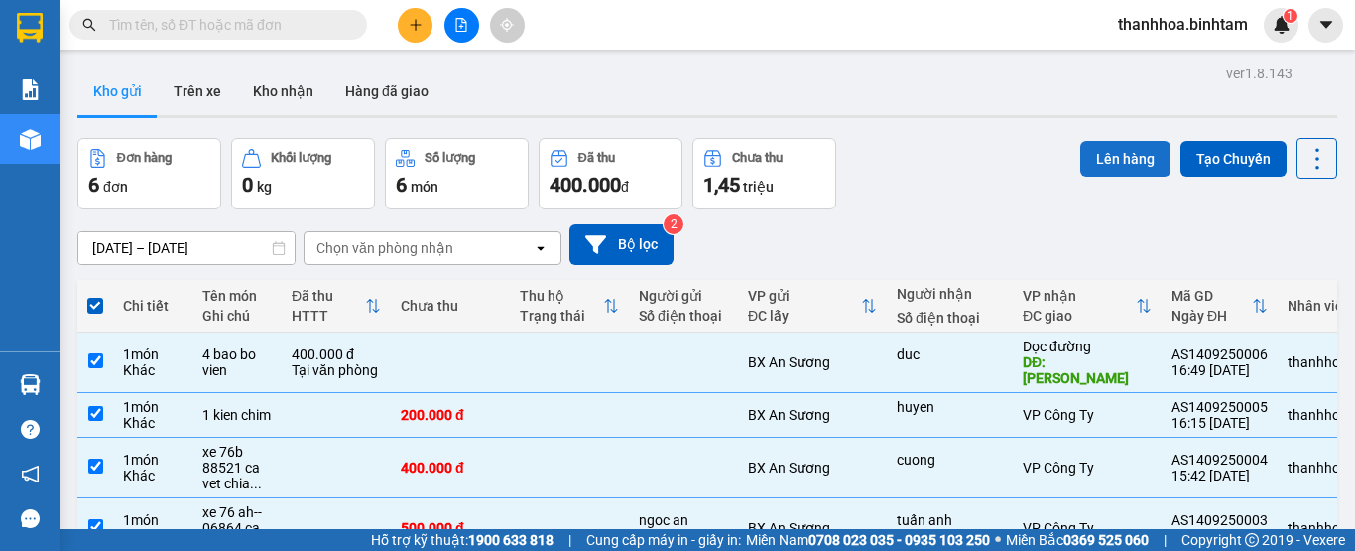
click at [1094, 150] on button "Lên hàng" at bounding box center [1125, 159] width 90 height 36
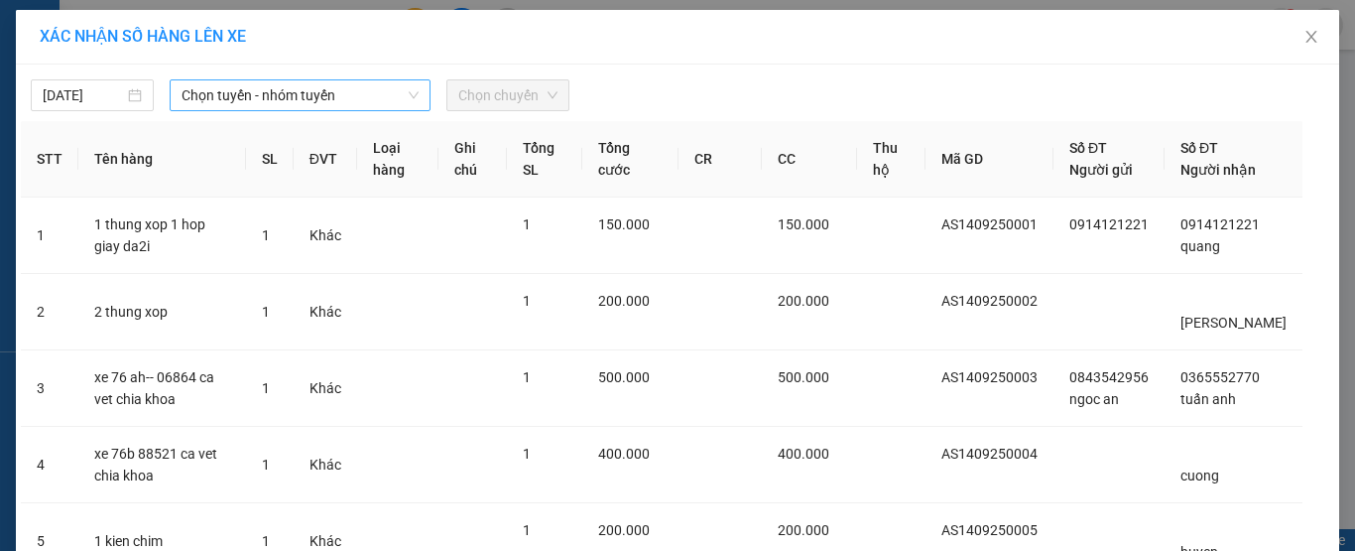
click at [408, 92] on icon "down" at bounding box center [414, 95] width 12 height 12
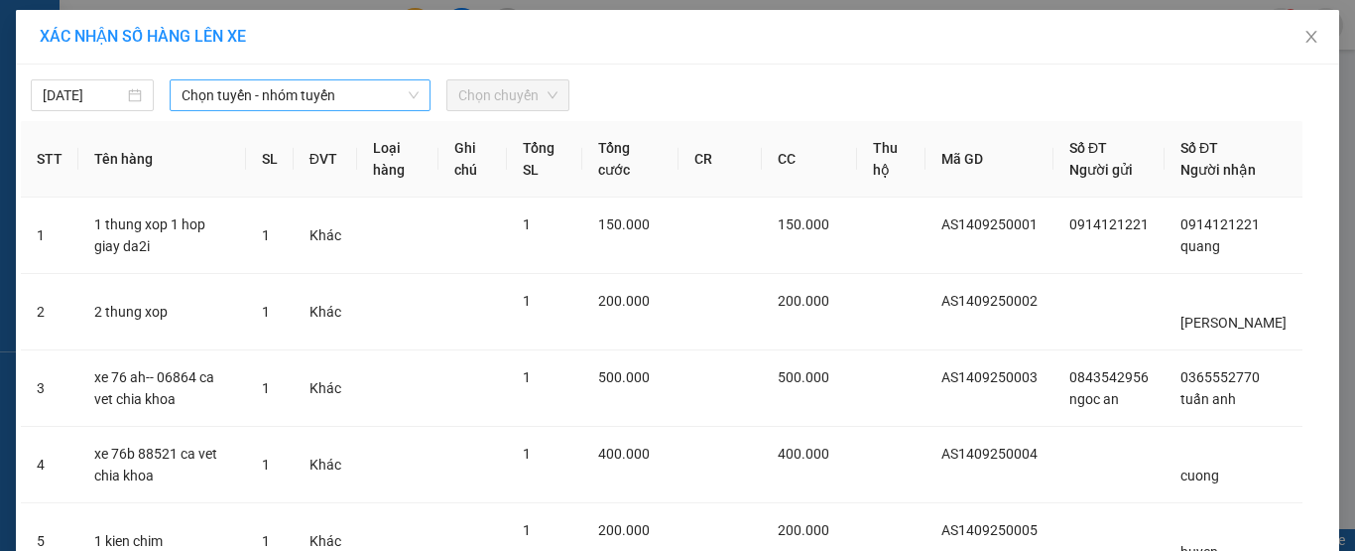
click at [408, 92] on icon "down" at bounding box center [414, 95] width 12 height 12
click at [412, 95] on icon "down" at bounding box center [414, 95] width 12 height 12
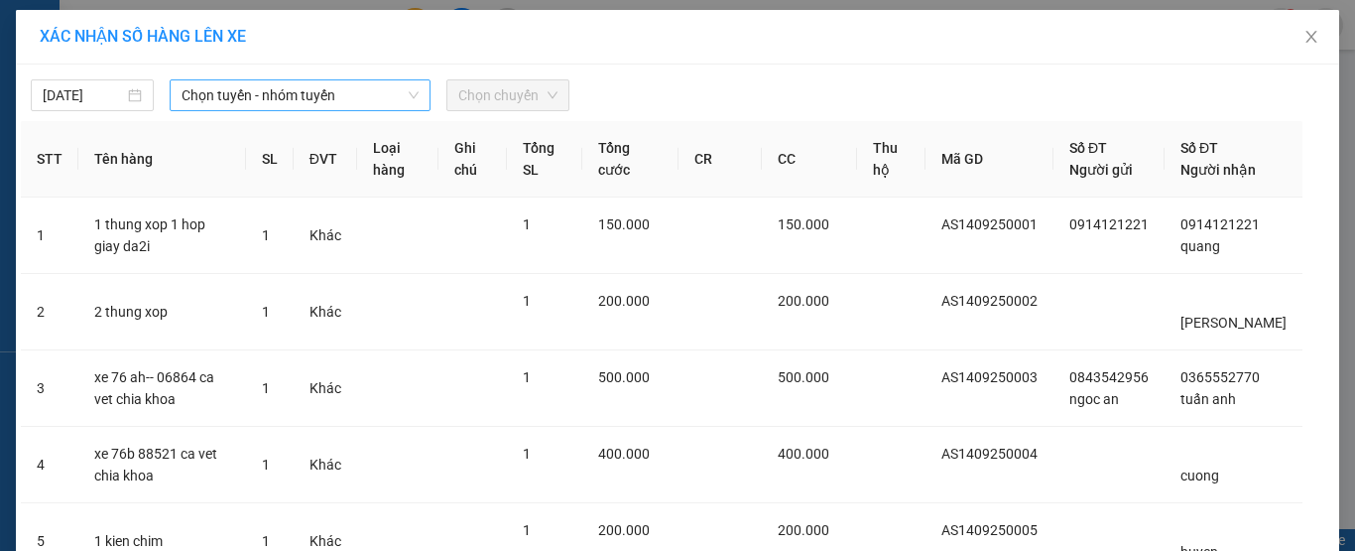
click at [404, 88] on span "Chọn tuyến - nhóm tuyến" at bounding box center [300, 95] width 237 height 30
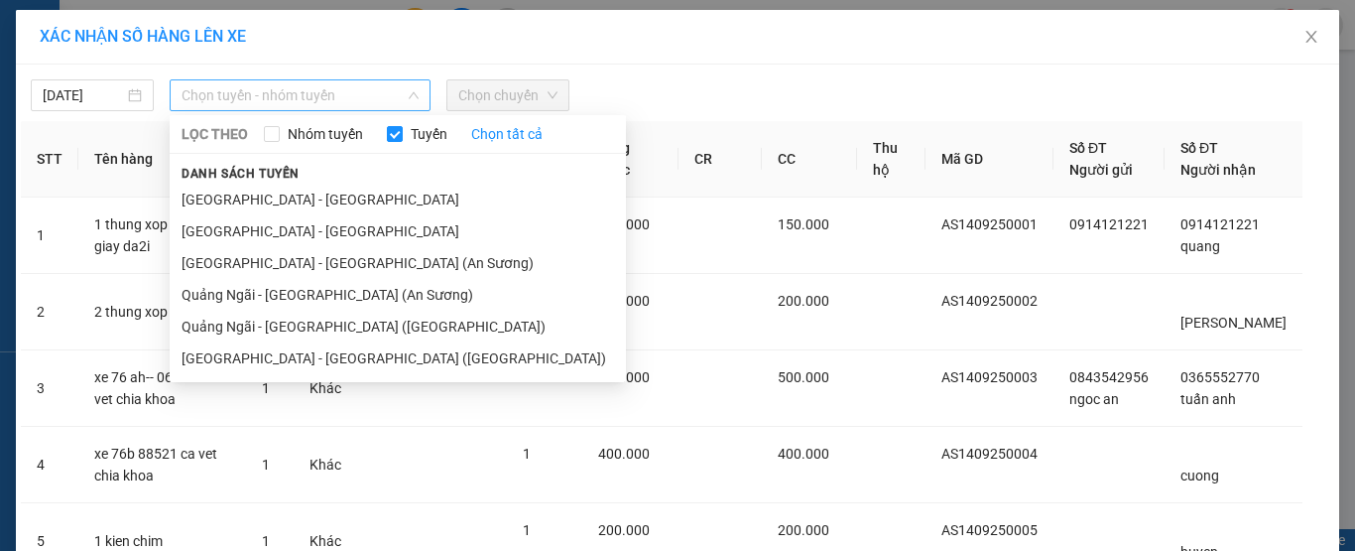
click at [404, 88] on span "Chọn tuyến - nhóm tuyến" at bounding box center [300, 95] width 237 height 30
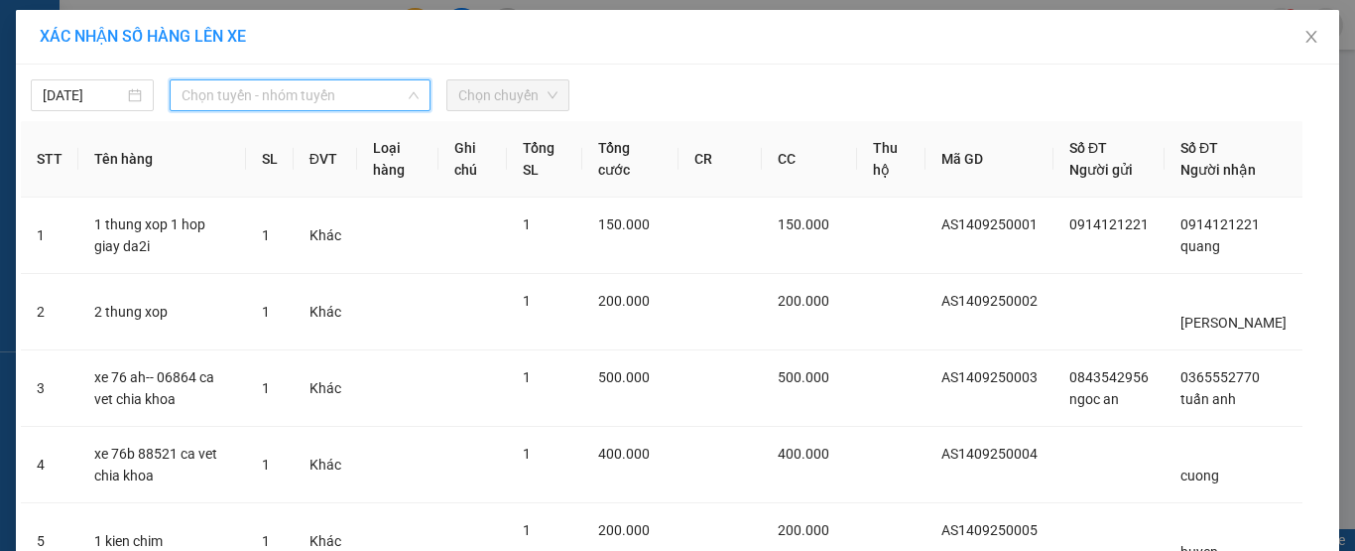
click at [404, 88] on span "Chọn tuyến - nhóm tuyến" at bounding box center [300, 95] width 237 height 30
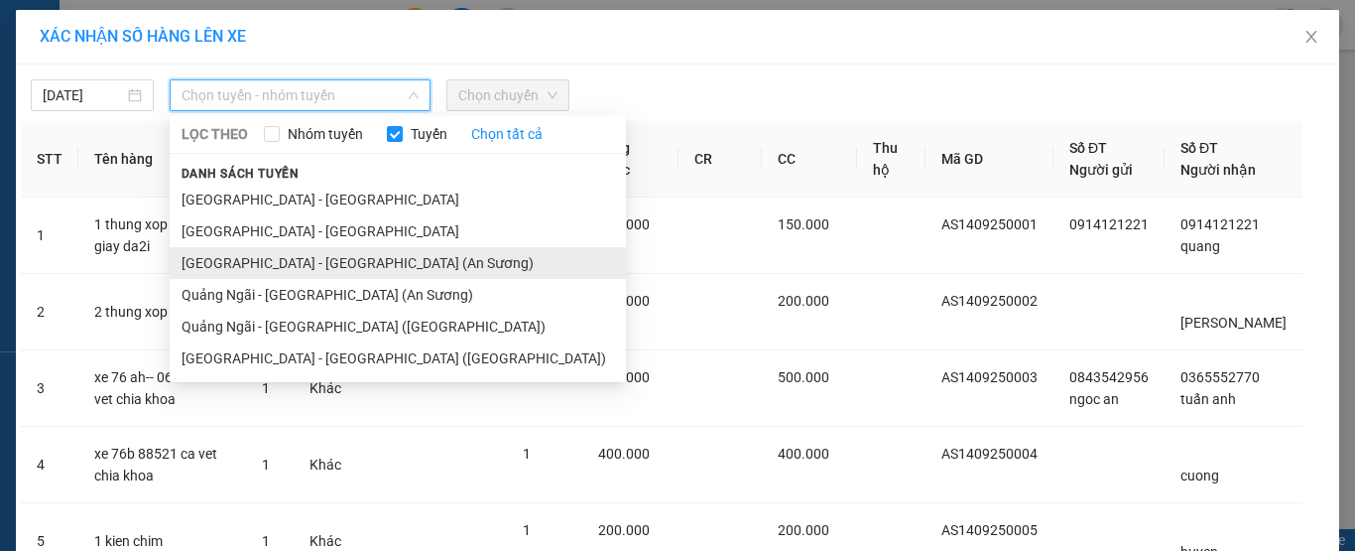
click at [369, 261] on li "[GEOGRAPHIC_DATA] - [GEOGRAPHIC_DATA] (An Sương)" at bounding box center [398, 263] width 456 height 32
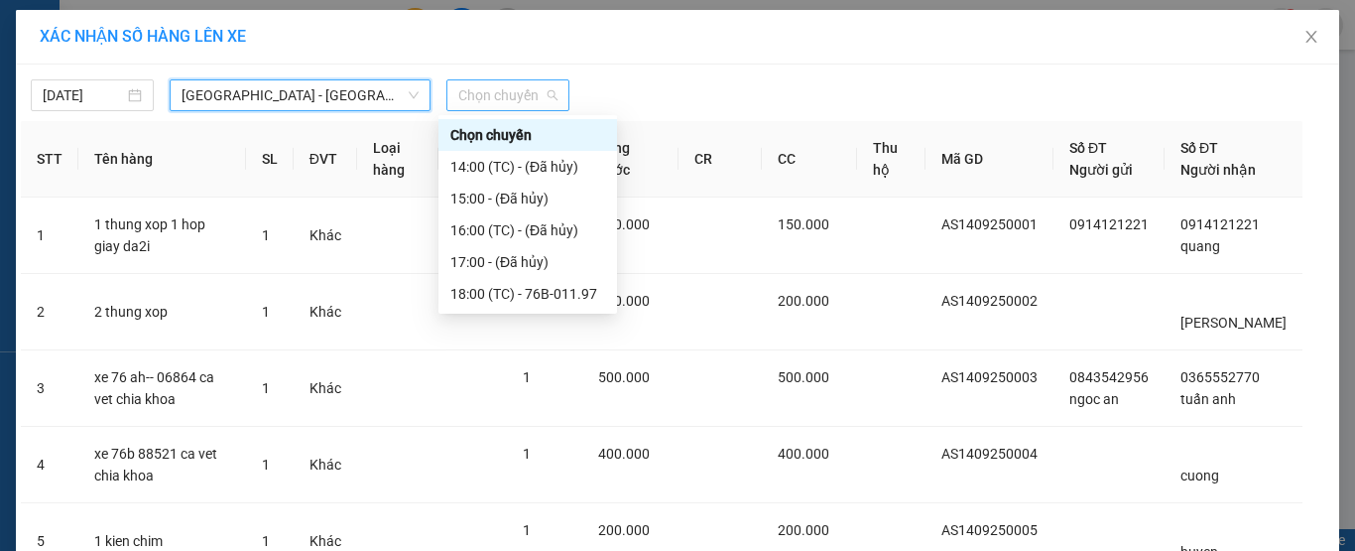
click at [539, 94] on span "Chọn chuyến" at bounding box center [507, 95] width 99 height 30
click at [563, 296] on div "18:00 (TC) - 76B-011.97" at bounding box center [527, 294] width 155 height 22
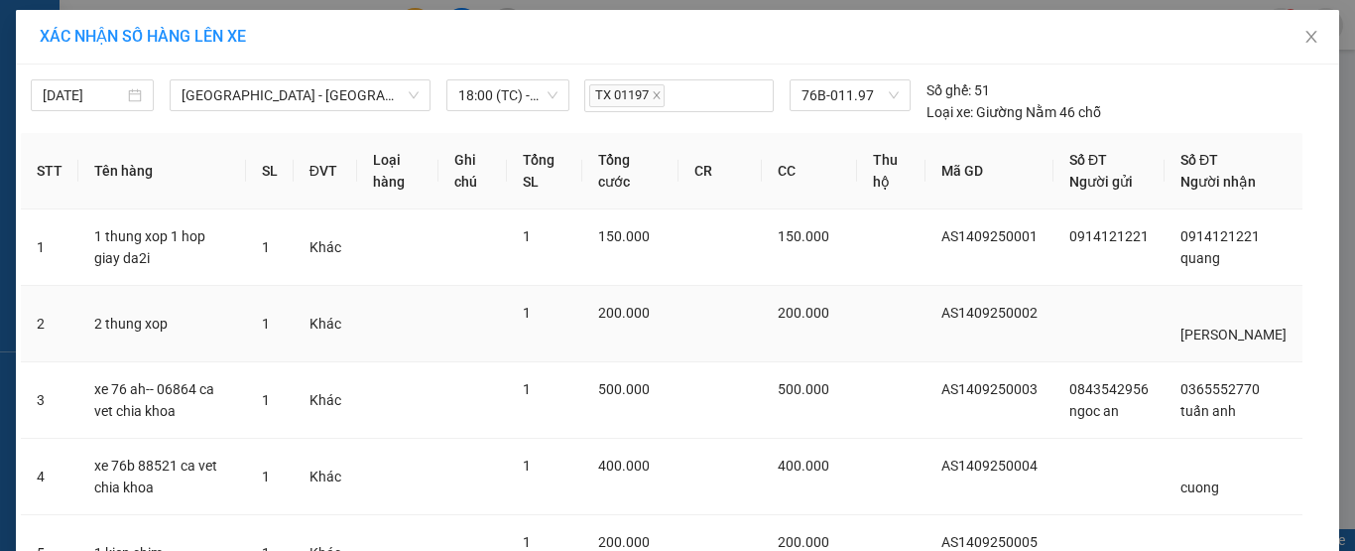
click at [501, 355] on td at bounding box center [473, 324] width 69 height 76
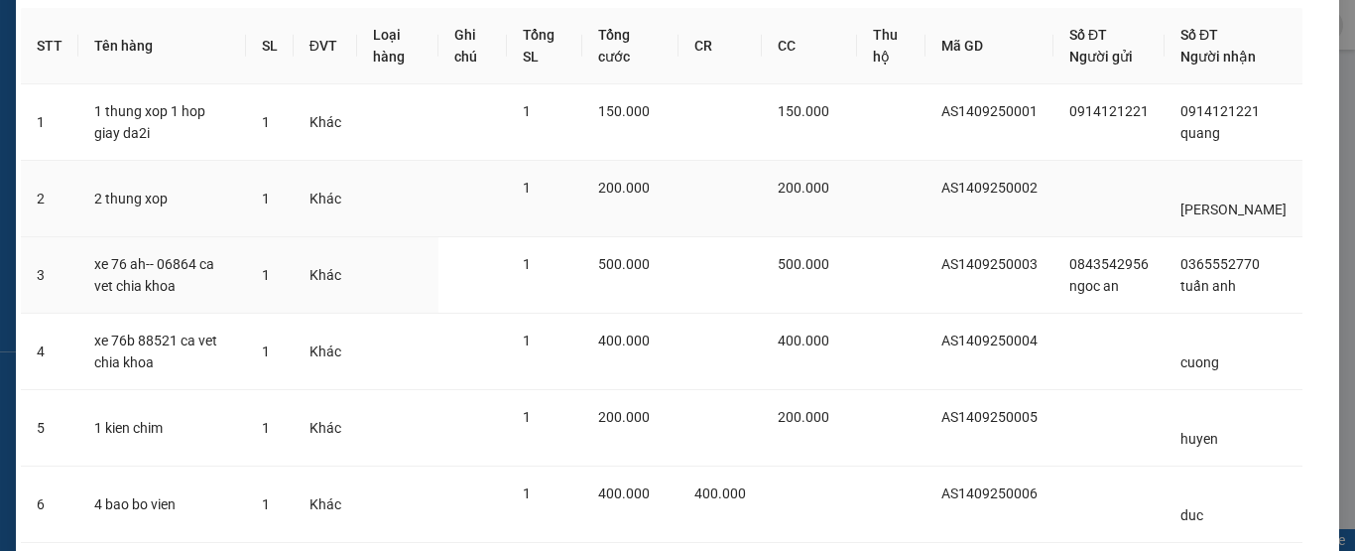
scroll to position [284, 0]
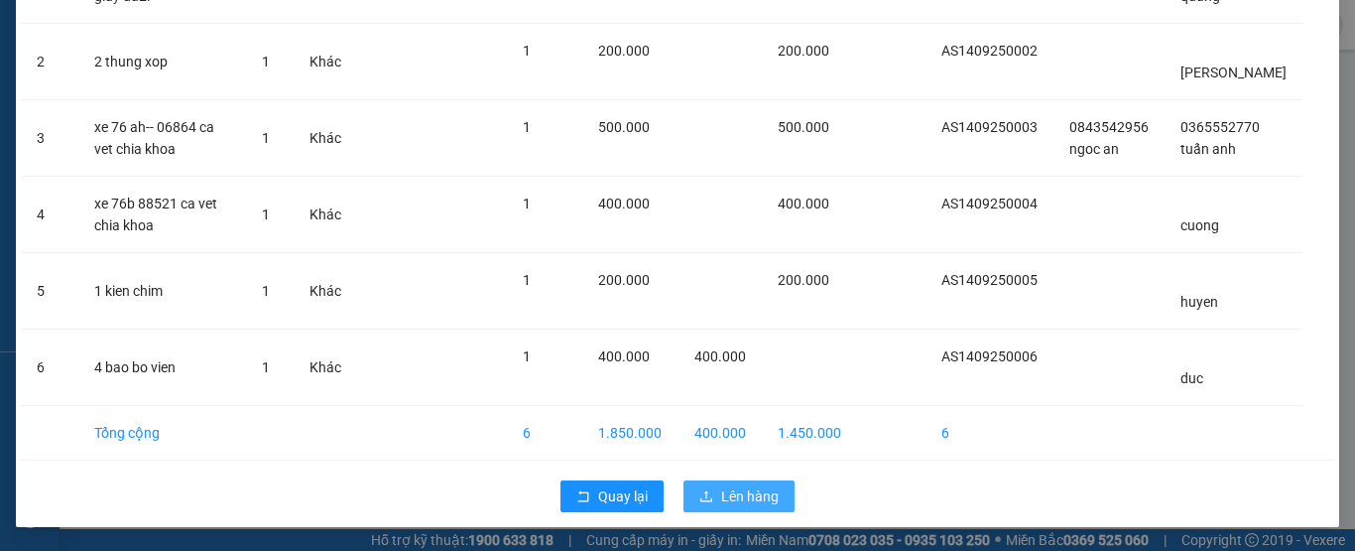
click at [702, 495] on icon "upload" at bounding box center [706, 496] width 14 height 14
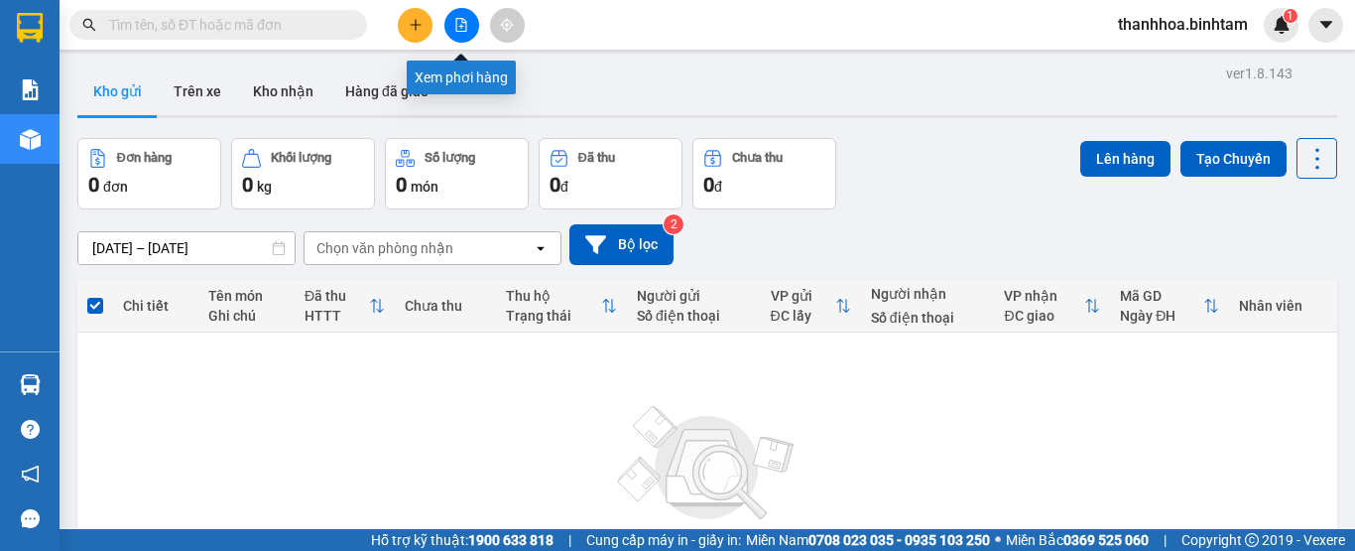
click at [457, 24] on icon "file-add" at bounding box center [461, 25] width 14 height 14
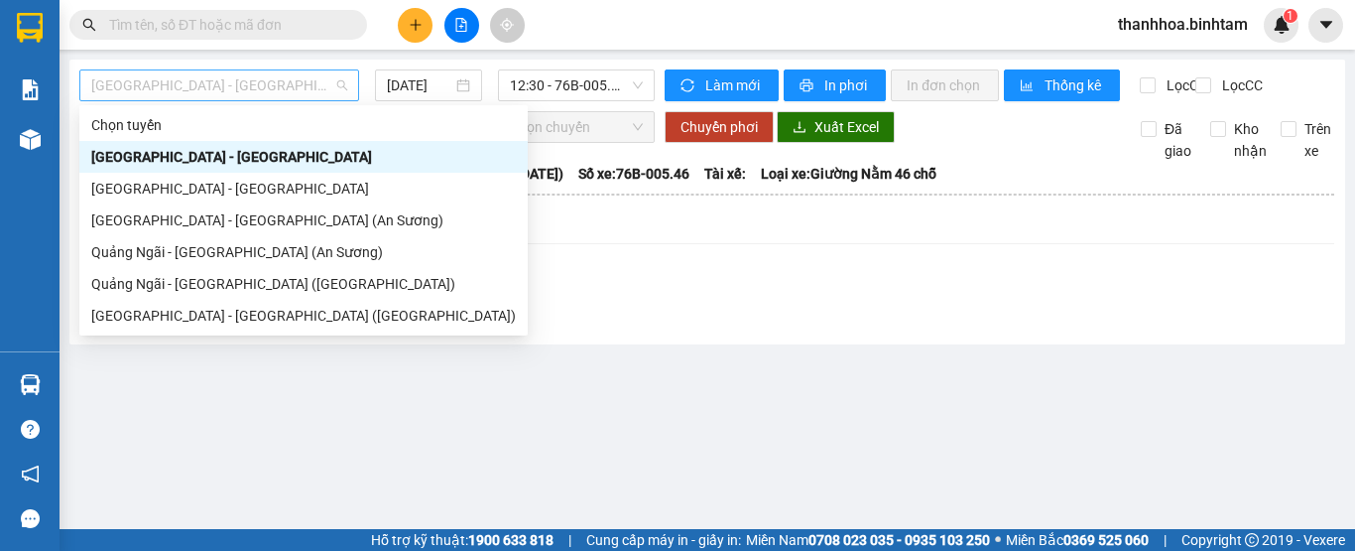
click at [342, 79] on span "[GEOGRAPHIC_DATA] - [GEOGRAPHIC_DATA]" at bounding box center [219, 85] width 256 height 30
click at [290, 214] on div "[GEOGRAPHIC_DATA] - [GEOGRAPHIC_DATA] (An Sương)" at bounding box center [303, 220] width 425 height 22
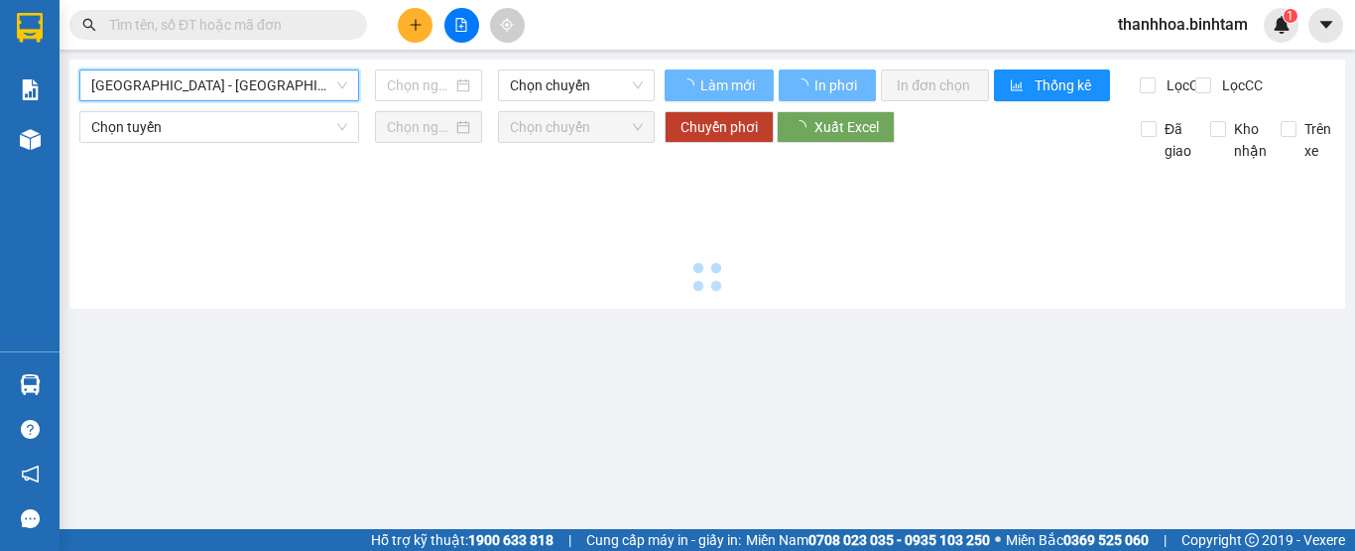
type input "[DATE]"
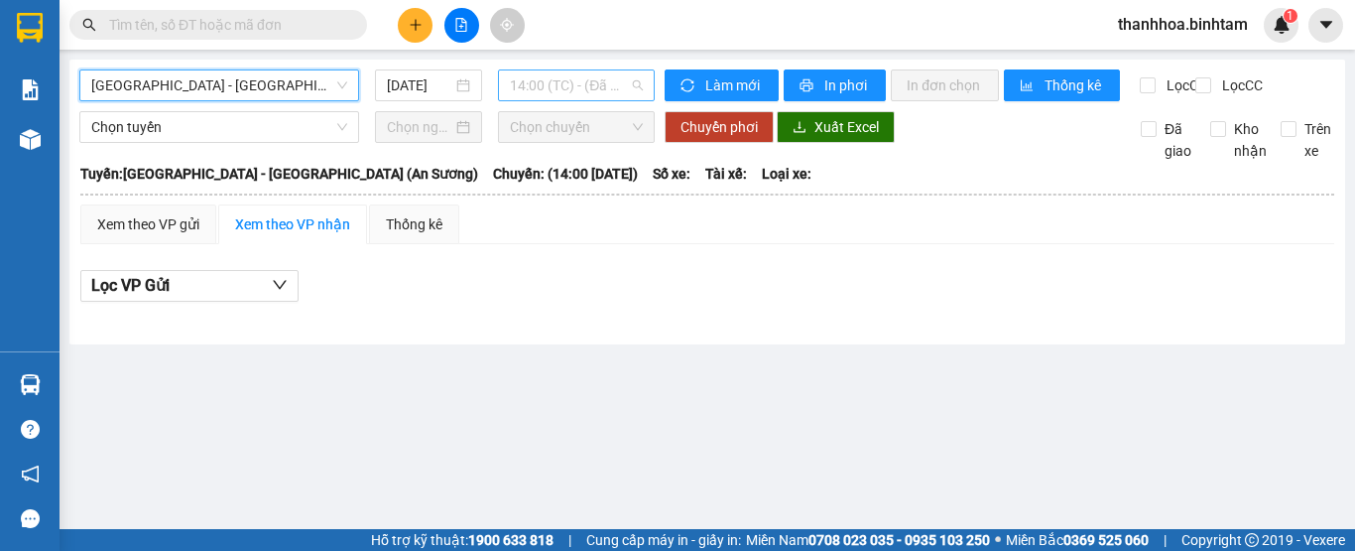
click at [640, 92] on span "14:00 (TC) - (Đã hủy)" at bounding box center [576, 85] width 133 height 30
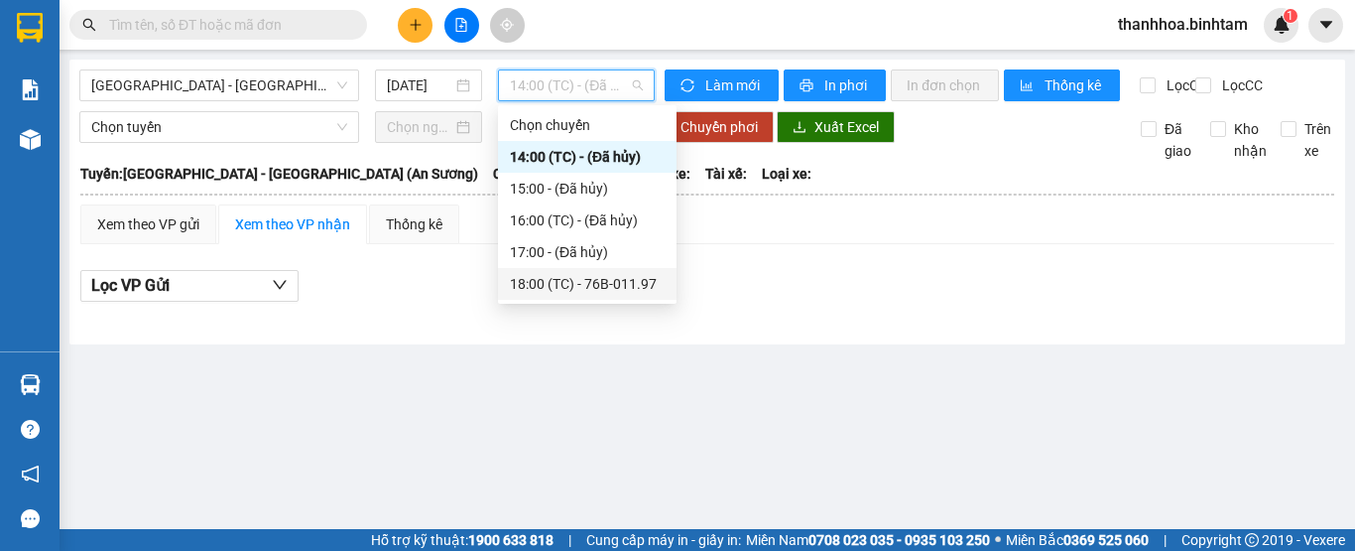
click at [643, 283] on div "18:00 (TC) - 76B-011.97" at bounding box center [587, 284] width 155 height 22
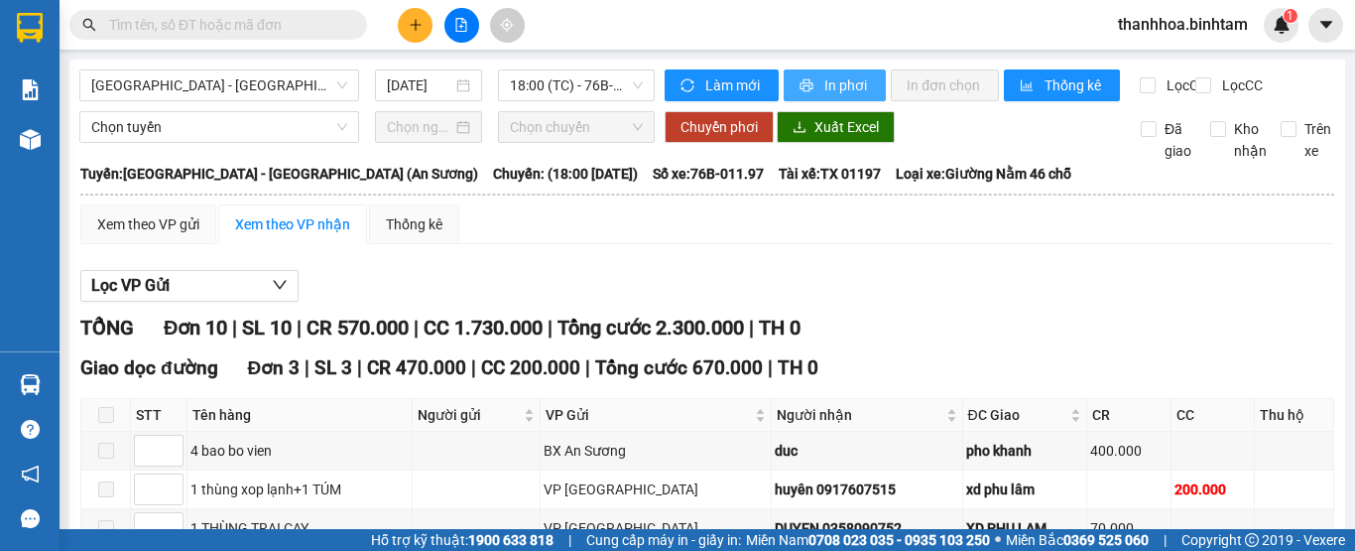
click at [838, 87] on span "In phơi" at bounding box center [847, 85] width 46 height 22
click at [249, 295] on button "Lọc VP Gửi" at bounding box center [189, 286] width 218 height 32
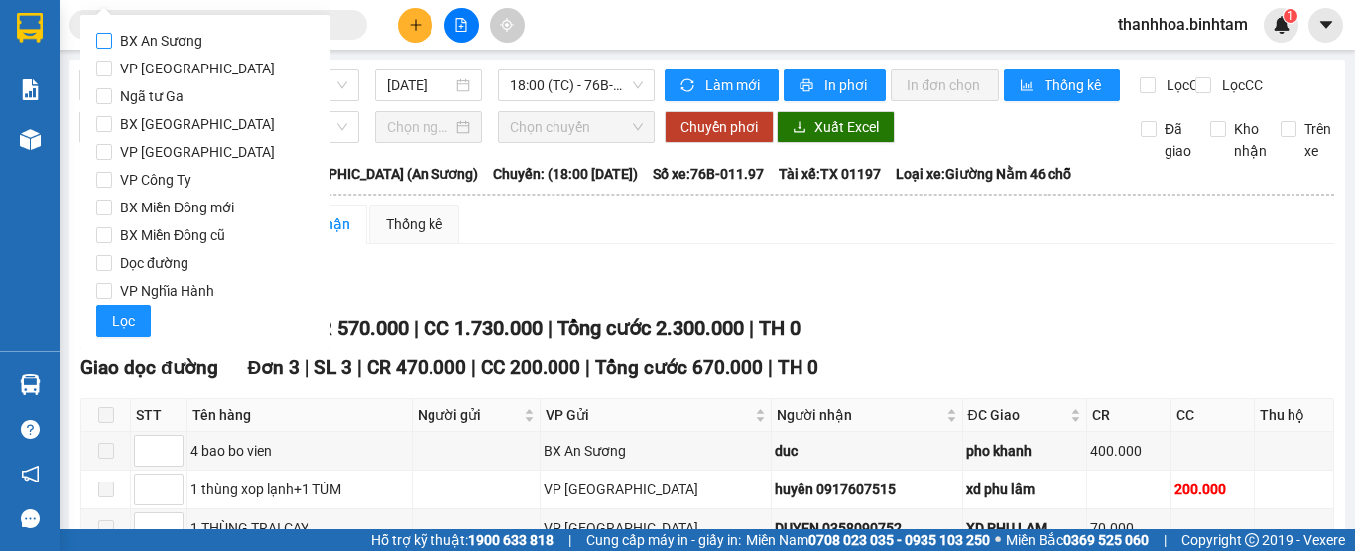
click at [186, 43] on span "BX An Sương" at bounding box center [161, 41] width 98 height 28
click at [112, 43] on input "BX An Sương" at bounding box center [104, 41] width 16 height 16
checkbox input "true"
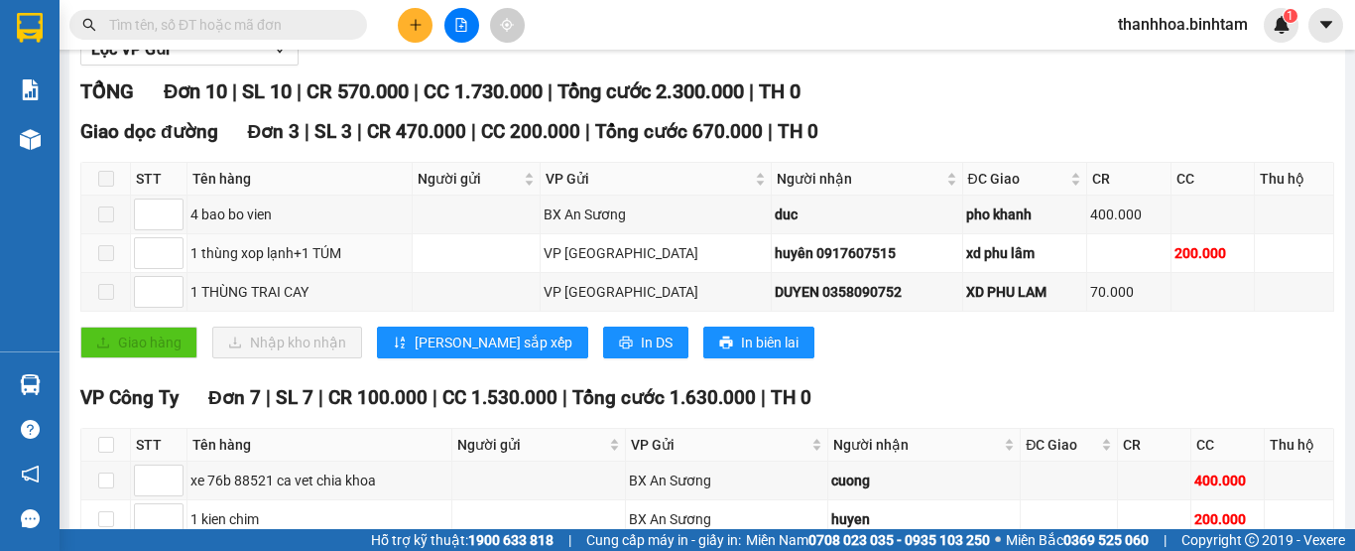
scroll to position [238, 0]
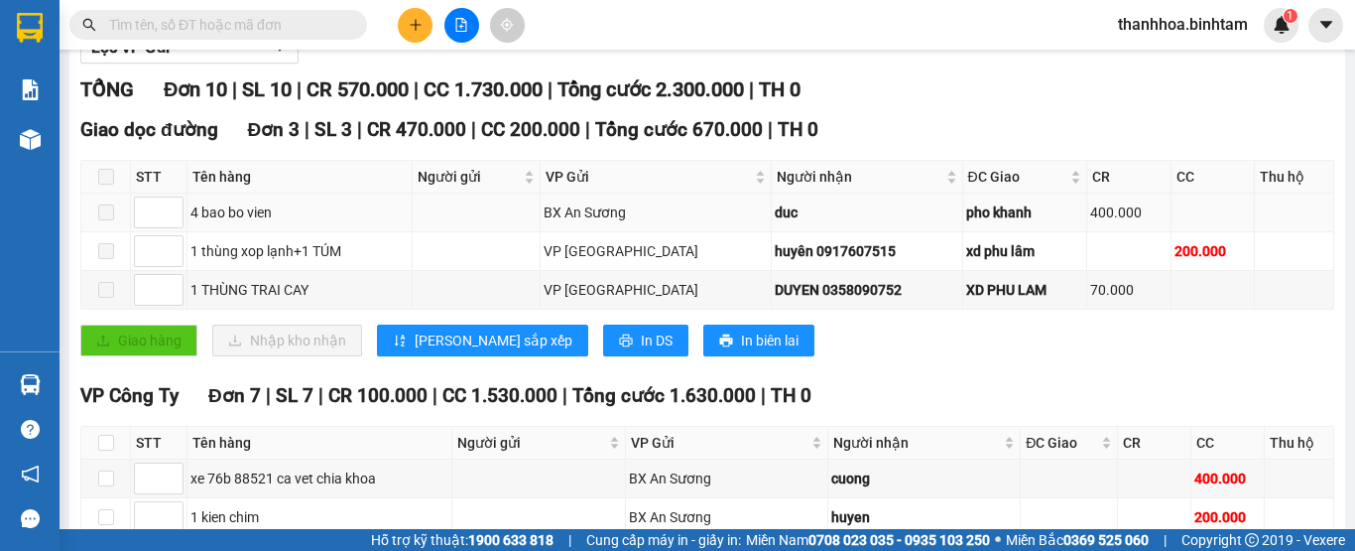
click at [109, 220] on span at bounding box center [106, 212] width 16 height 16
click at [886, 92] on div "TỔNG Đơn 10 | SL 10 | CR 570.000 | CC 1.730.000 | Tổng cước 2.300.000 | TH 0" at bounding box center [707, 89] width 1254 height 31
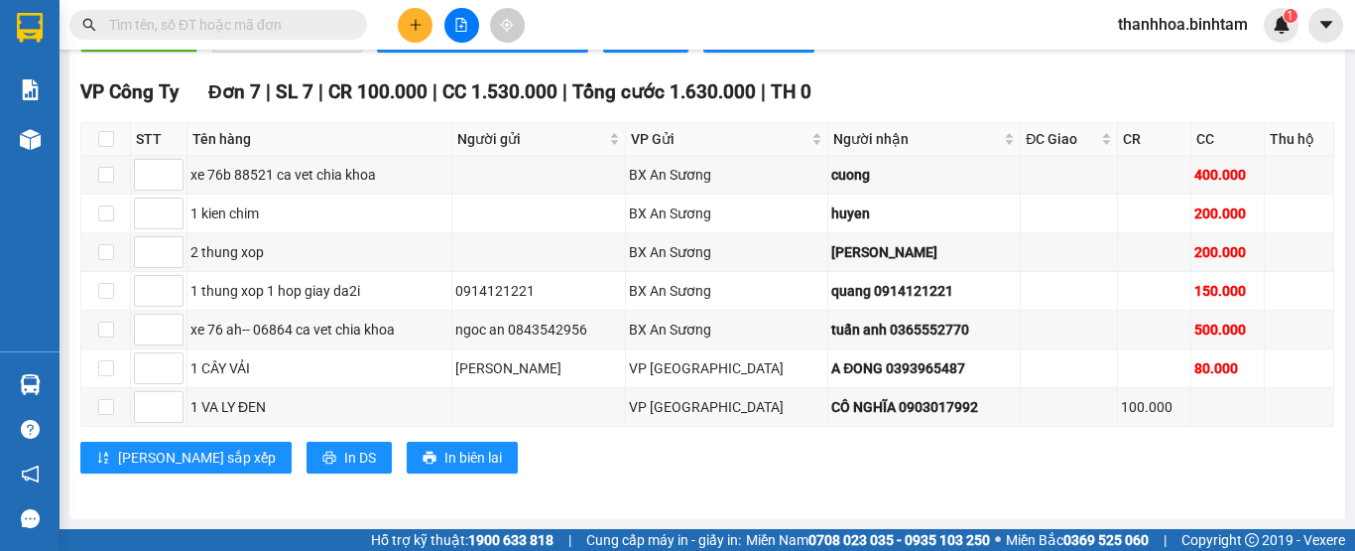
scroll to position [559, 0]
click at [344, 458] on span "In DS" at bounding box center [360, 457] width 32 height 22
click at [939, 199] on td "huyen" at bounding box center [924, 213] width 192 height 39
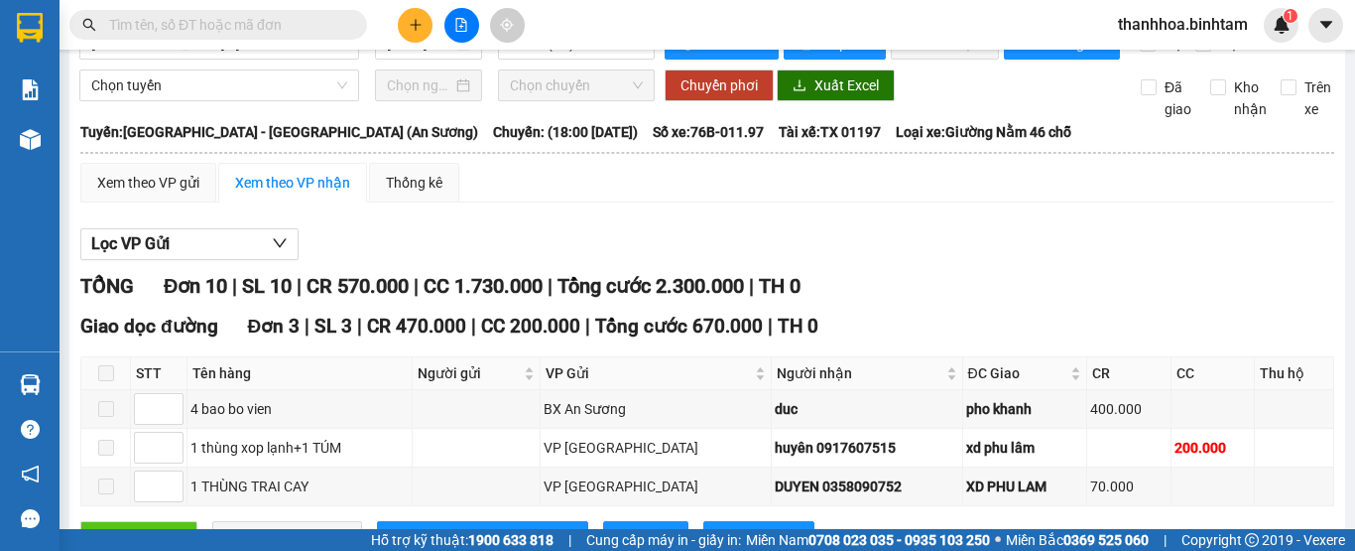
scroll to position [3, 0]
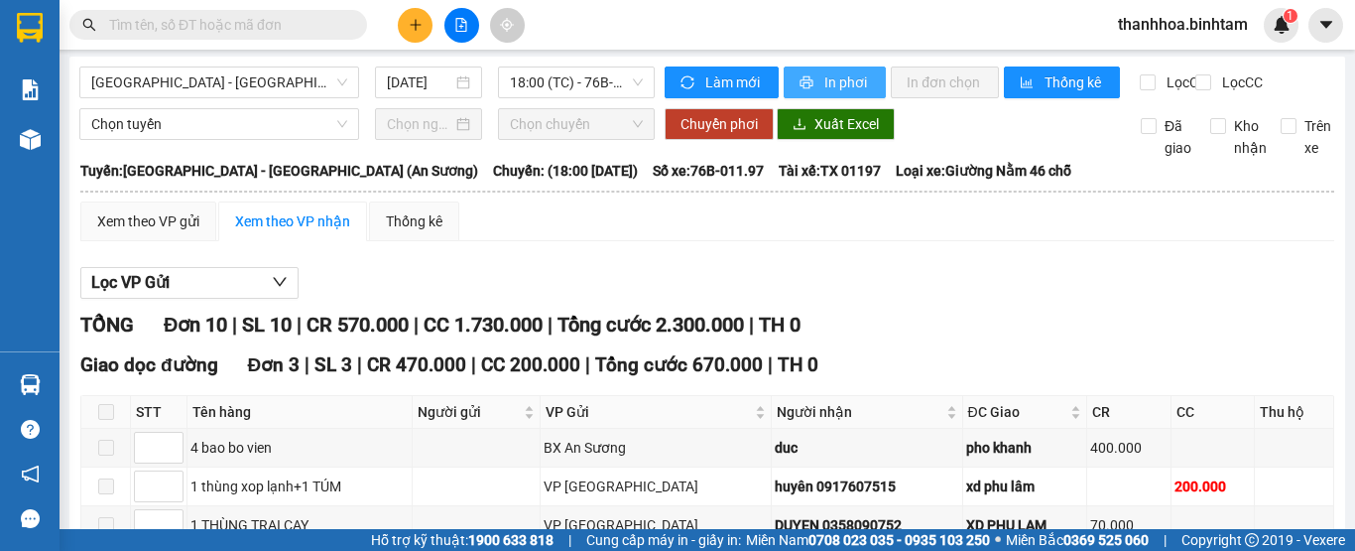
click at [829, 72] on span "In phơi" at bounding box center [847, 82] width 46 height 22
click at [1045, 455] on div "pho khanh" at bounding box center [1025, 448] width 118 height 22
